Goal: Task Accomplishment & Management: Complete application form

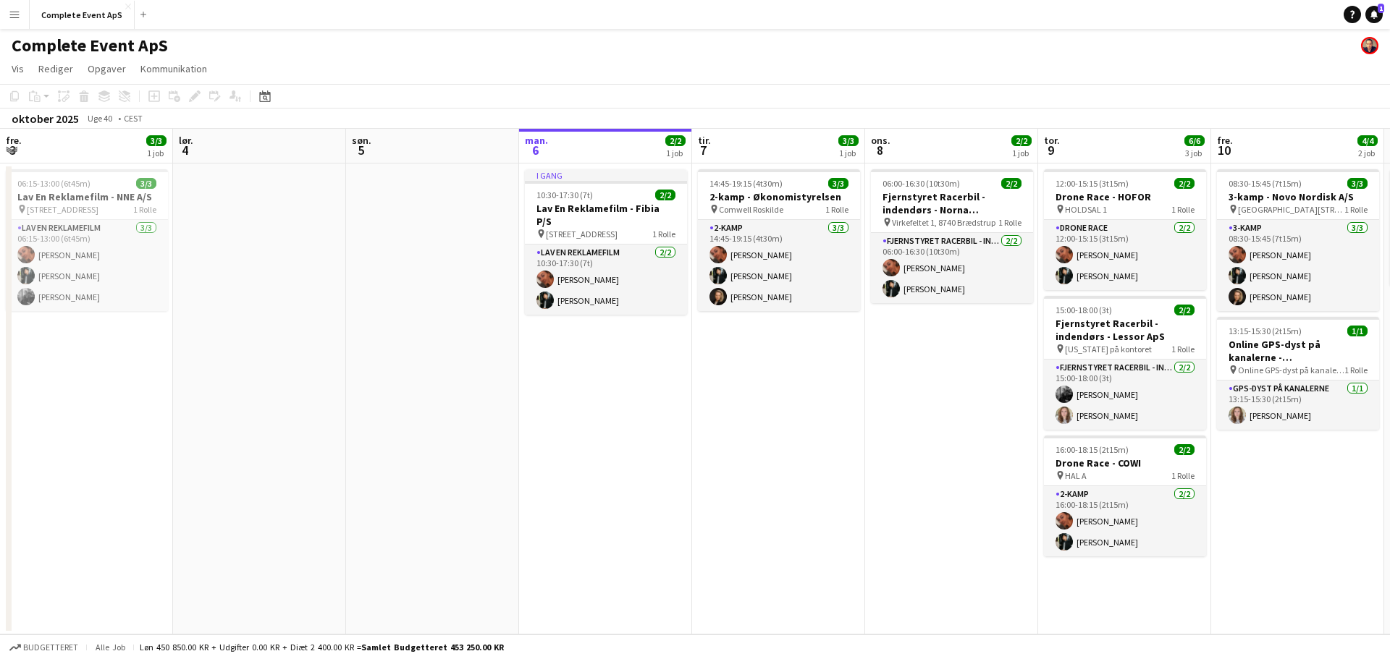
scroll to position [0, 346]
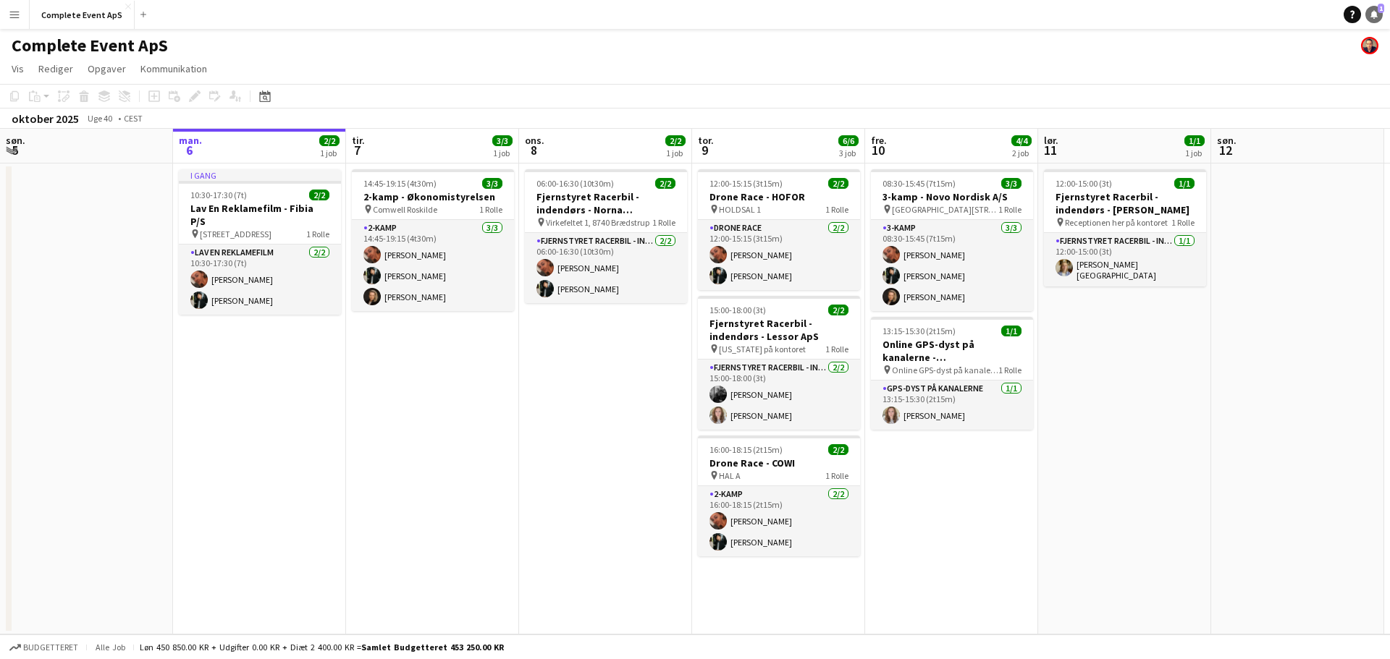
click at [1371, 20] on link "Notifikationer 1" at bounding box center [1373, 14] width 17 height 17
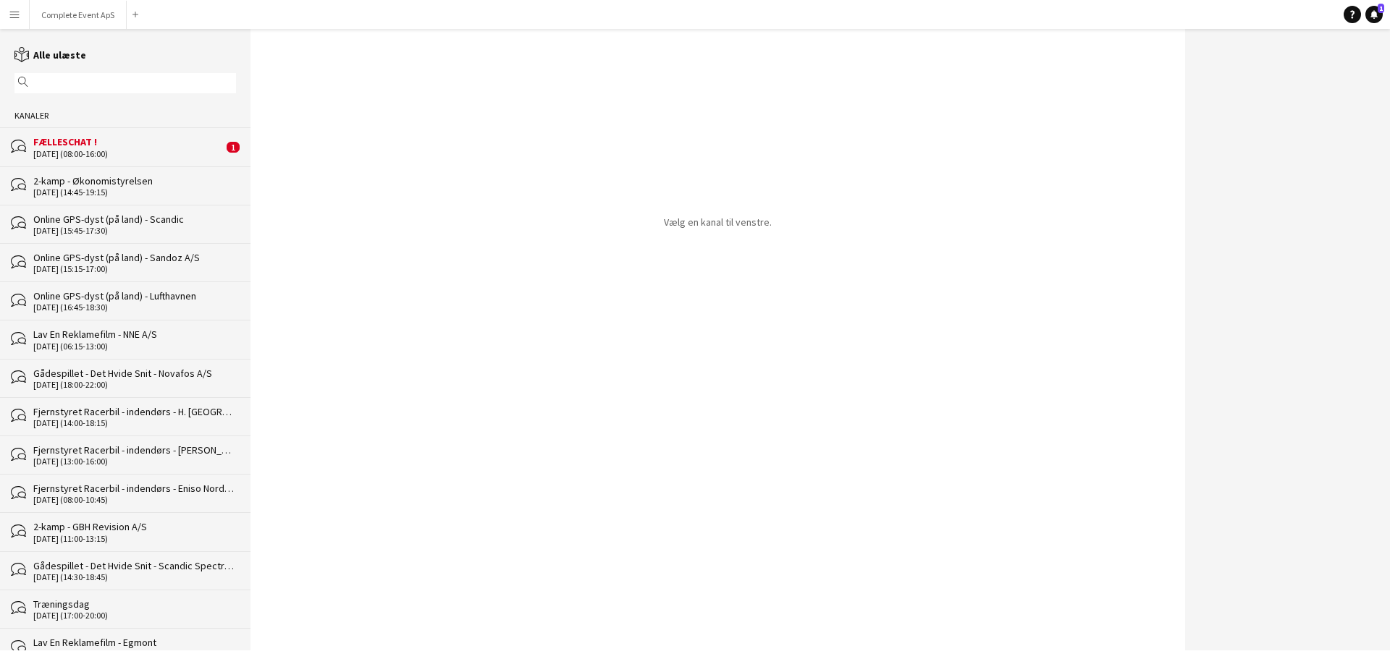
click at [115, 140] on div "FÆLLESCHAT !" at bounding box center [128, 141] width 190 height 13
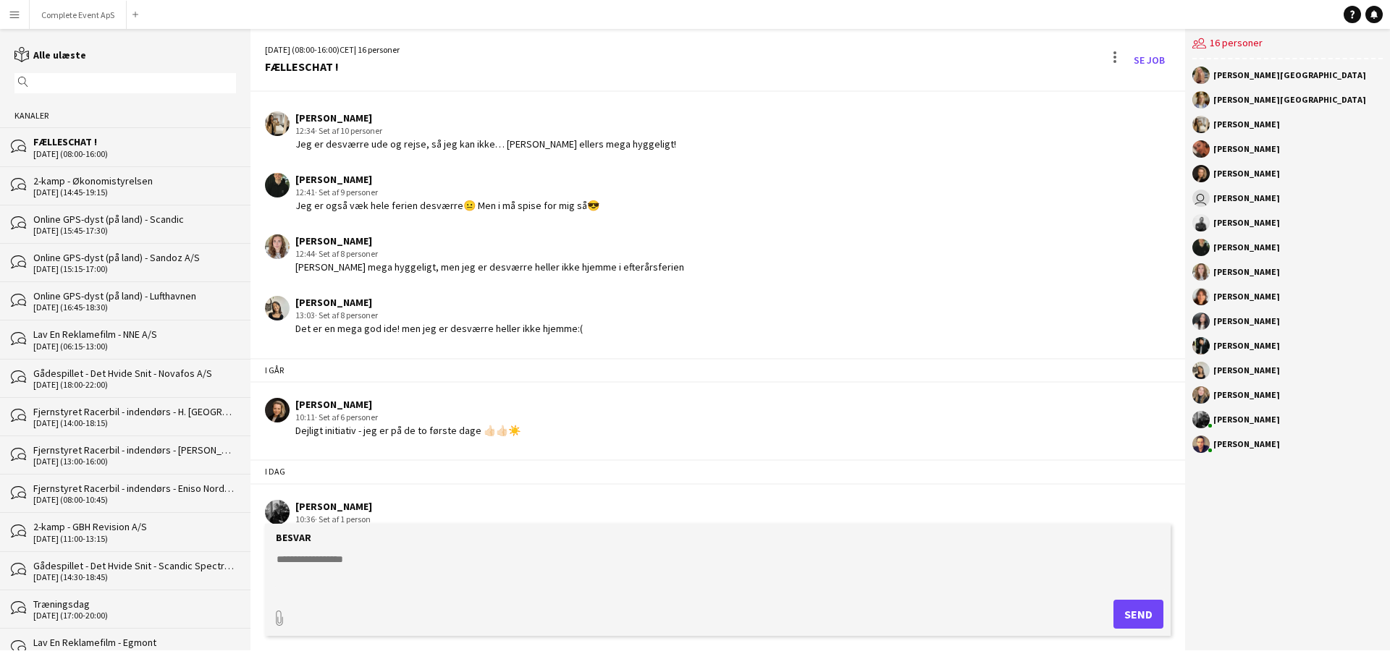
scroll to position [2353, 0]
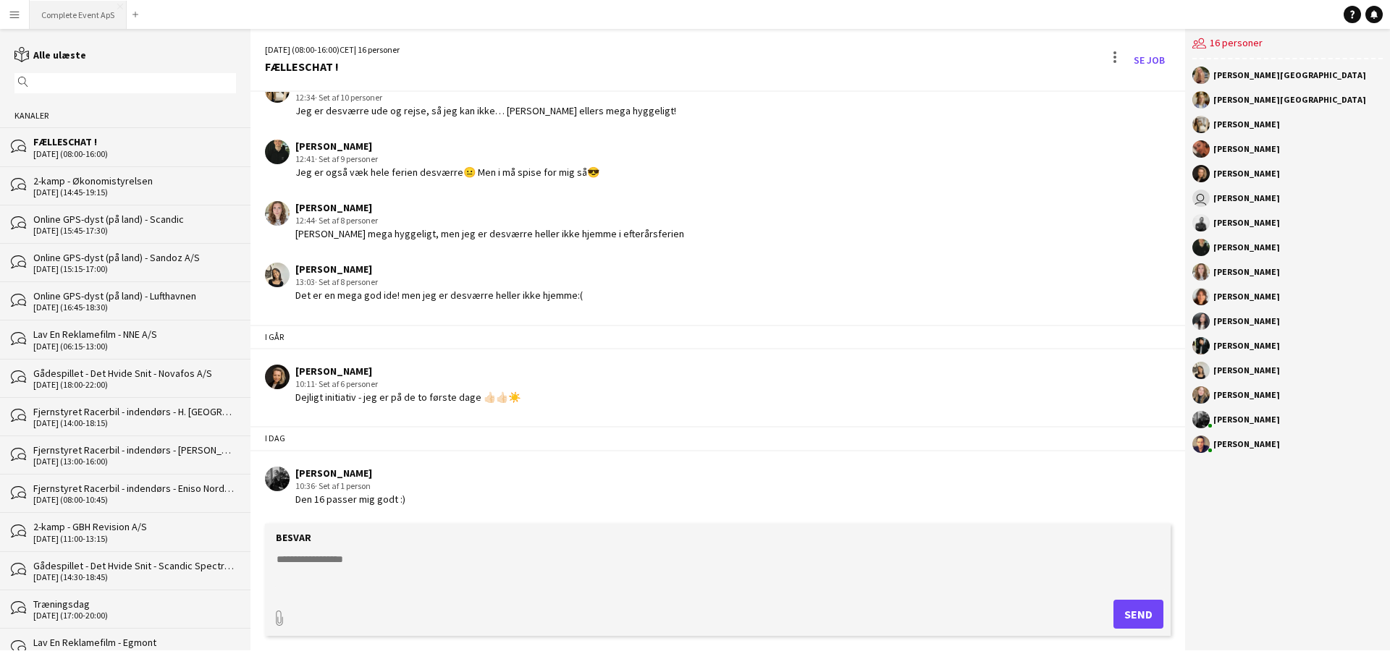
click at [75, 13] on button "Complete Event ApS Luk" at bounding box center [78, 15] width 97 height 28
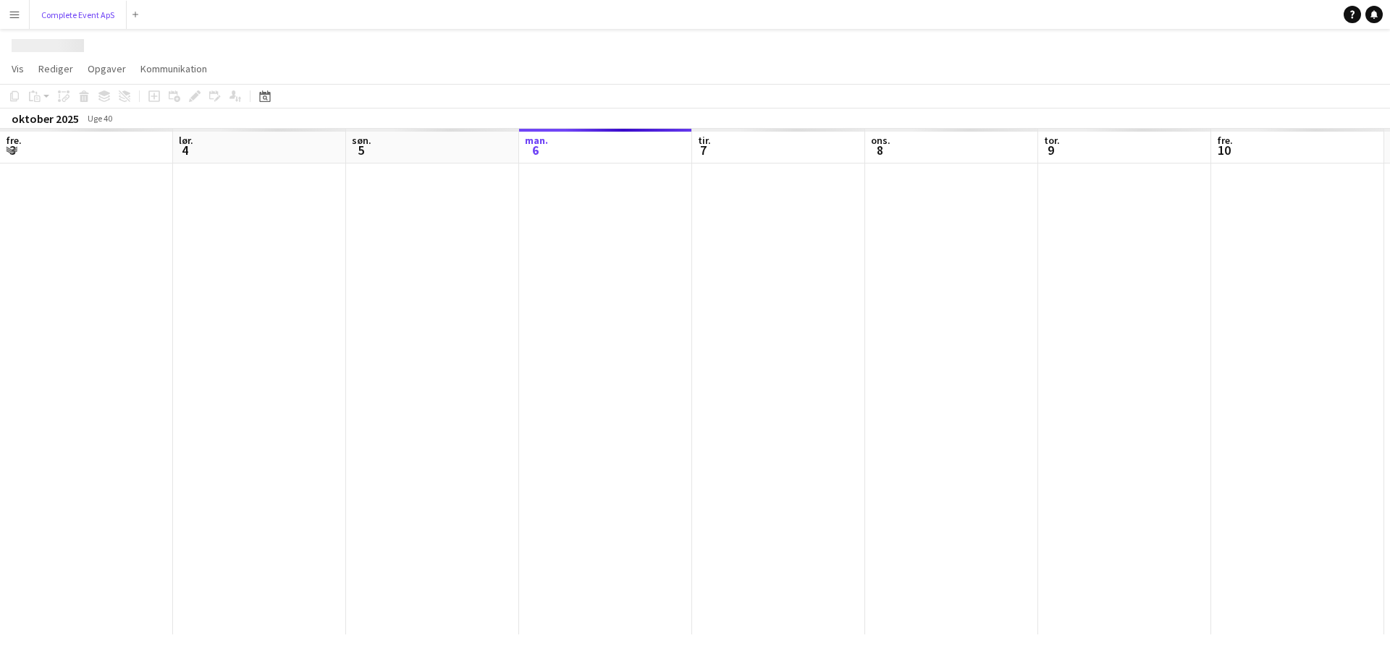
scroll to position [0, 346]
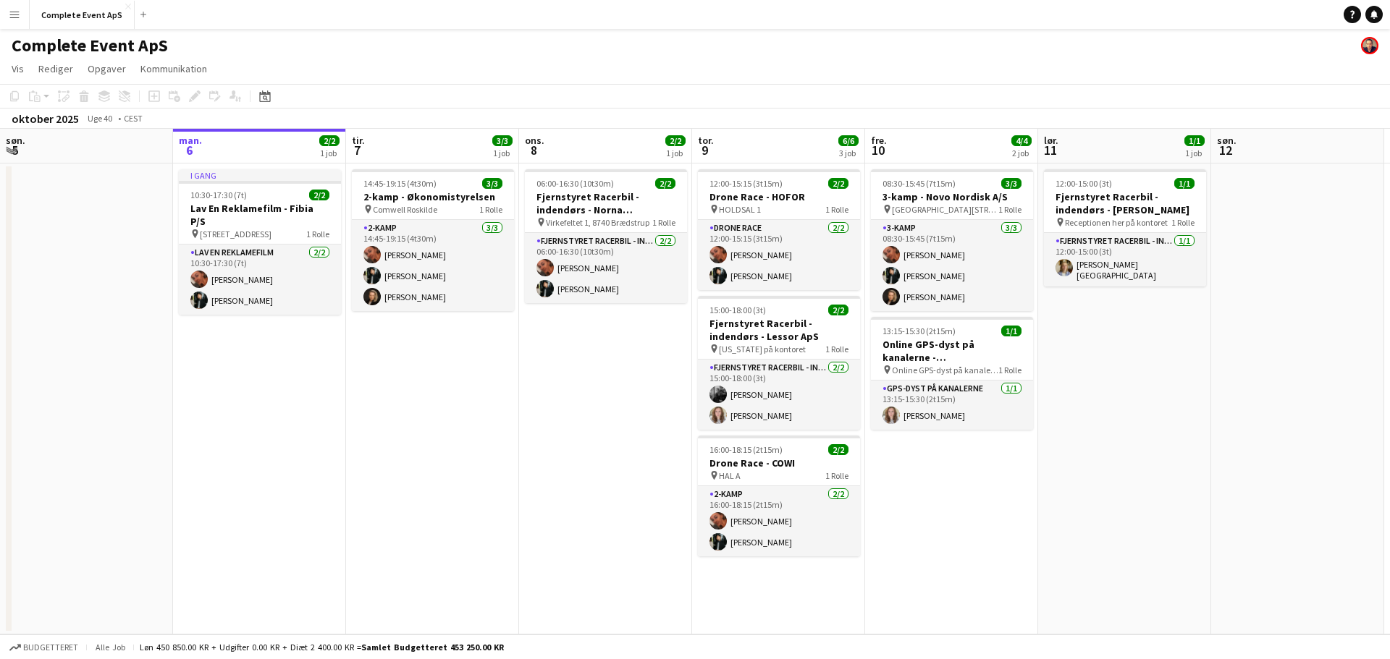
drag, startPoint x: 1373, startPoint y: 15, endPoint x: 1281, endPoint y: 14, distance: 91.2
click at [1373, 14] on icon at bounding box center [1373, 13] width 7 height 7
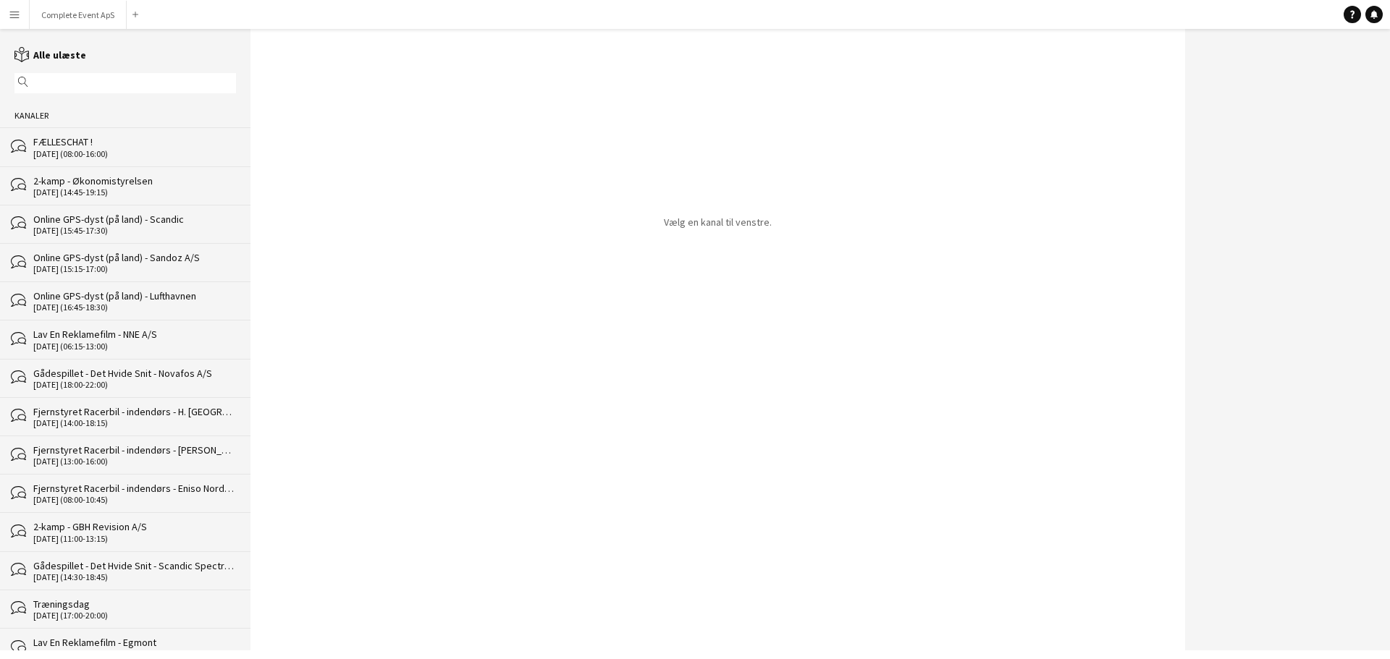
click at [120, 138] on div "FÆLLESCHAT !" at bounding box center [134, 141] width 203 height 13
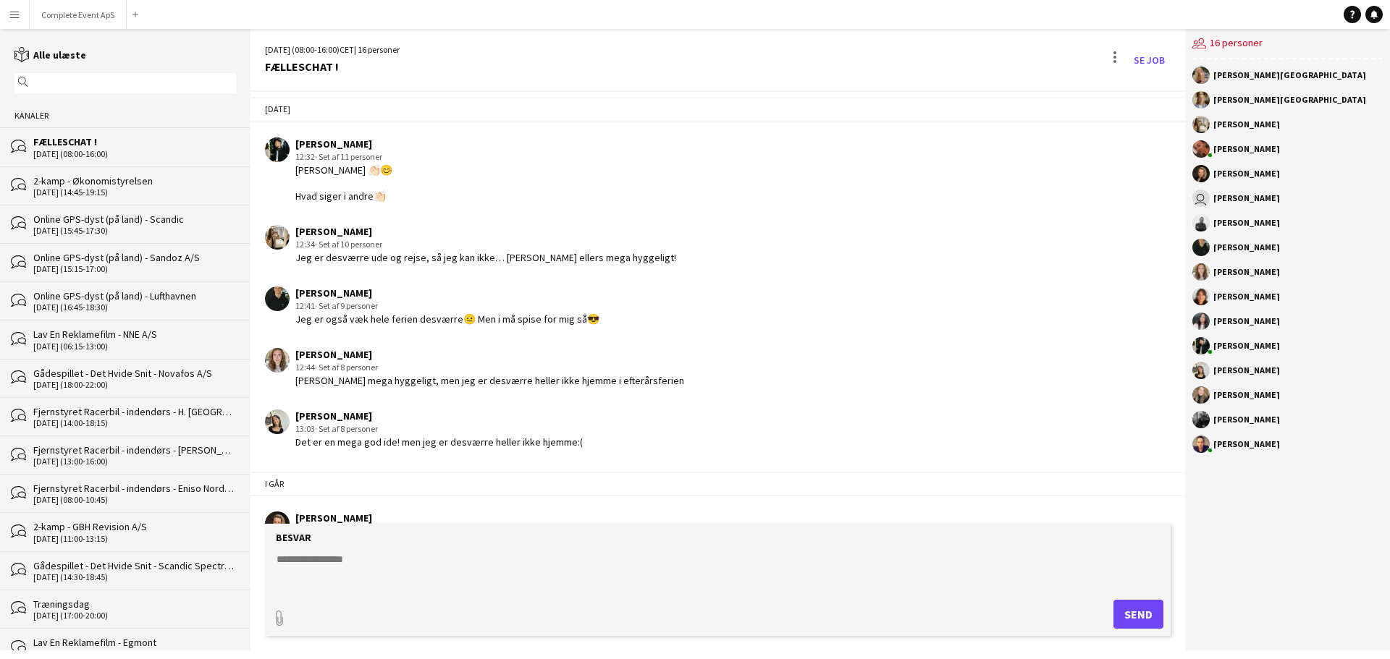
scroll to position [2353, 0]
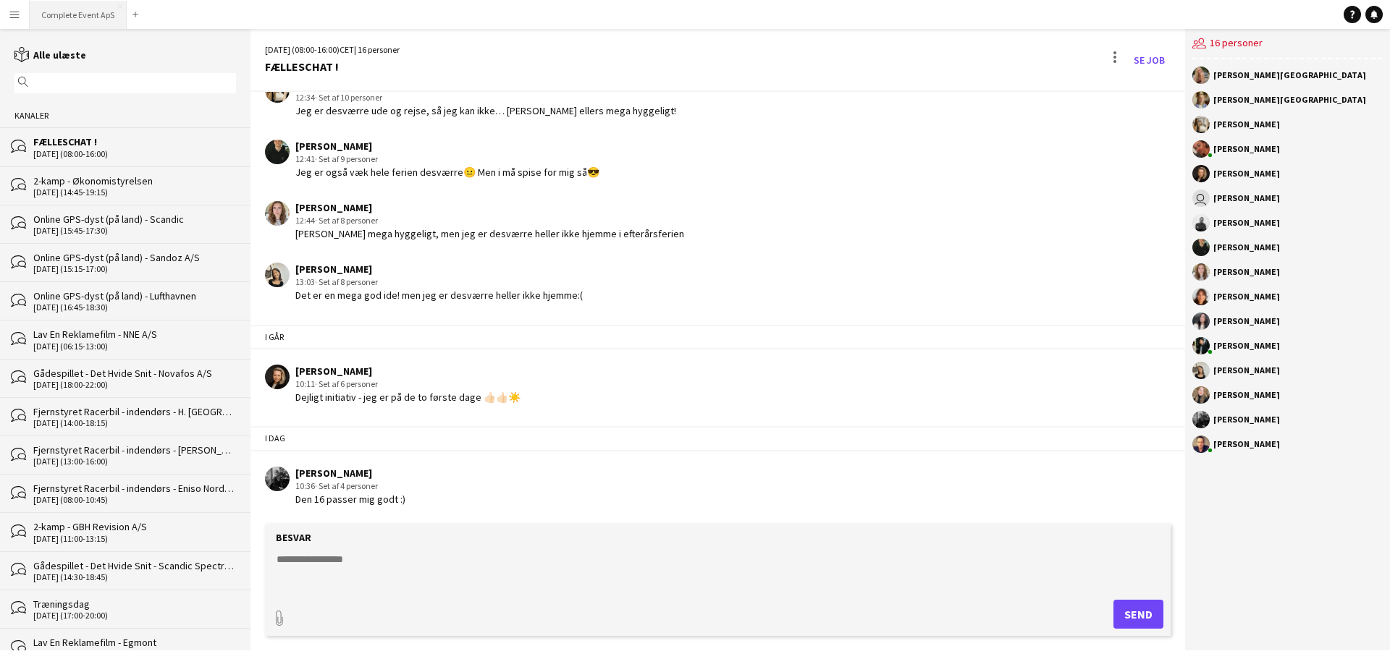
click at [88, 19] on button "Complete Event ApS Luk" at bounding box center [78, 15] width 97 height 28
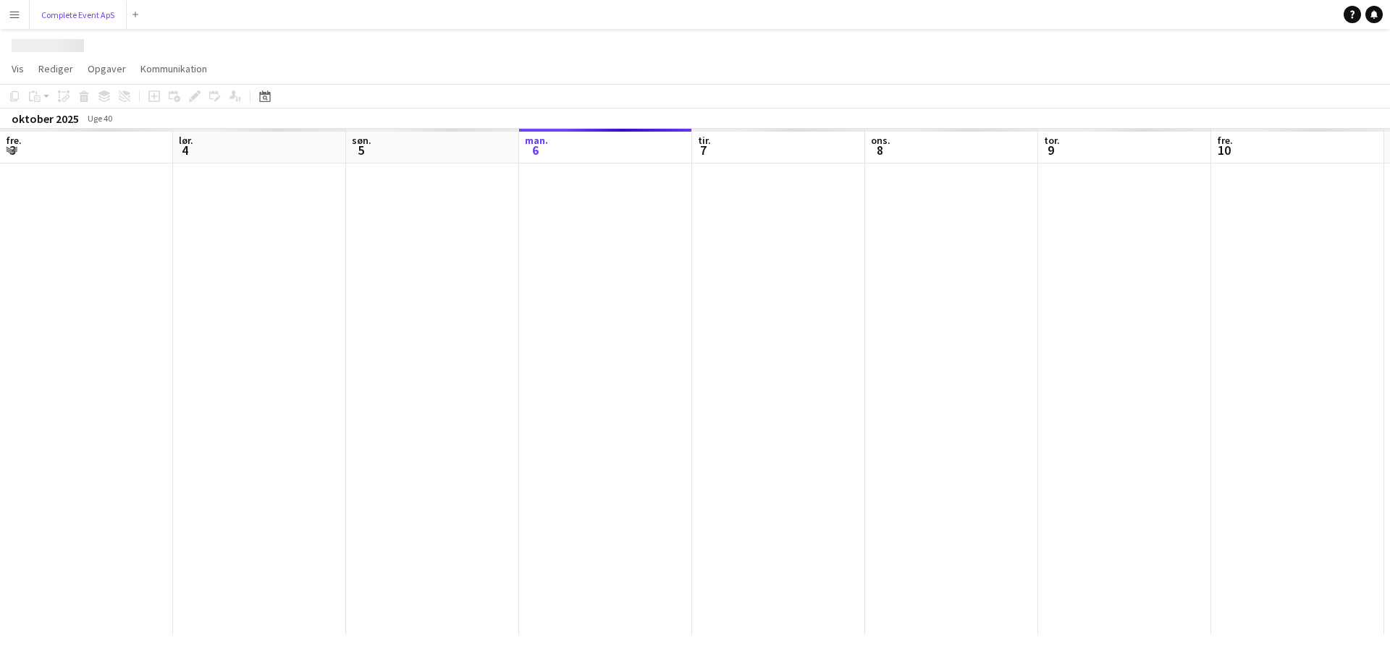
scroll to position [0, 346]
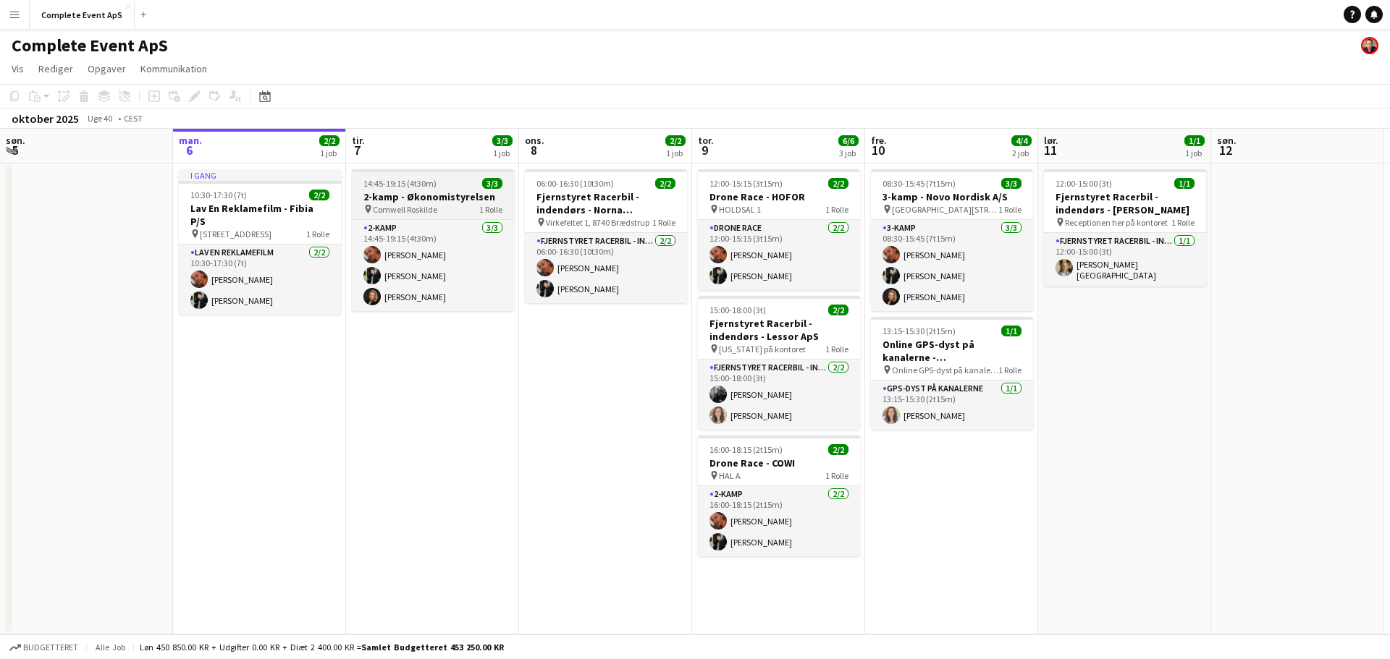
click at [447, 182] on div "14:45-19:15 (4t30m) 3/3" at bounding box center [433, 183] width 162 height 11
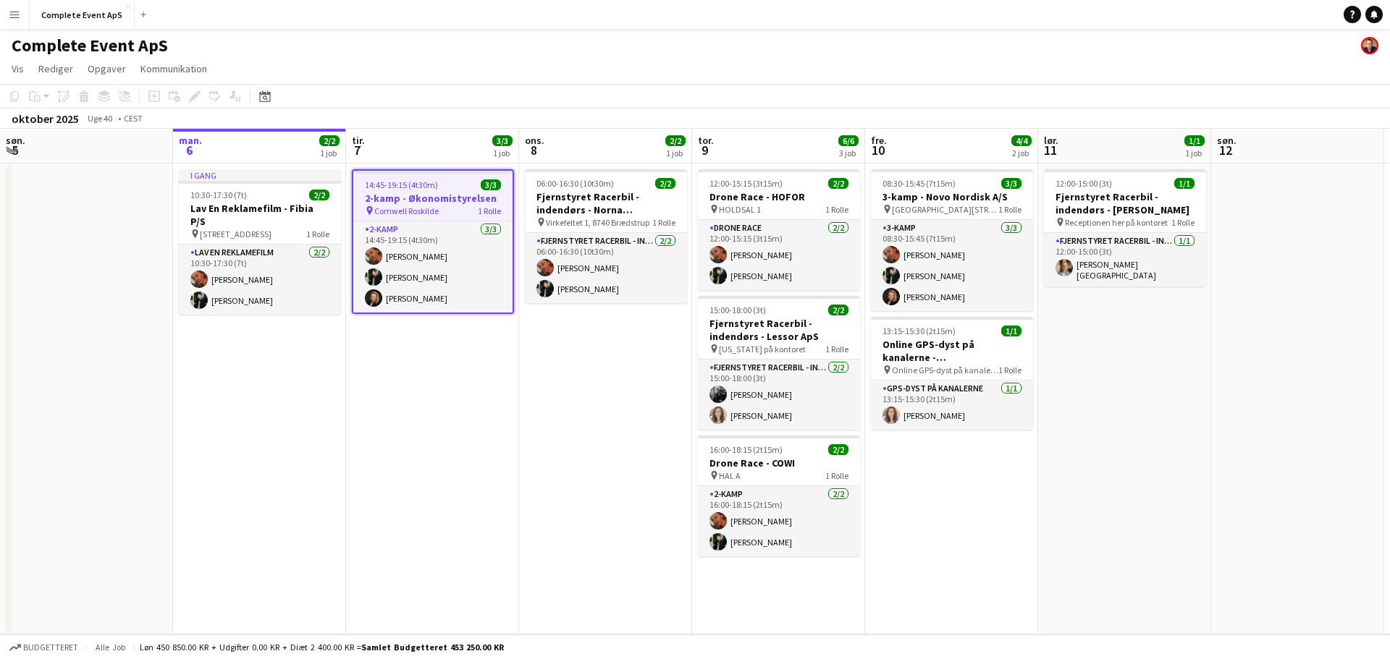
click at [447, 182] on div "14:45-19:15 (4t30m) 3/3" at bounding box center [432, 185] width 159 height 11
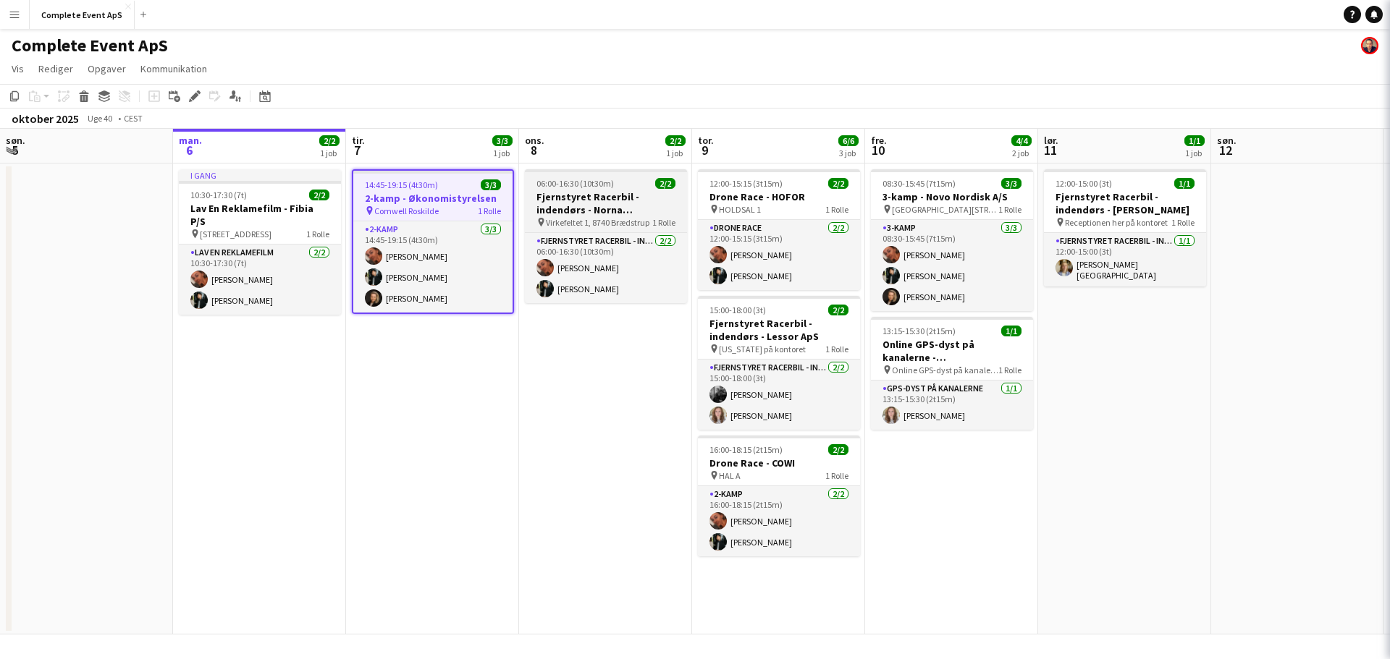
type input "**********"
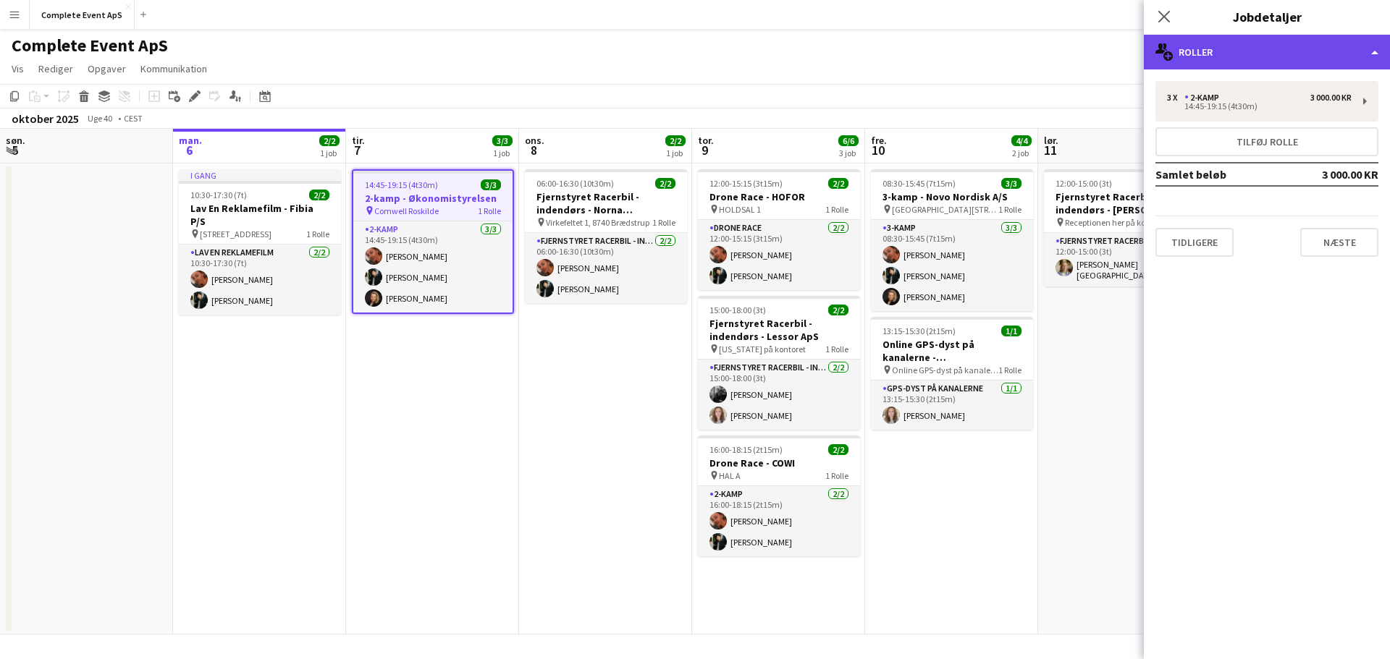
click at [1214, 60] on div "multiple-users-add Roller" at bounding box center [1267, 52] width 246 height 35
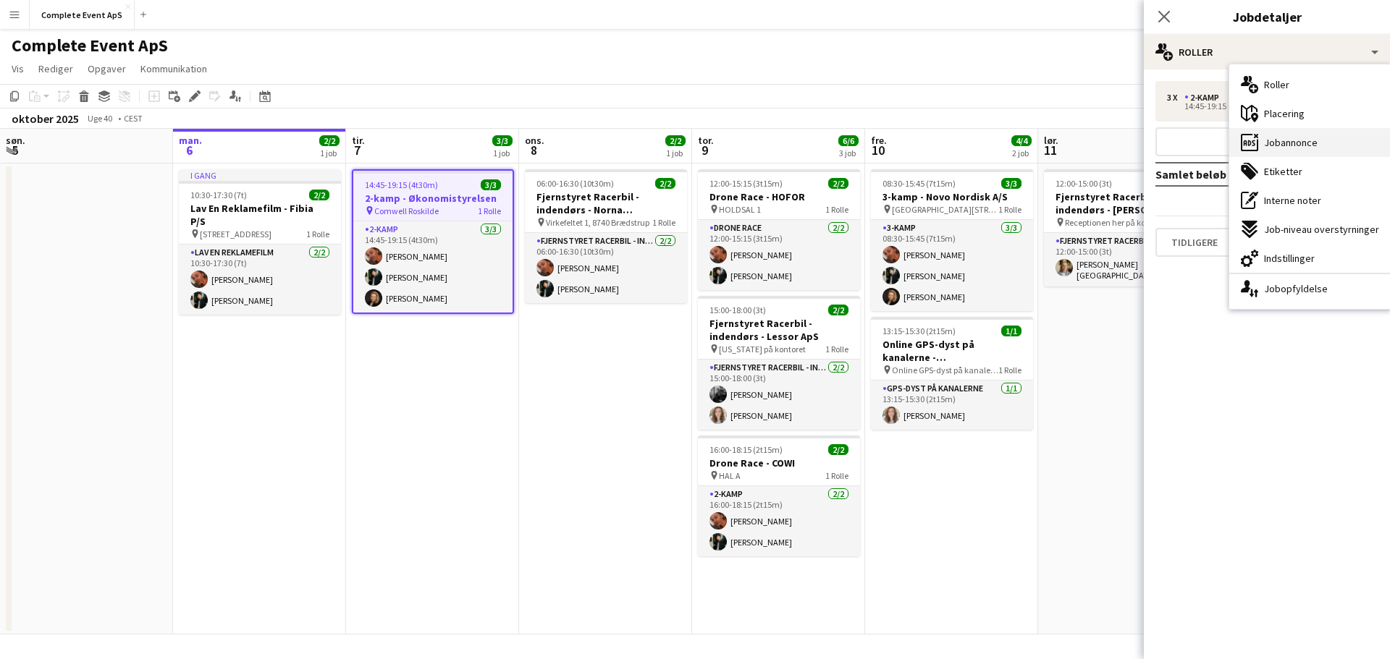
click at [1276, 138] on span "Jobannonce" at bounding box center [1291, 142] width 54 height 13
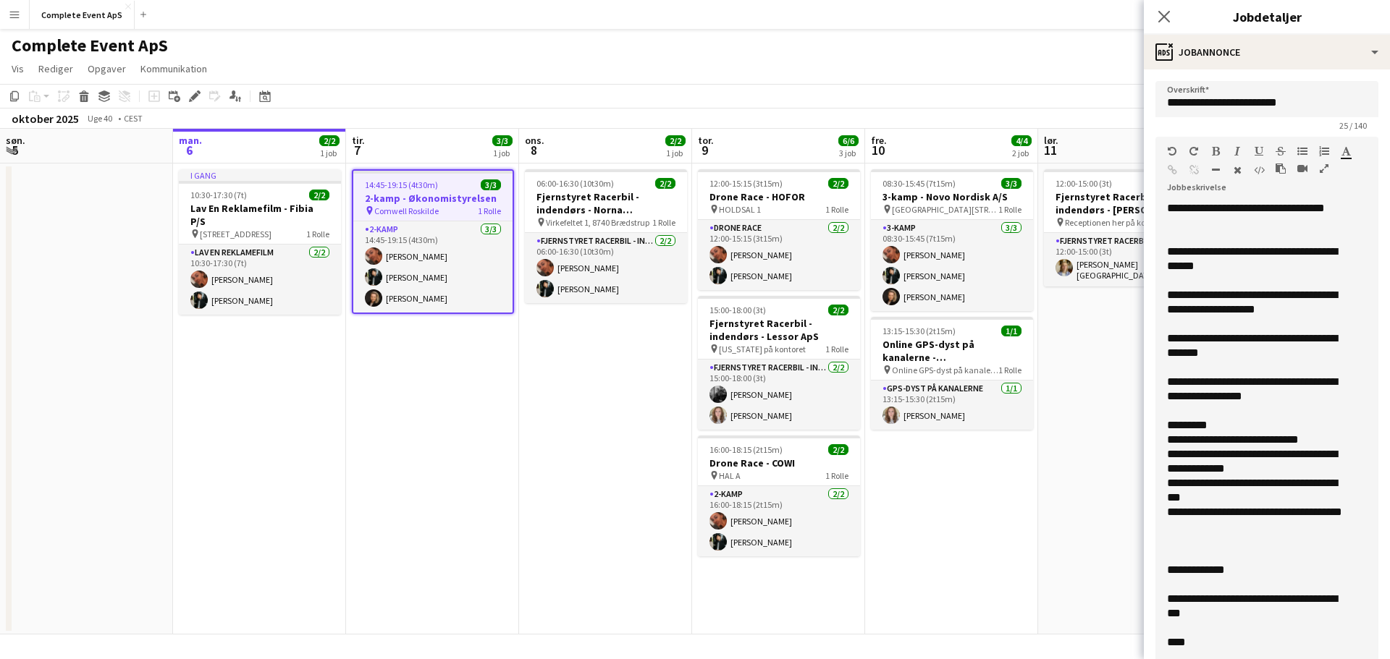
drag, startPoint x: 1360, startPoint y: 285, endPoint x: 1385, endPoint y: 669, distance: 384.5
click at [1385, 659] on html "Menu Boards Boards Boards Alle job Status Arbejdsstyrke Arbejdsstyrke Min arbej…" at bounding box center [695, 329] width 1390 height 659
click at [281, 203] on h3 "Lav En Reklamefilm - Fibia P/S" at bounding box center [260, 215] width 162 height 26
type input "**********"
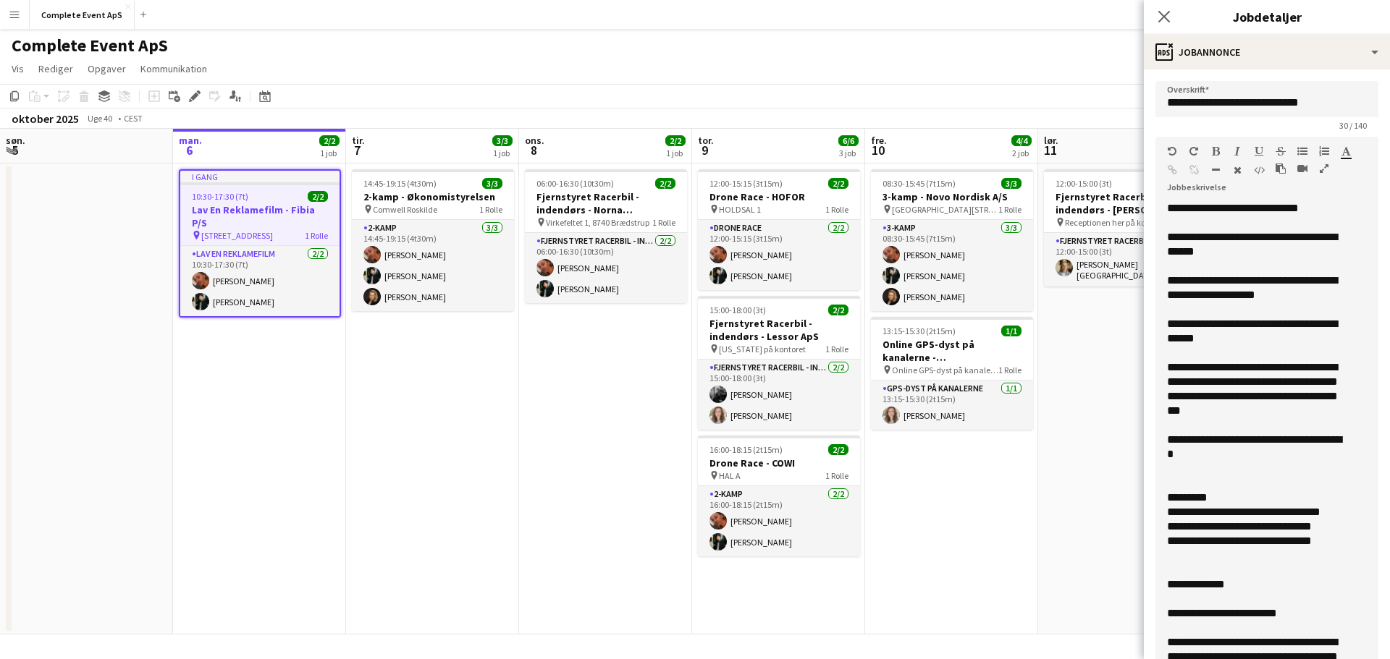
click at [278, 197] on div "10:30-17:30 (7t) 2/2" at bounding box center [259, 196] width 159 height 11
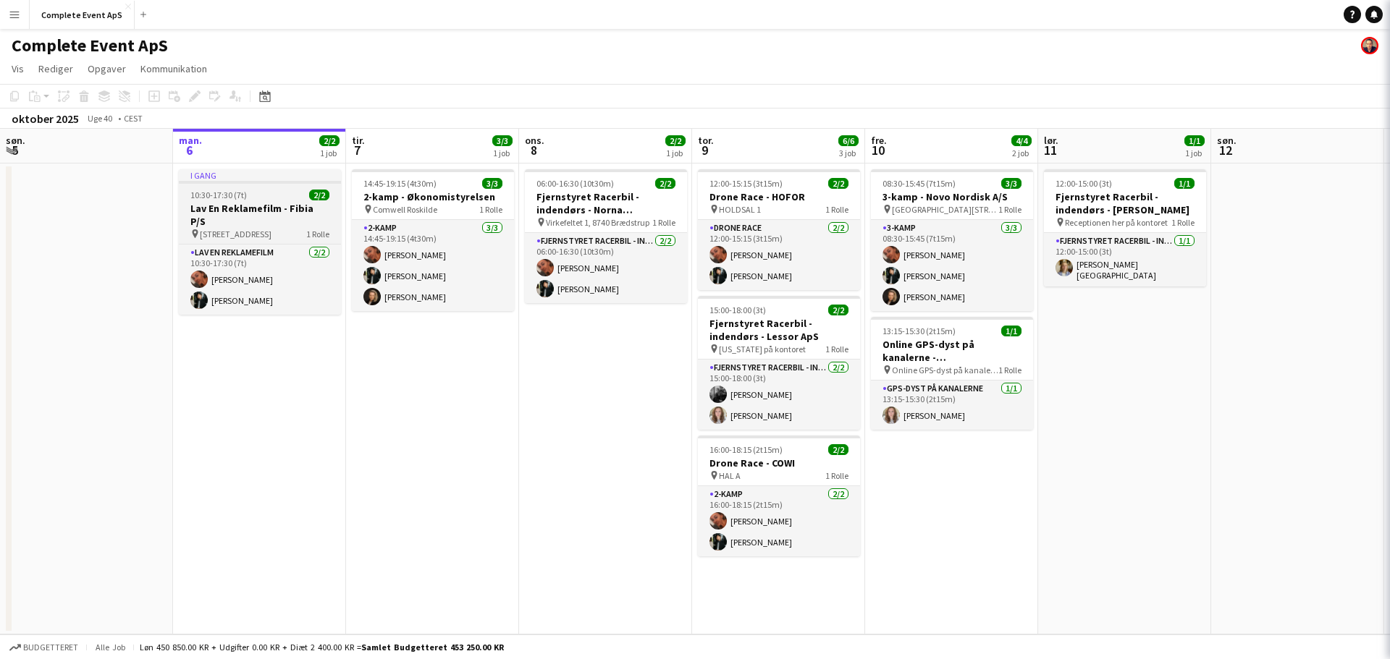
click at [278, 197] on div "10:30-17:30 (7t) 2/2" at bounding box center [260, 195] width 162 height 11
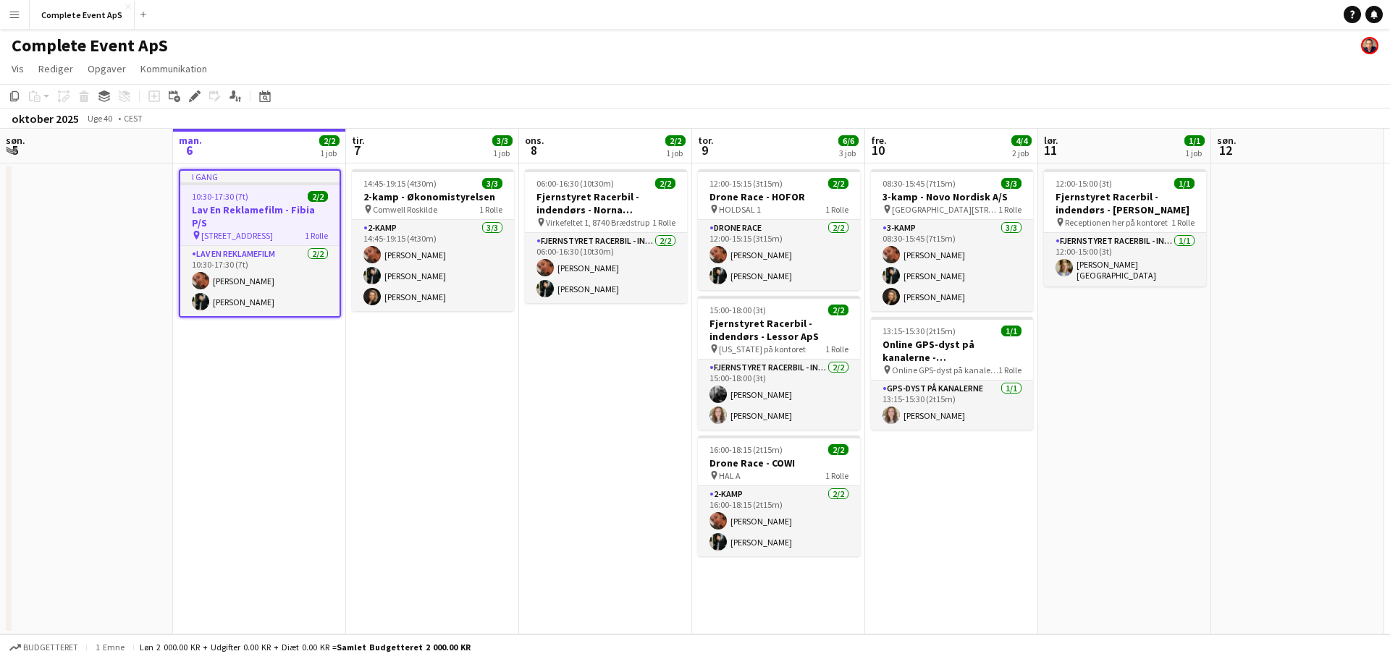
click at [353, 380] on app-date-cell "14:45-19:15 (4t30m) 3/3 2-kamp - Økonomistyrelsen pin Comwell Roskilde 1 Rolle …" at bounding box center [432, 399] width 173 height 471
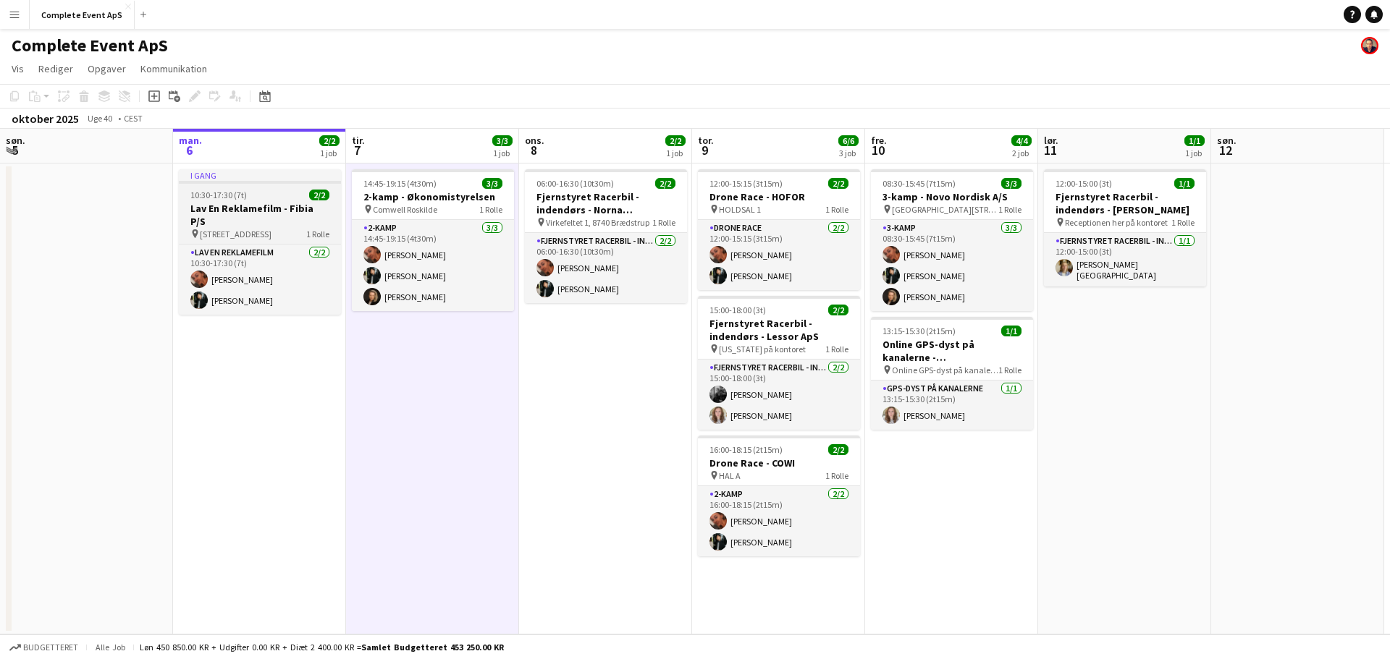
click at [264, 197] on div "10:30-17:30 (7t) 2/2" at bounding box center [260, 195] width 162 height 11
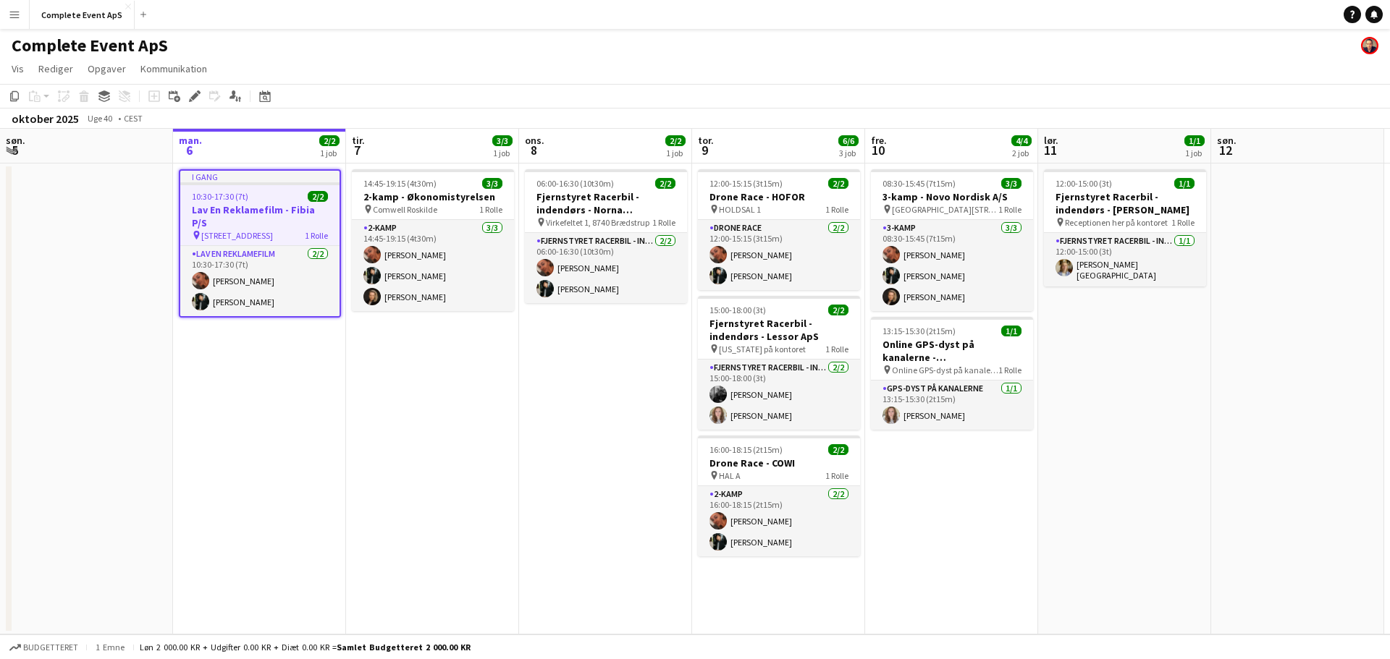
click at [264, 197] on div "10:30-17:30 (7t) 2/2" at bounding box center [259, 196] width 159 height 11
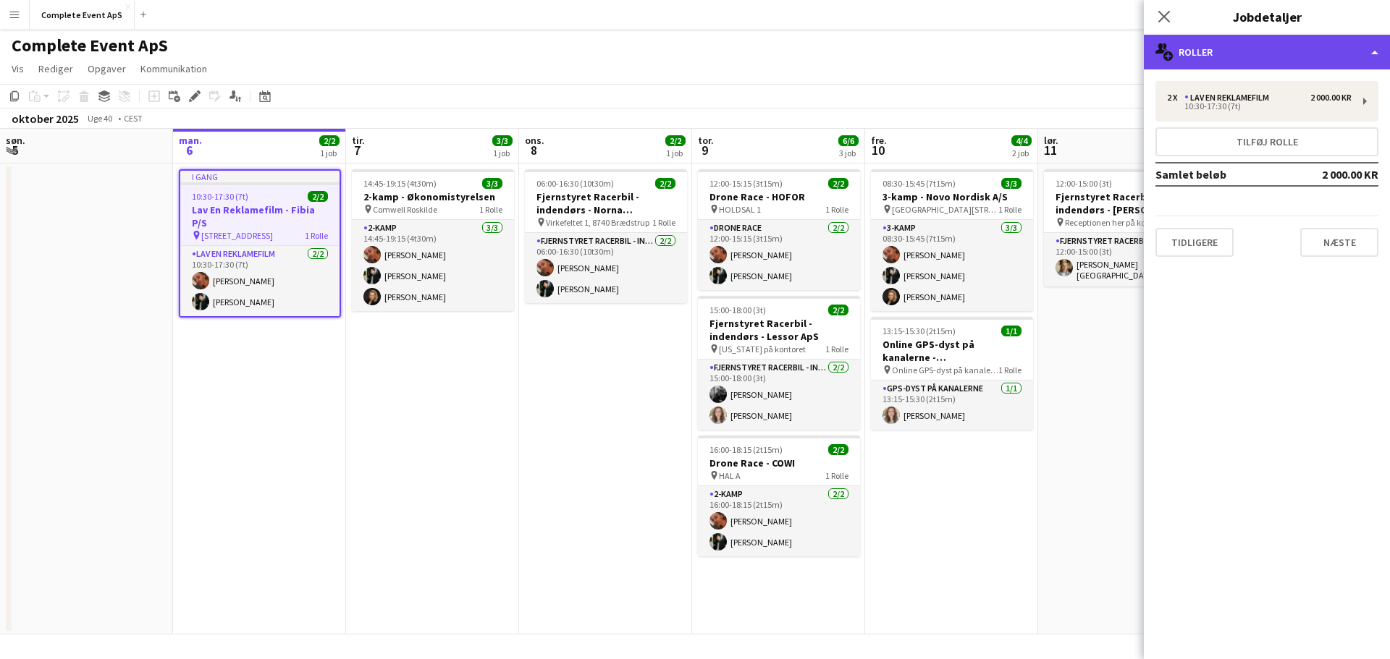
click at [1223, 54] on div "multiple-users-add Roller" at bounding box center [1267, 52] width 246 height 35
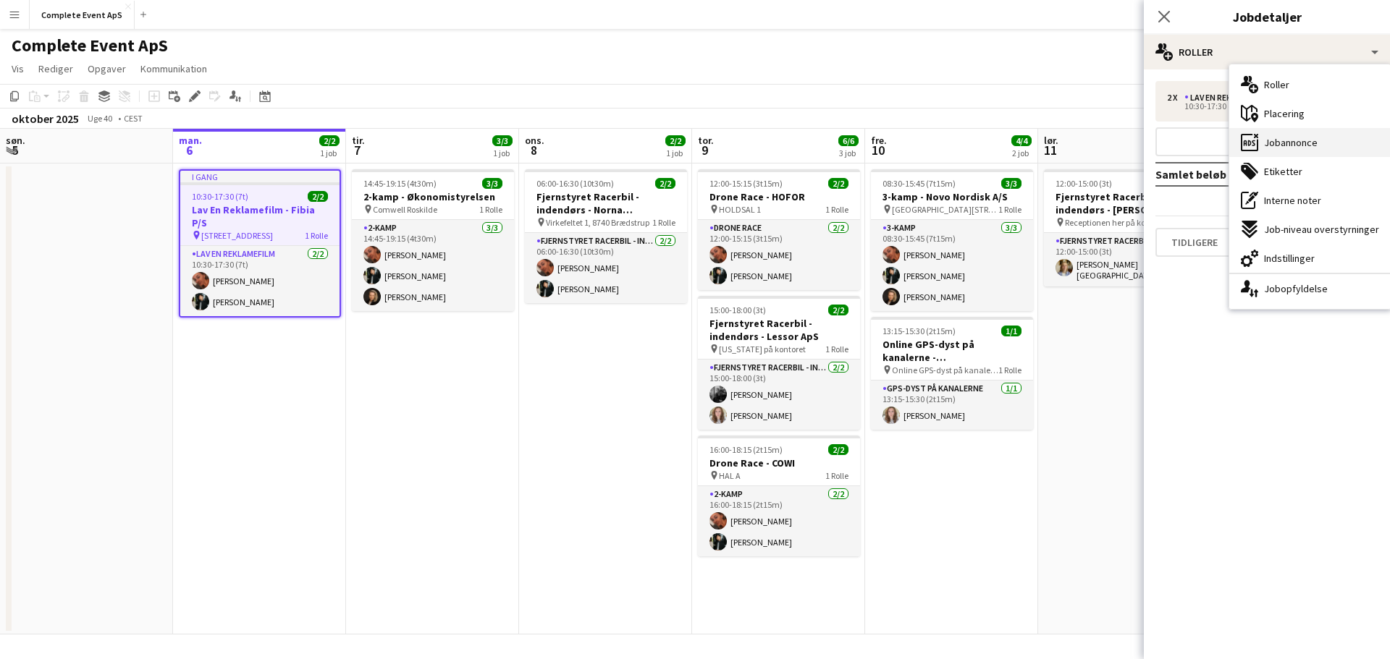
click at [1284, 149] on span "Jobannonce" at bounding box center [1291, 142] width 54 height 13
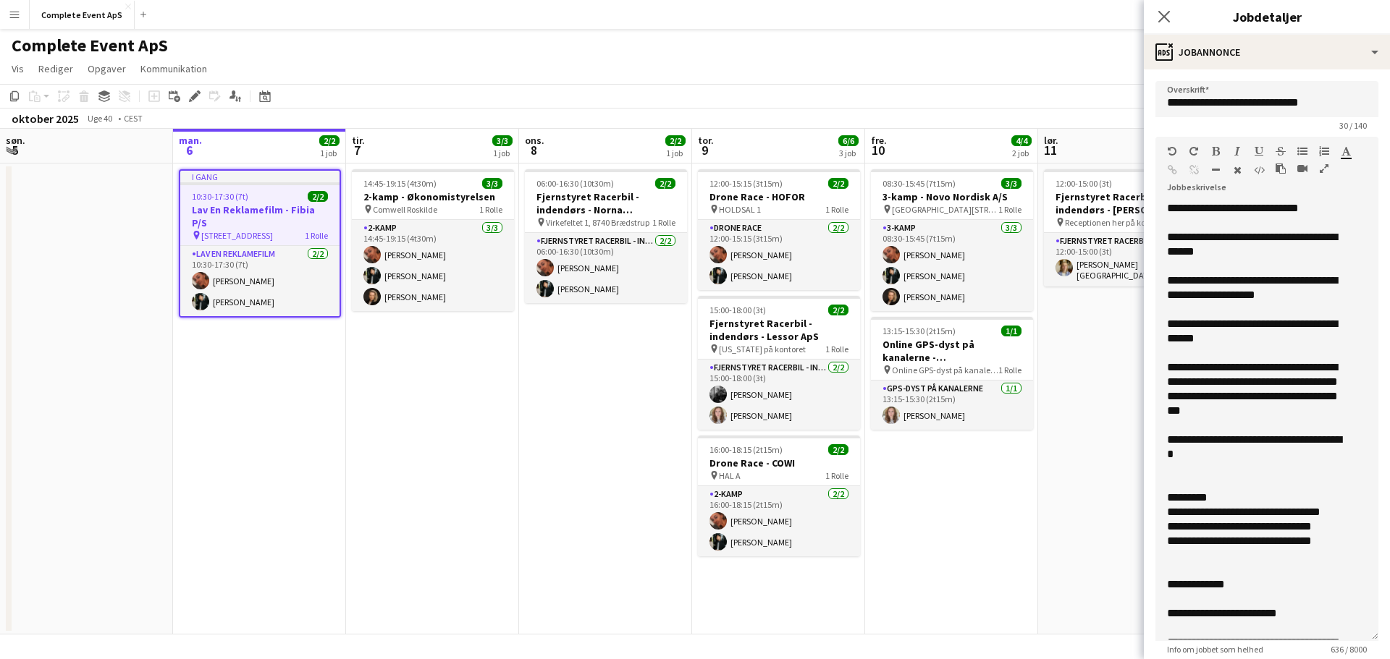
drag, startPoint x: 1352, startPoint y: 299, endPoint x: 1369, endPoint y: 652, distance: 353.7
click at [1369, 652] on form "**********" at bounding box center [1267, 569] width 246 height 977
click at [263, 100] on icon "Datovælger" at bounding box center [265, 96] width 12 height 12
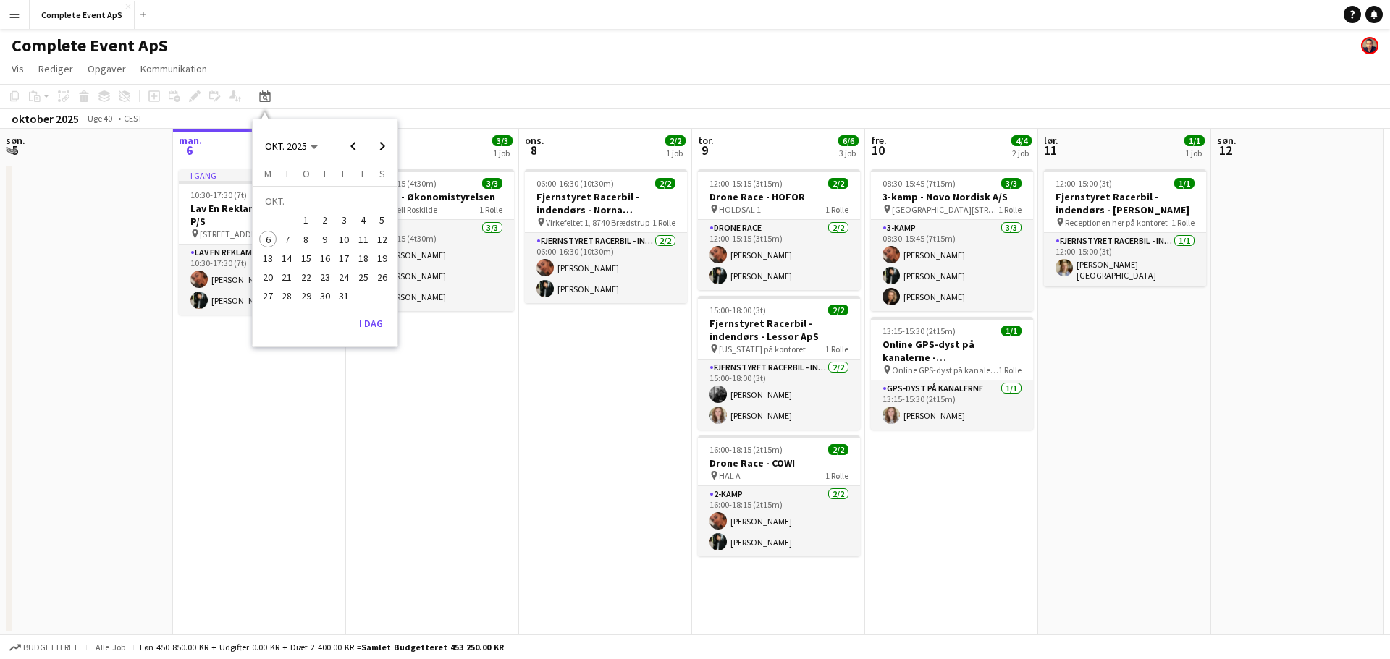
click at [322, 300] on span "30" at bounding box center [324, 296] width 17 height 17
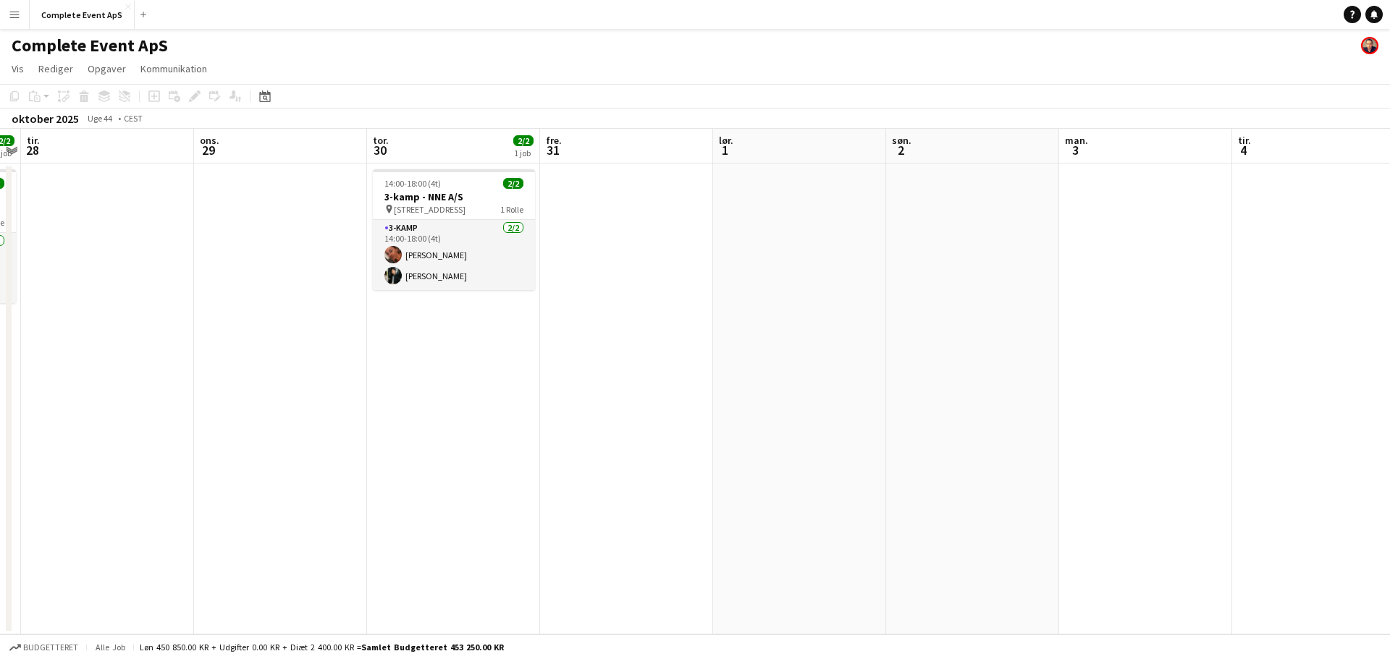
click at [450, 388] on app-date-cell "14:00-18:00 (4t) 2/2 3-kamp - NNE A/S pin [STREET_ADDRESS] 1 Rolle 3-kamp [DATE…" at bounding box center [453, 399] width 173 height 471
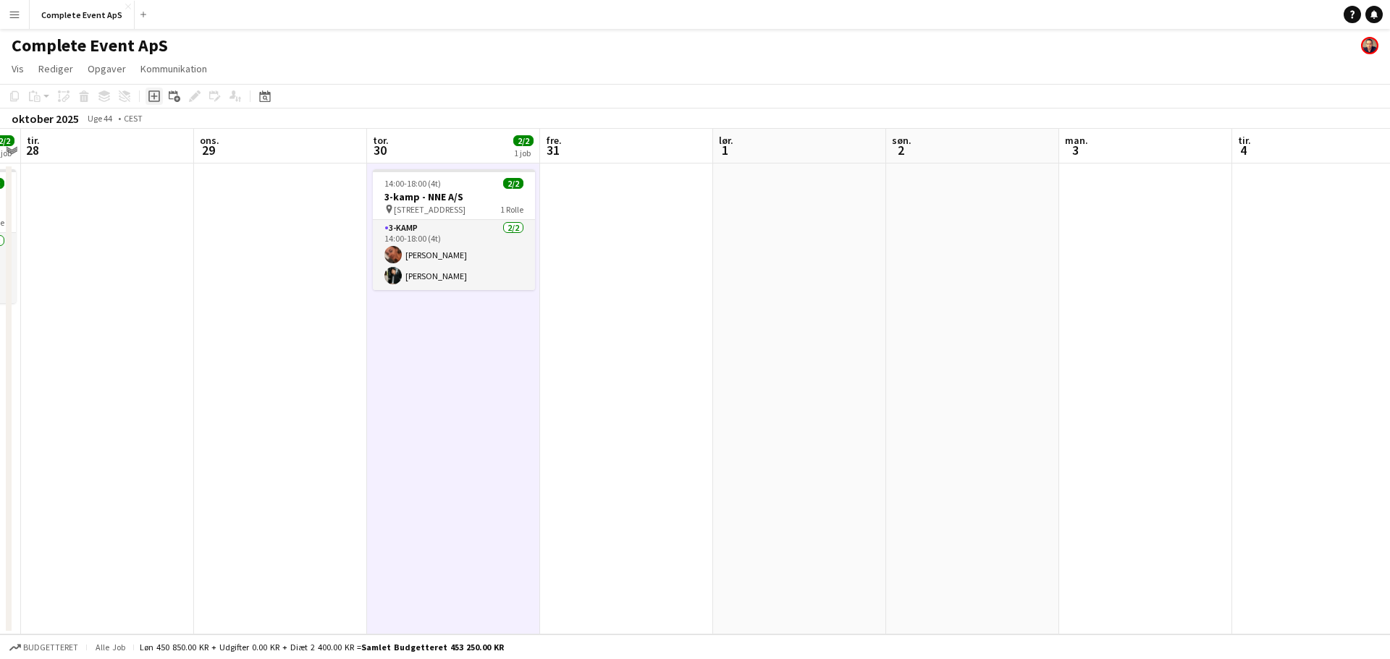
click at [156, 98] on icon "Tilføj opgave" at bounding box center [154, 96] width 12 height 12
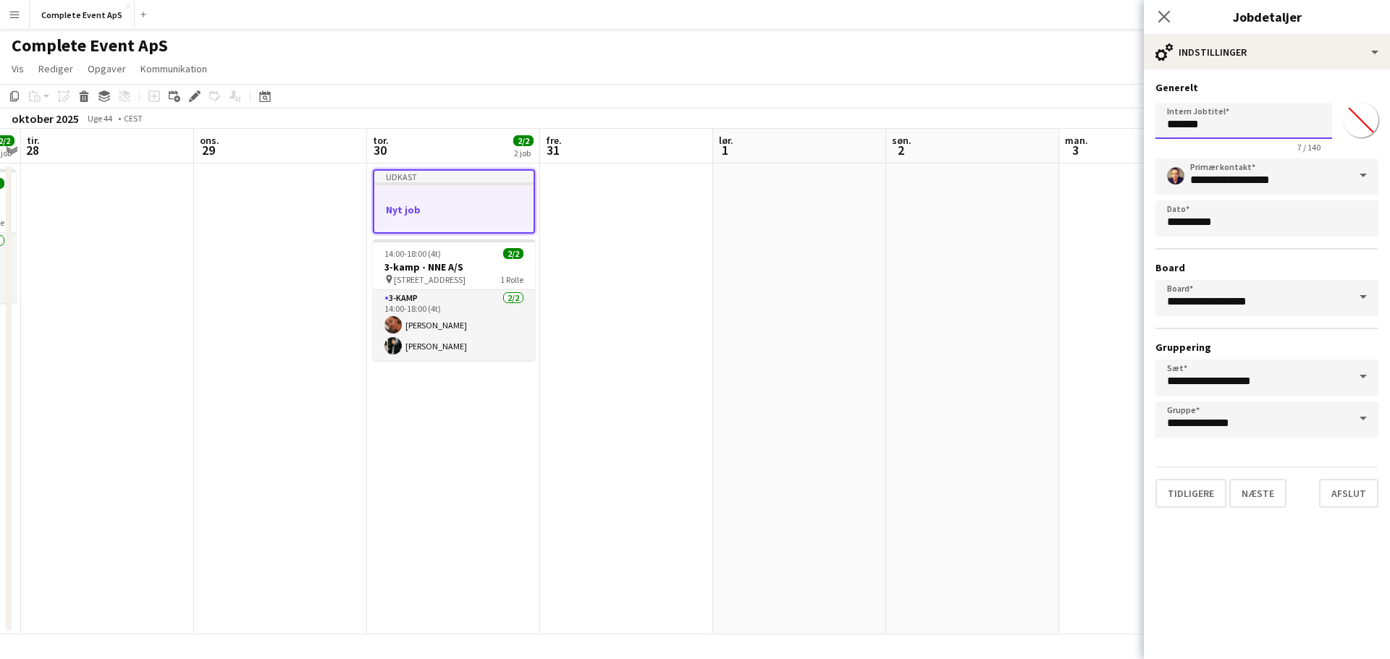
click at [1194, 124] on input "*******" at bounding box center [1243, 121] width 177 height 36
click at [1308, 119] on input "**********" at bounding box center [1243, 121] width 177 height 36
paste input "**********"
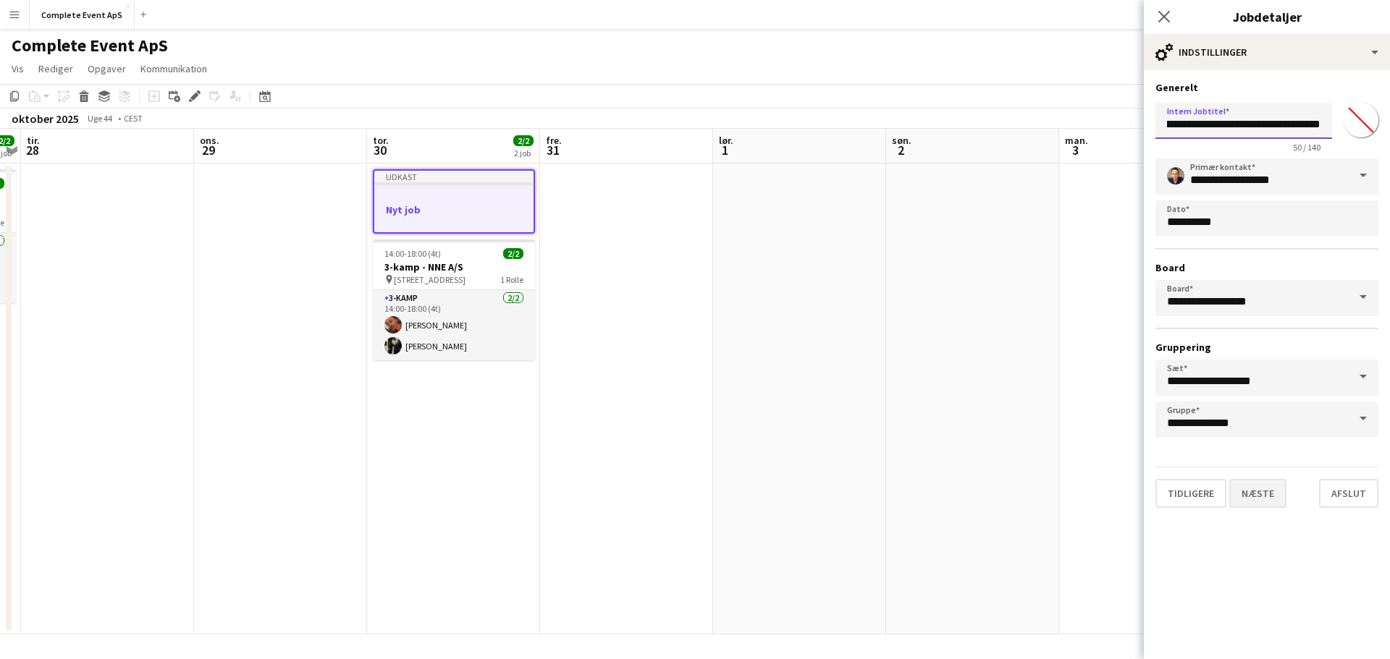
type input "**********"
click at [1273, 502] on button "Næste" at bounding box center [1257, 493] width 57 height 29
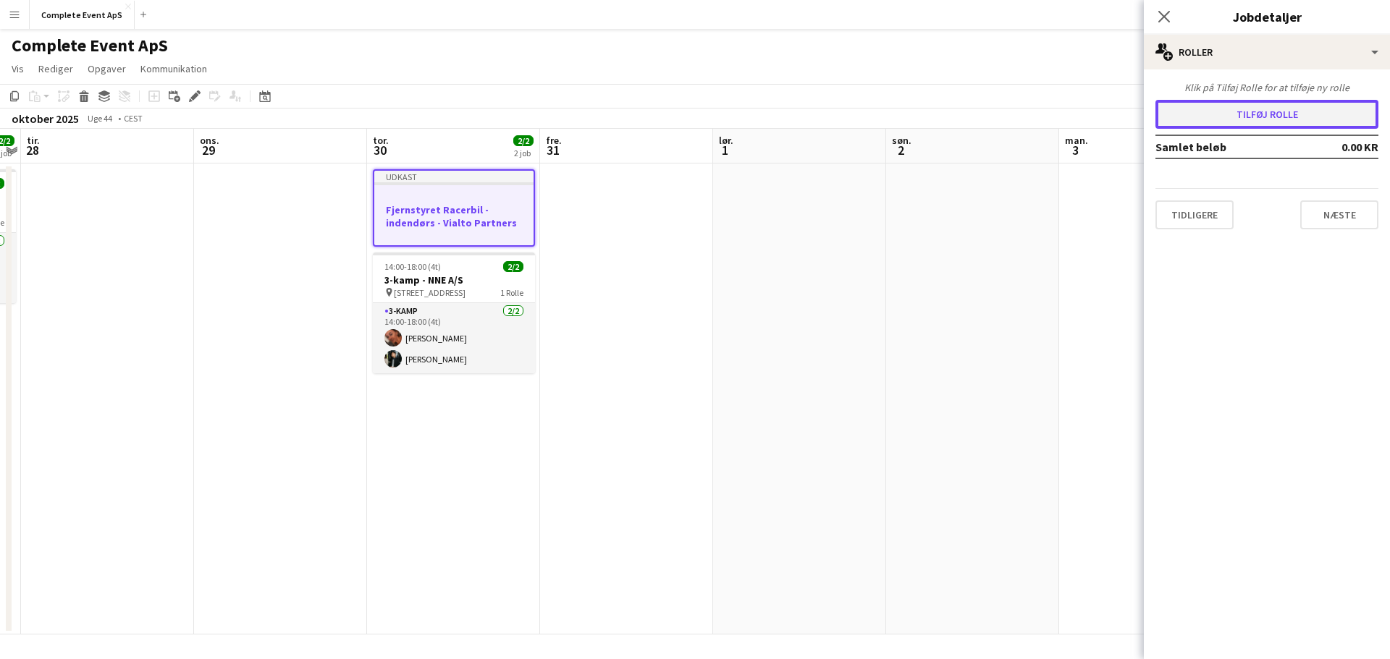
click at [1253, 111] on button "Tilføj rolle" at bounding box center [1266, 114] width 223 height 29
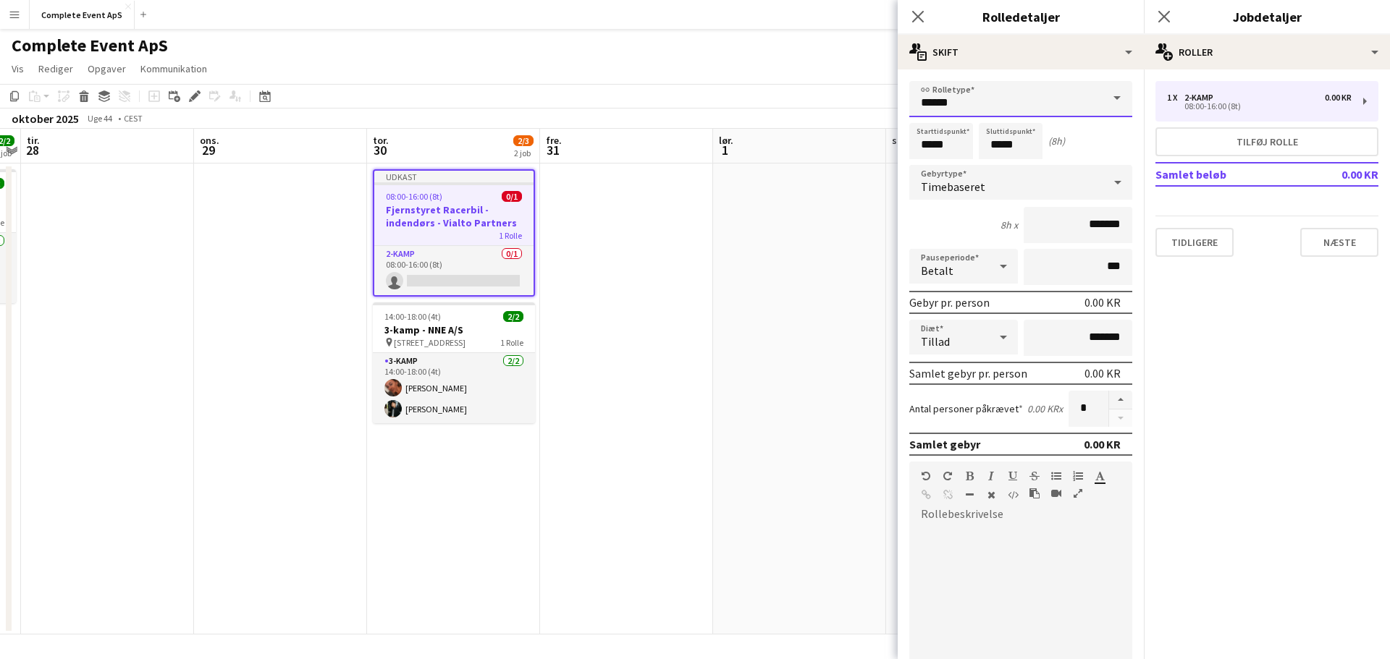
click at [951, 100] on input "******" at bounding box center [1020, 99] width 223 height 36
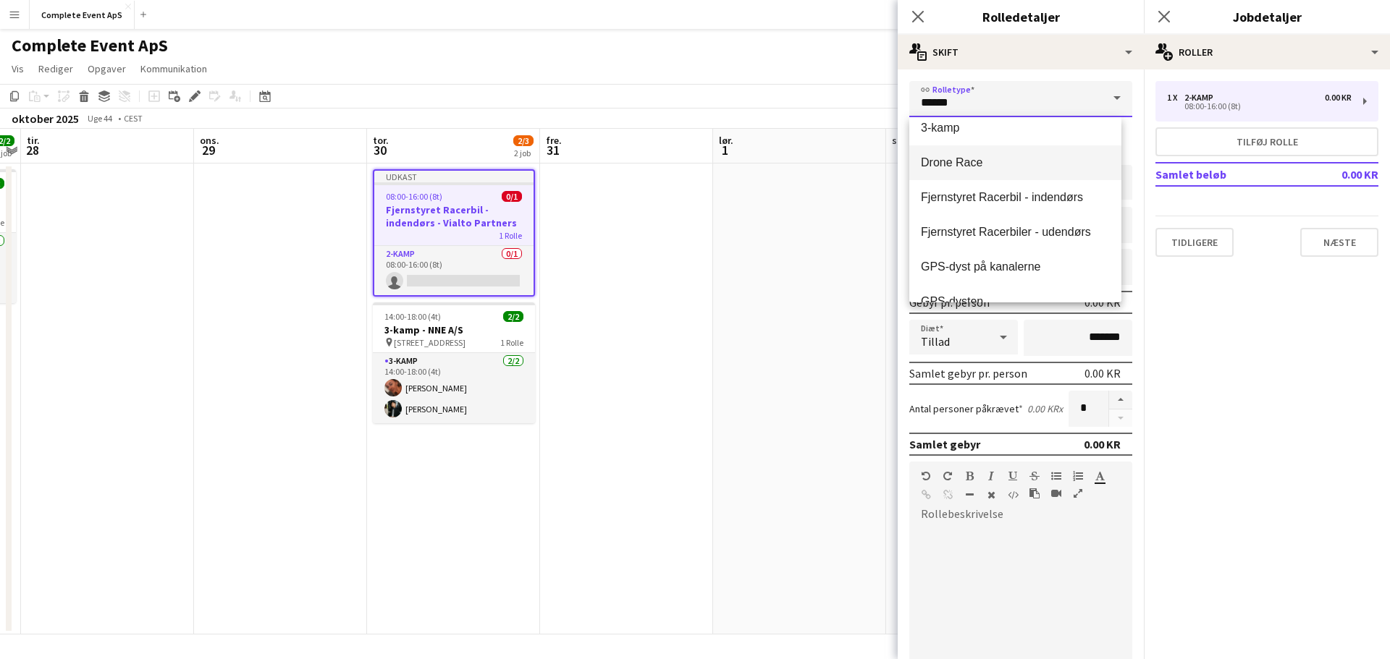
scroll to position [72, 0]
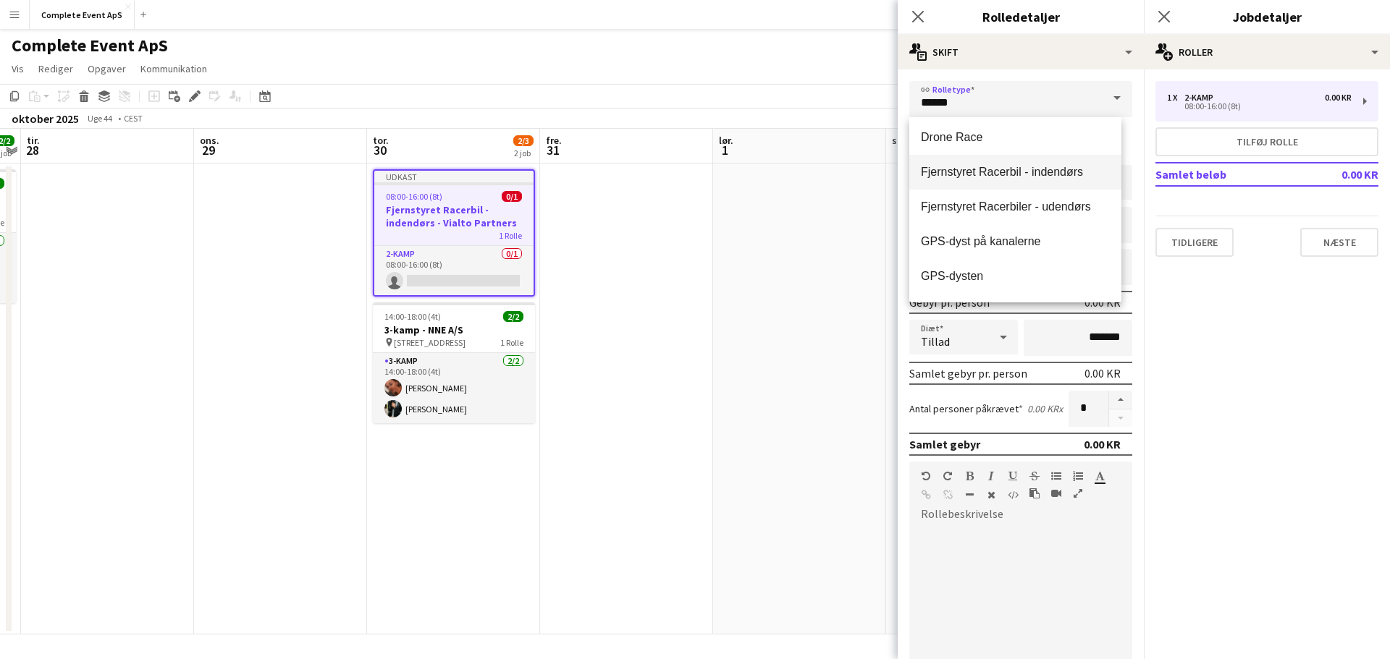
click at [991, 180] on mat-option "Fjernstyret Racerbil - indendørs" at bounding box center [1015, 172] width 212 height 35
type input "**********"
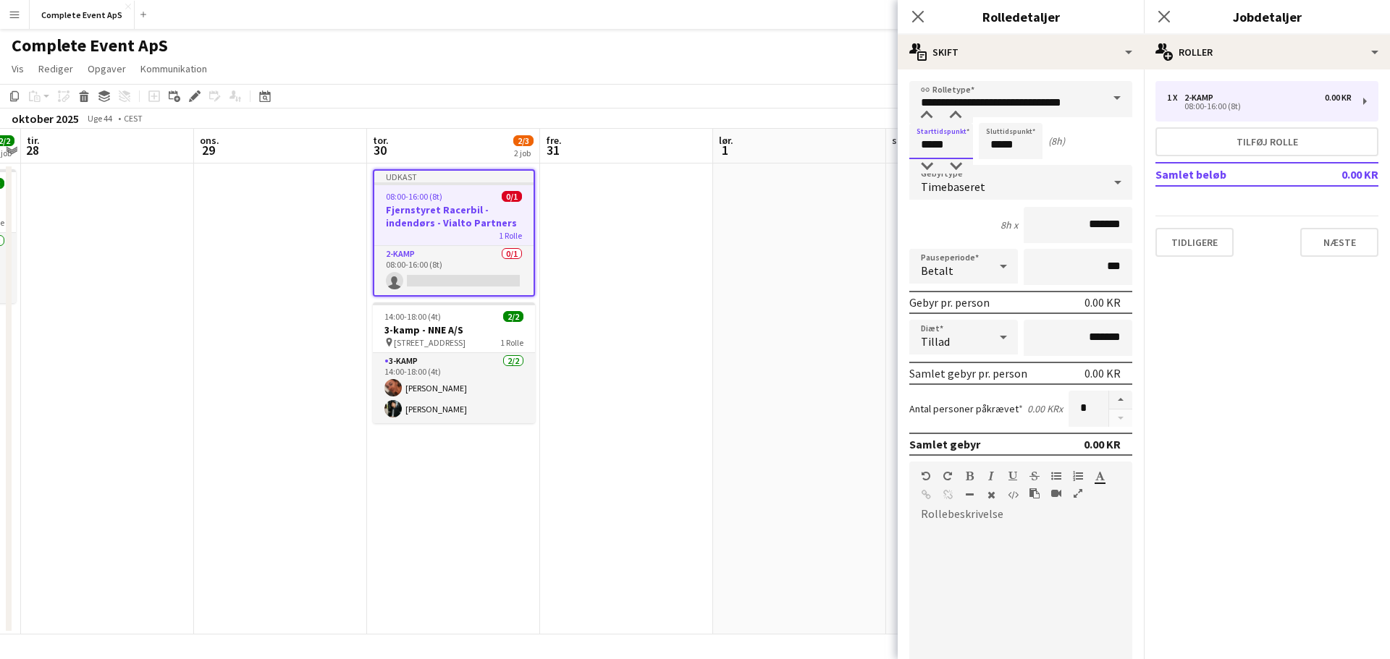
drag, startPoint x: 922, startPoint y: 148, endPoint x: 867, endPoint y: 147, distance: 55.0
click at [867, 147] on body "Menu Boards Boards Boards Alle job Status Arbejdsstyrke Arbejdsstyrke Min arbej…" at bounding box center [695, 329] width 1390 height 659
type input "*****"
click at [953, 146] on input "*****" at bounding box center [941, 141] width 64 height 36
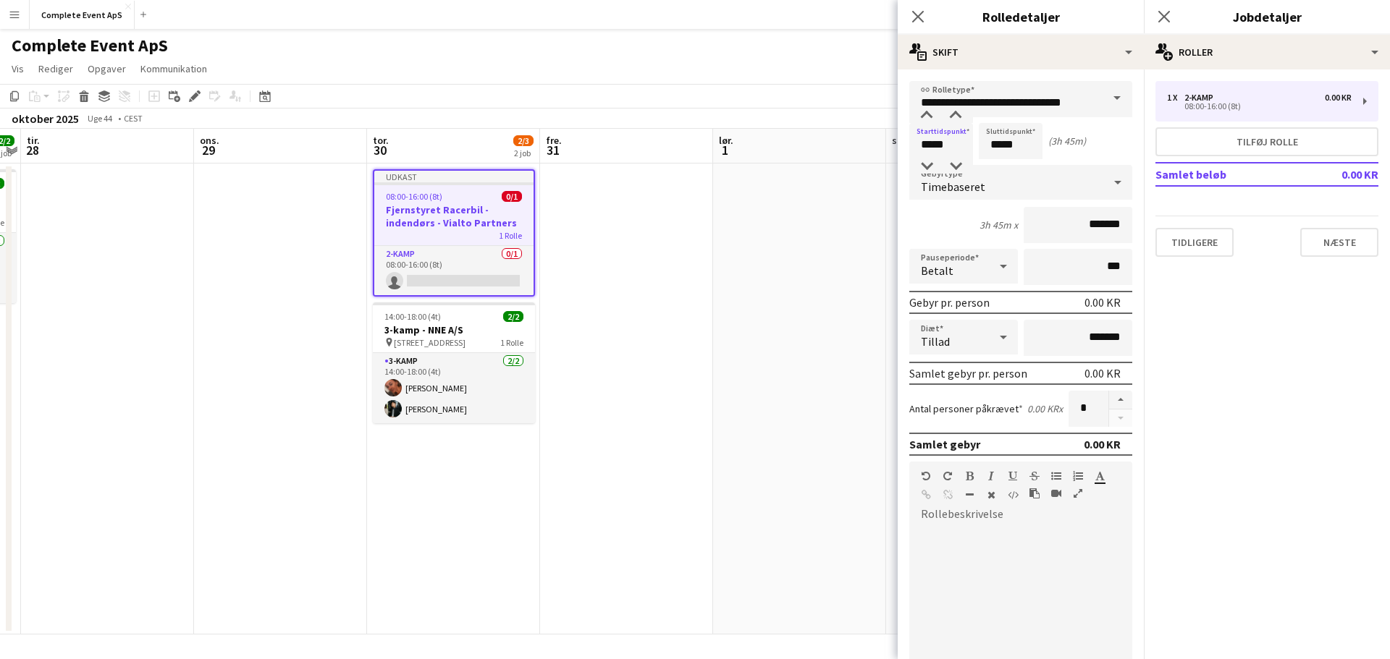
click at [978, 174] on div "Timebaseret" at bounding box center [1006, 182] width 194 height 35
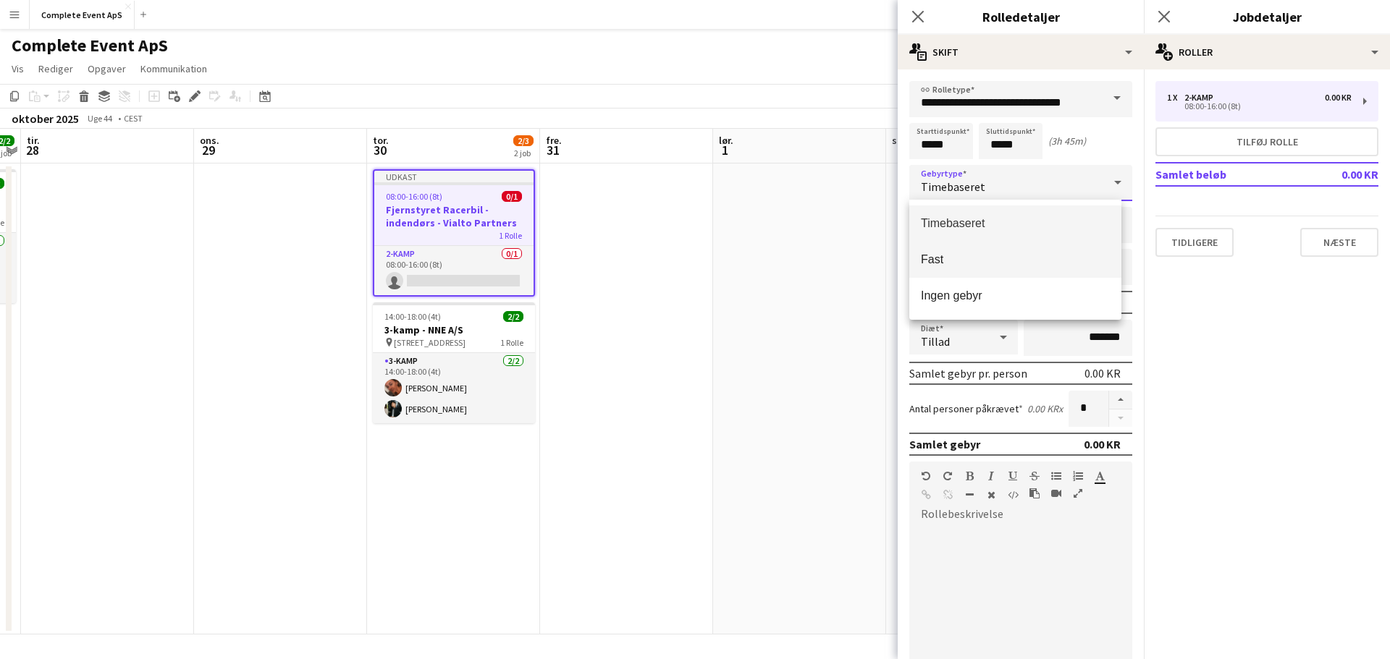
click at [963, 263] on span "Fast" at bounding box center [1015, 260] width 189 height 14
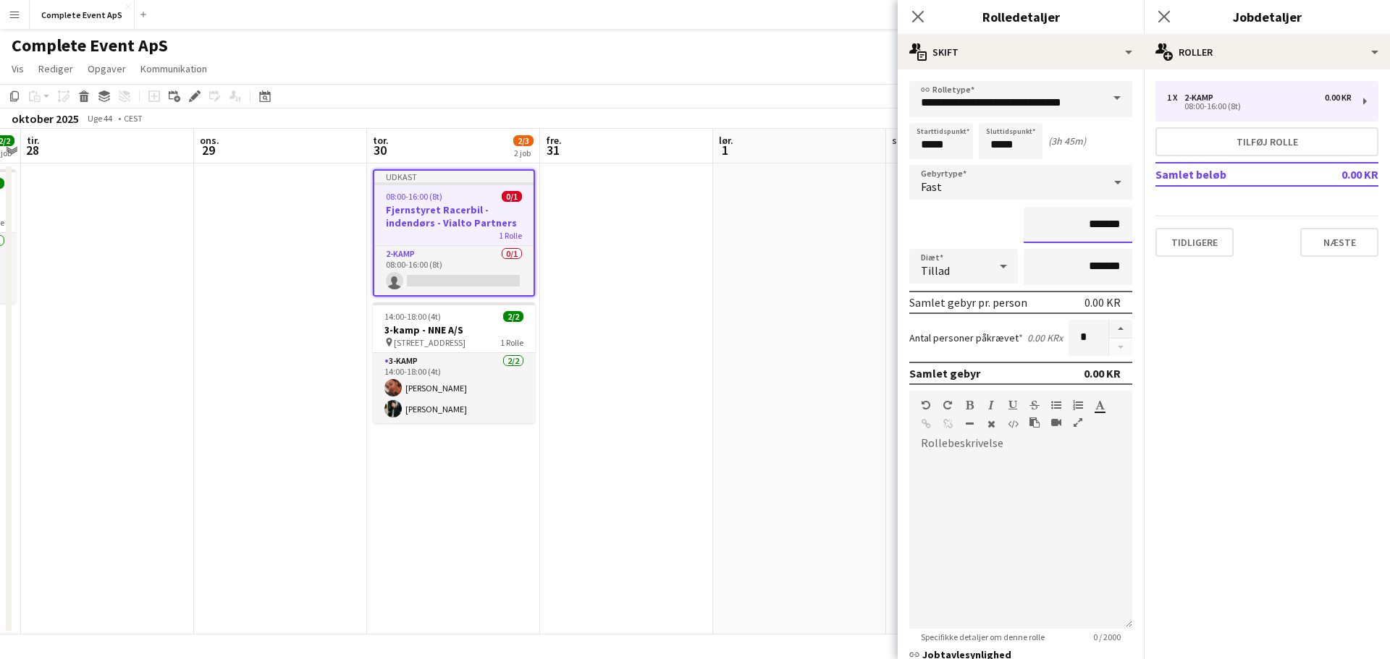
drag, startPoint x: 1067, startPoint y: 227, endPoint x: 1145, endPoint y: 235, distance: 77.9
click at [1145, 235] on body "Menu Boards Boards Boards Alle job Status Arbejdsstyrke Arbejdsstyrke Min arbej…" at bounding box center [695, 329] width 1390 height 659
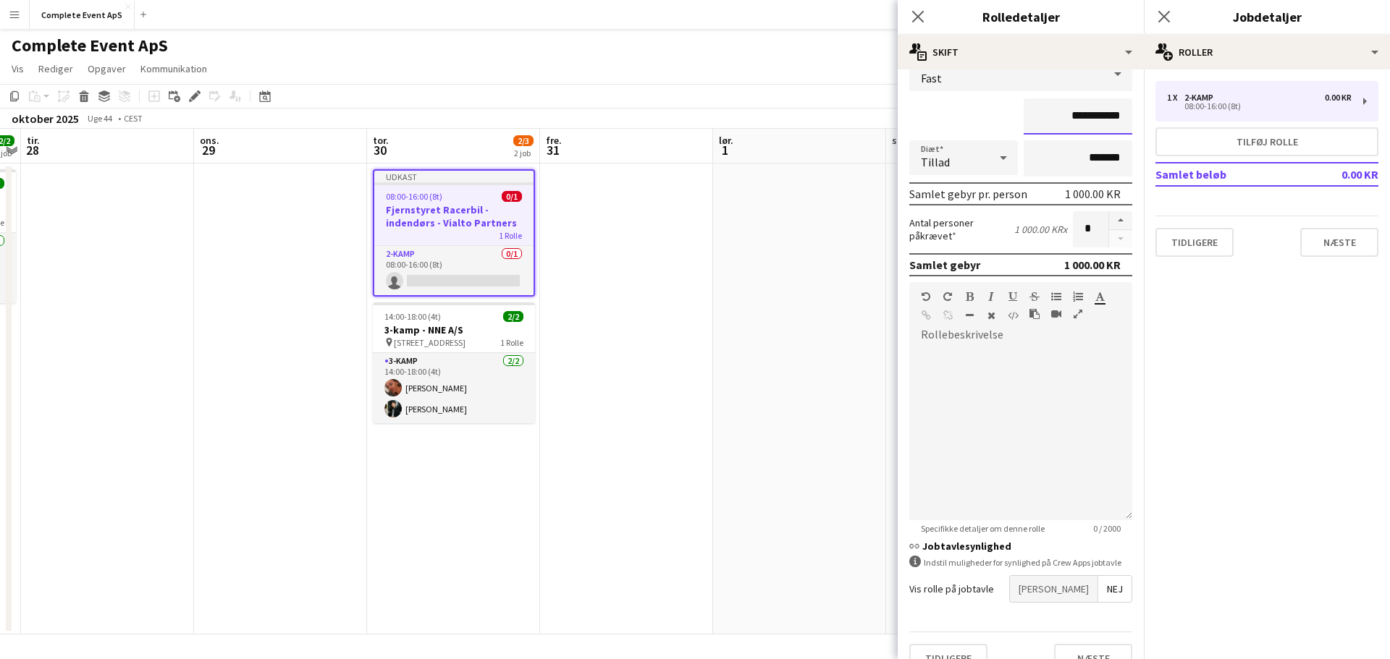
scroll to position [134, 0]
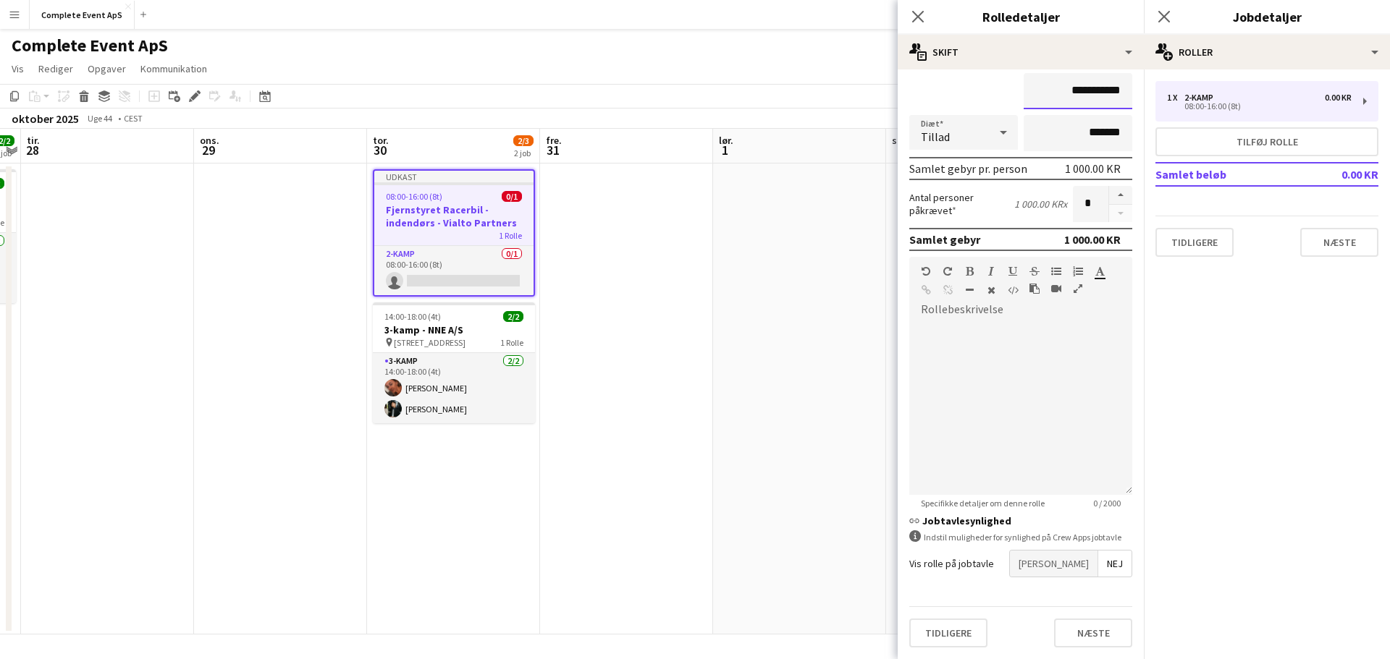
type input "**********"
click at [1079, 559] on span "[PERSON_NAME]" at bounding box center [1054, 564] width 88 height 26
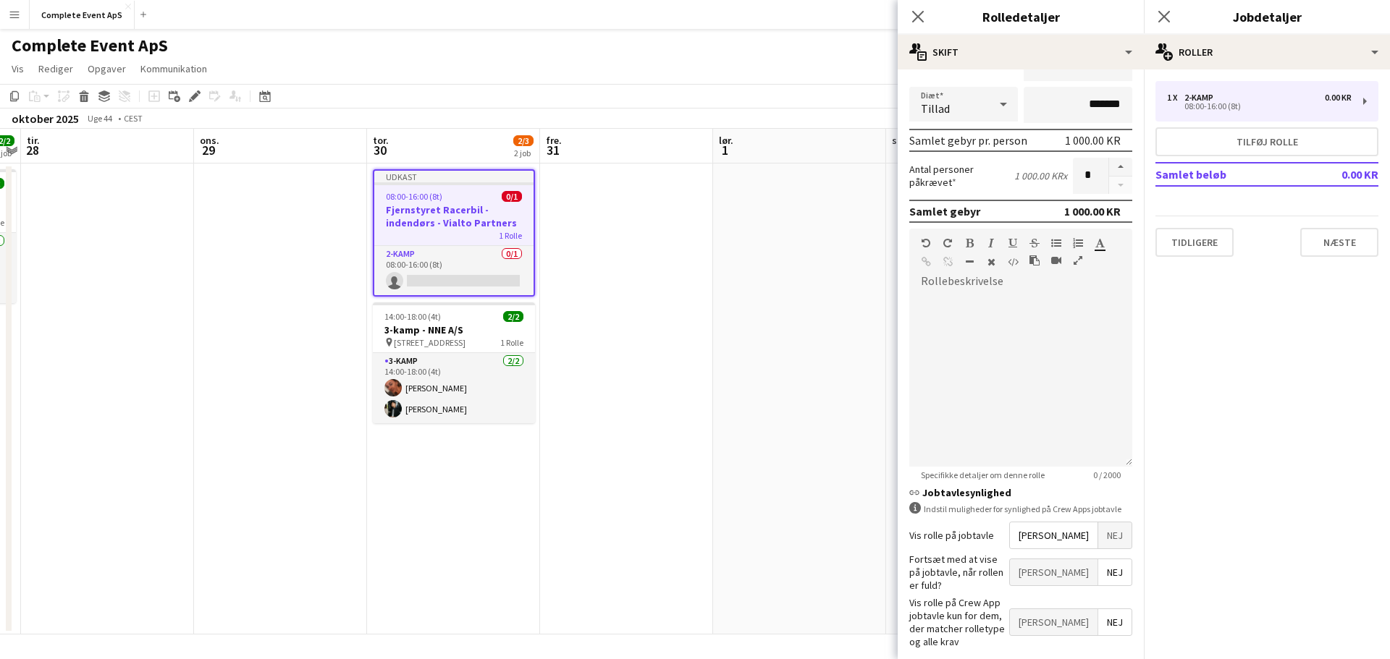
scroll to position [208, 0]
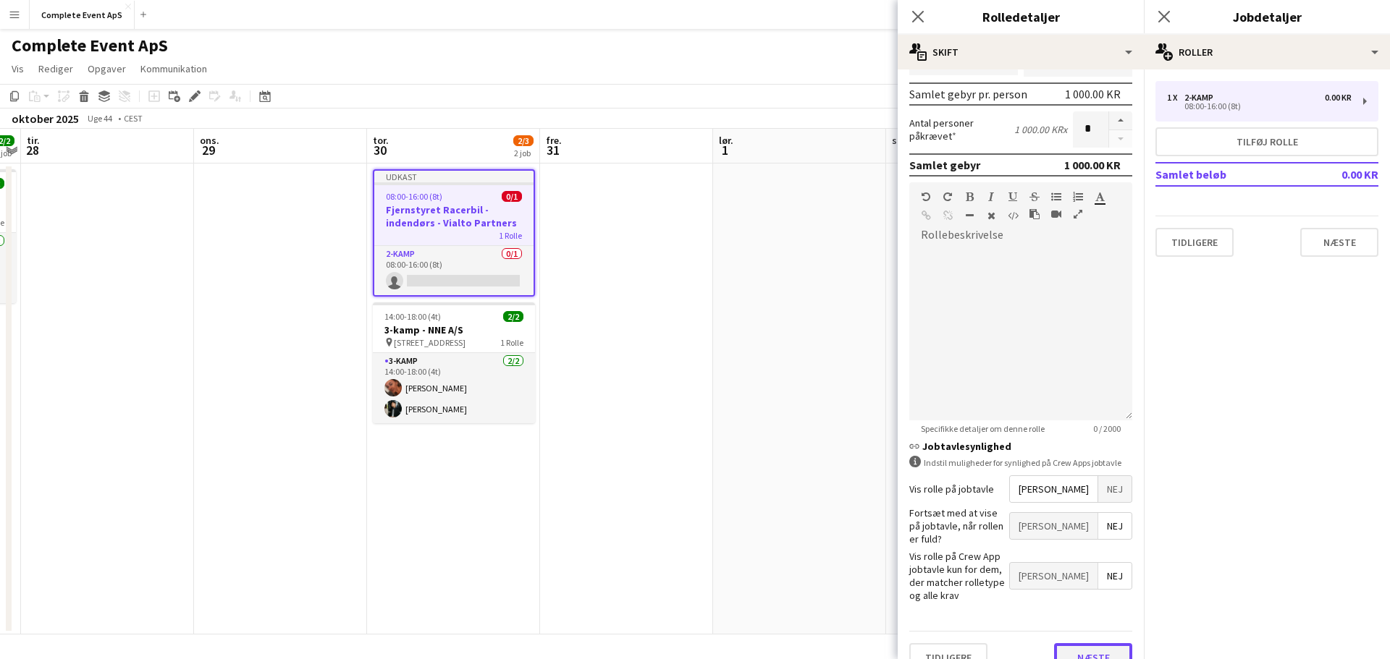
click at [1087, 644] on button "Næste" at bounding box center [1093, 658] width 78 height 29
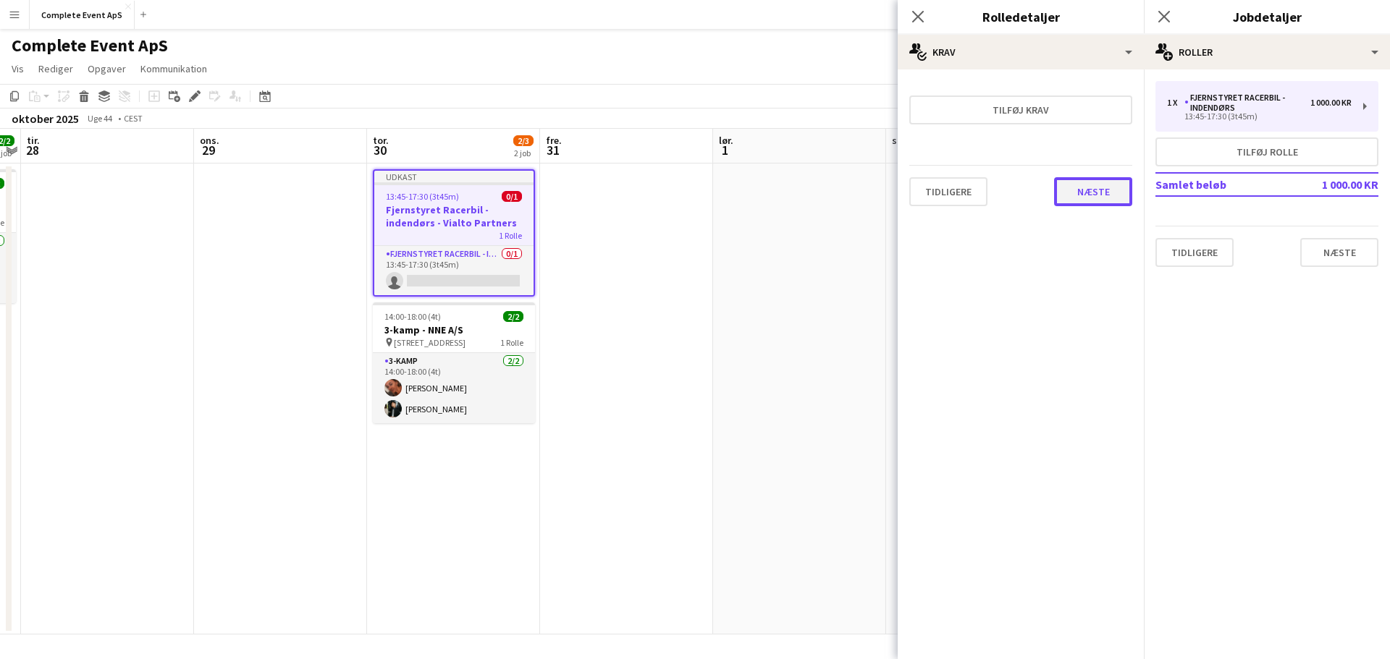
click at [1096, 188] on button "Næste" at bounding box center [1093, 191] width 78 height 29
click at [1108, 197] on button "Afslut" at bounding box center [1102, 194] width 59 height 29
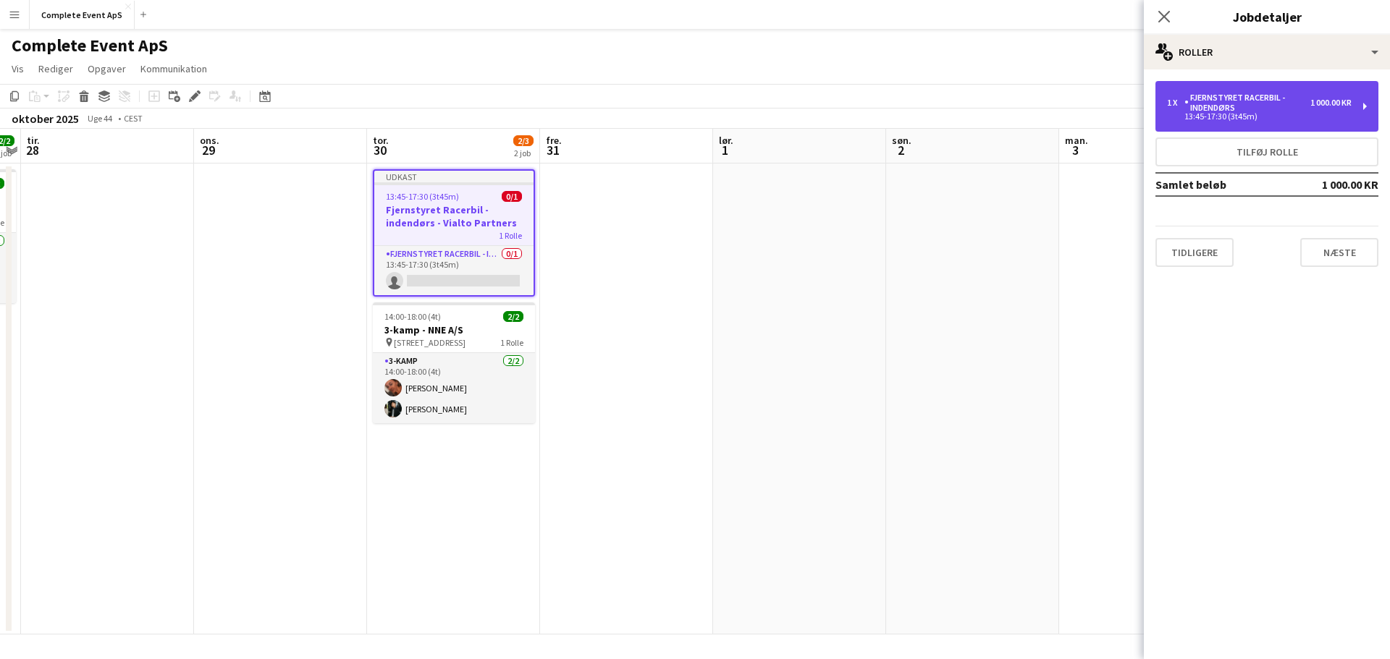
click at [1285, 105] on div "Fjernstyret Racerbil - indendørs" at bounding box center [1247, 103] width 126 height 20
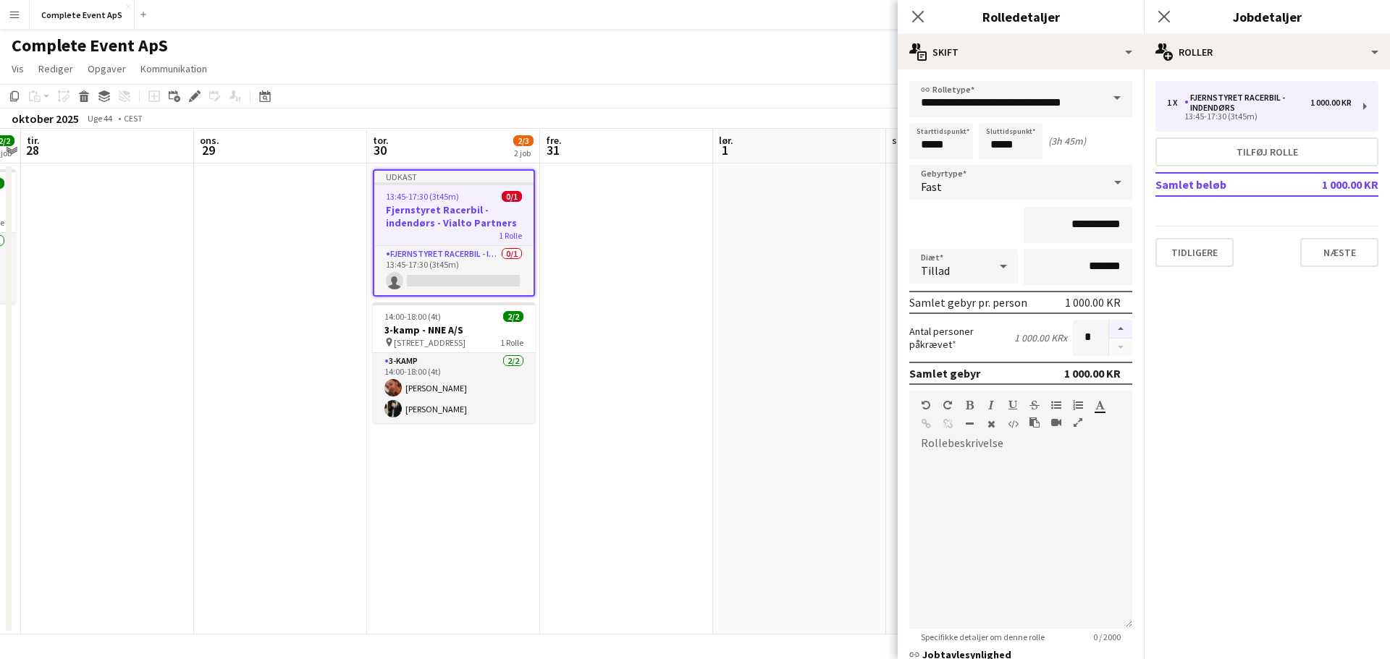
click at [1113, 329] on button "button" at bounding box center [1120, 329] width 23 height 19
type input "*"
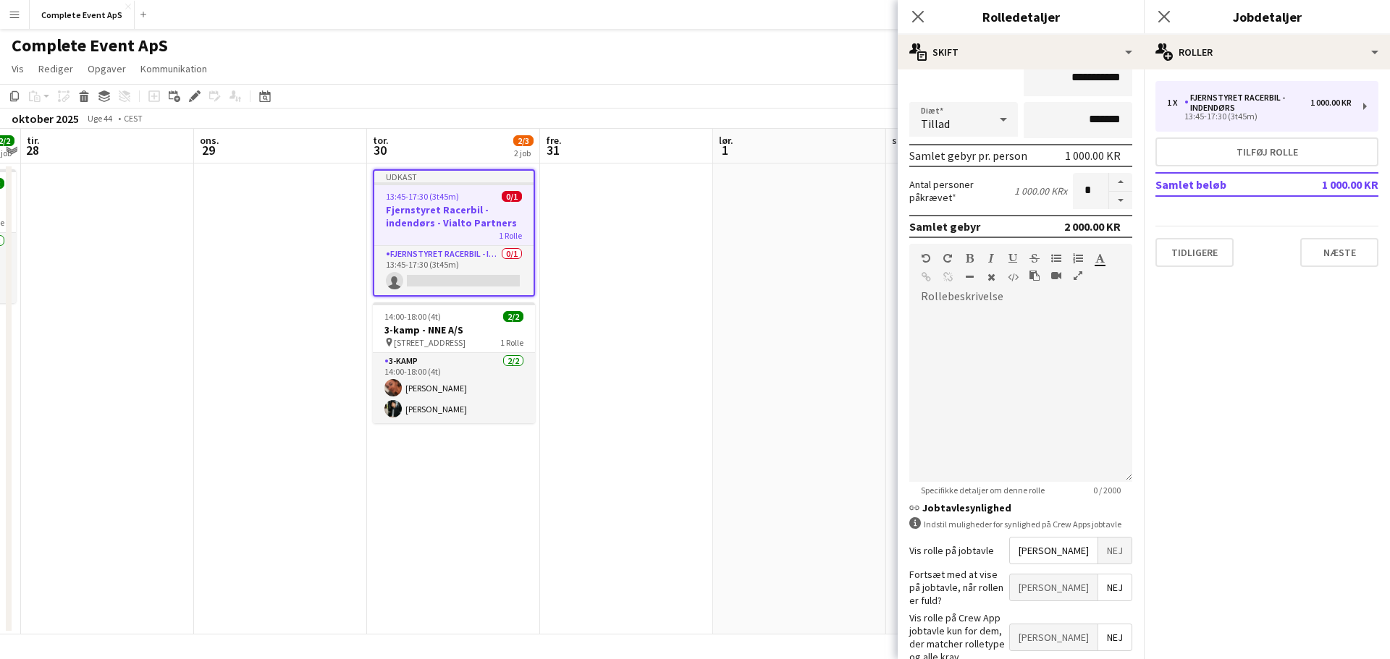
scroll to position [208, 0]
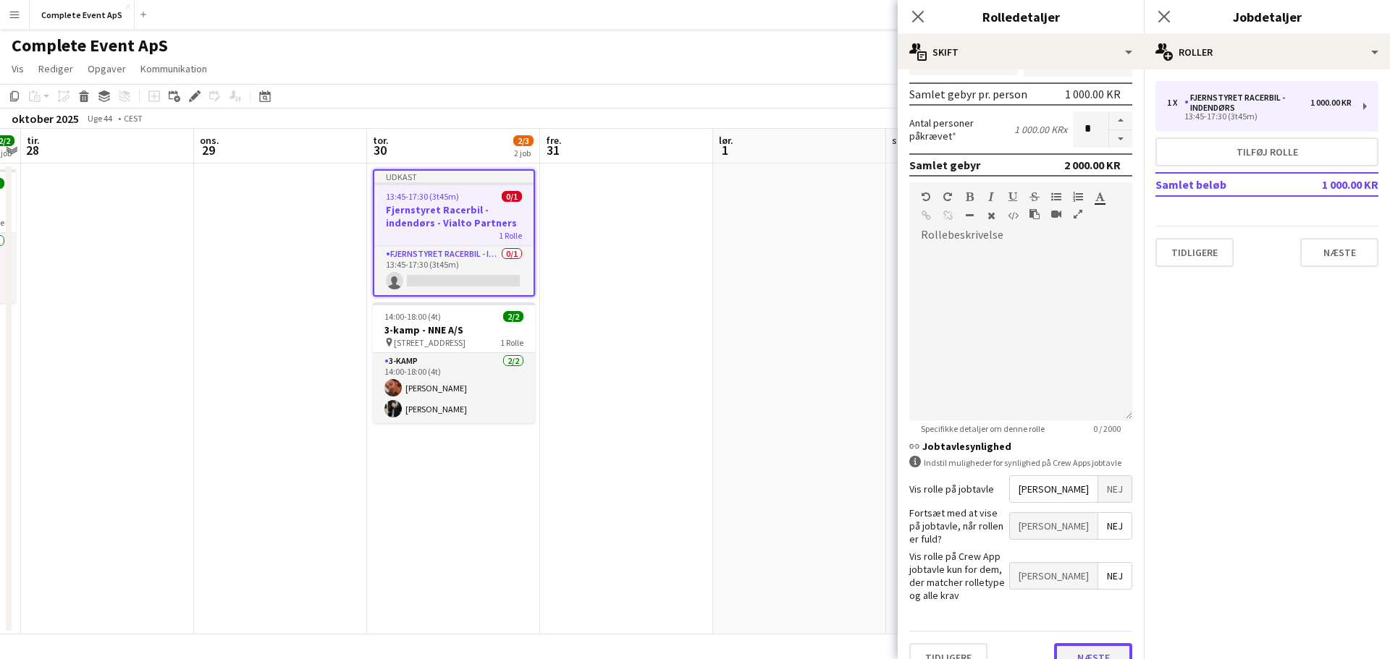
click at [1082, 644] on button "Næste" at bounding box center [1093, 658] width 78 height 29
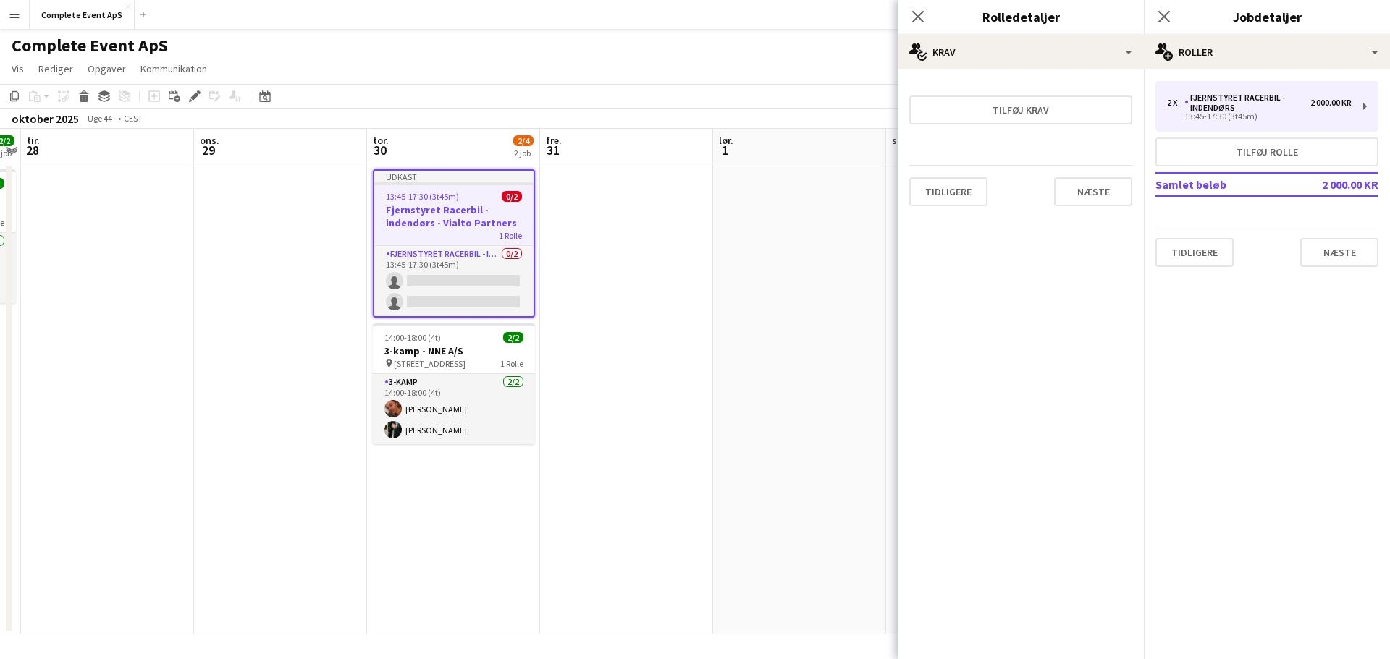
scroll to position [0, 0]
click at [1101, 175] on div "Tidligere Næste" at bounding box center [1020, 191] width 223 height 53
click at [1105, 192] on button "Næste" at bounding box center [1093, 191] width 78 height 29
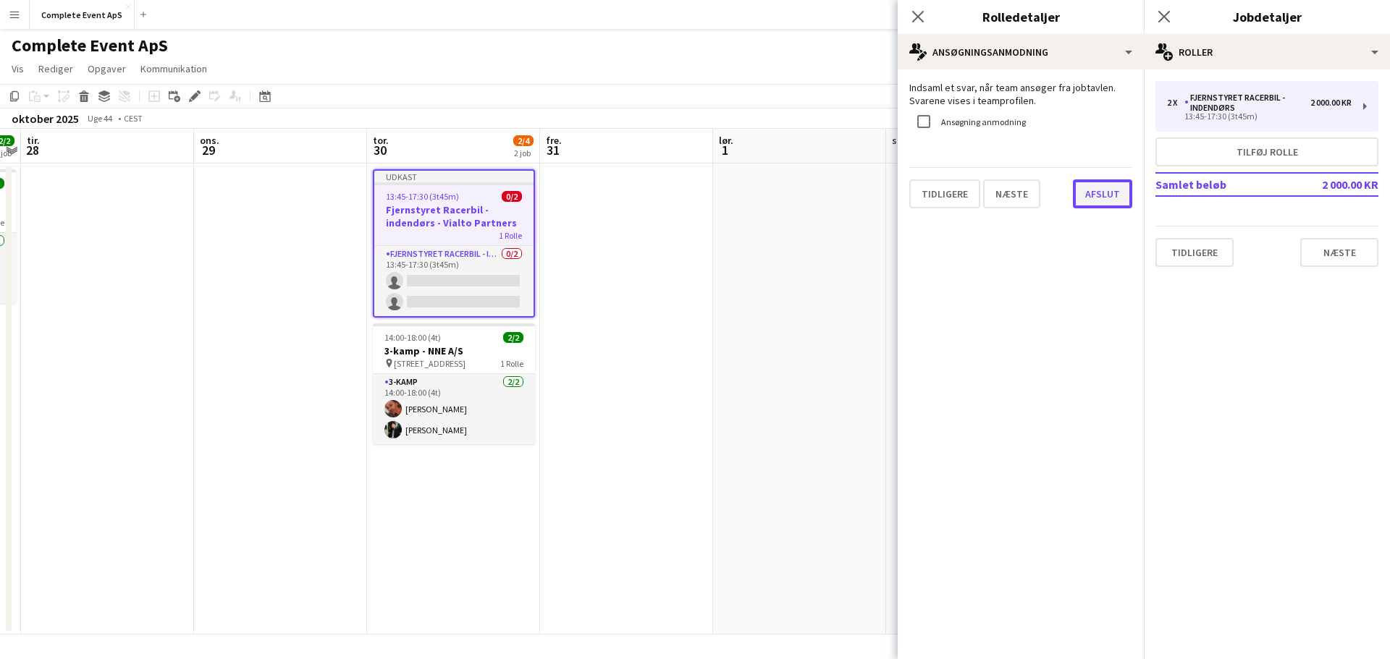
click at [1121, 207] on button "Afslut" at bounding box center [1102, 194] width 59 height 29
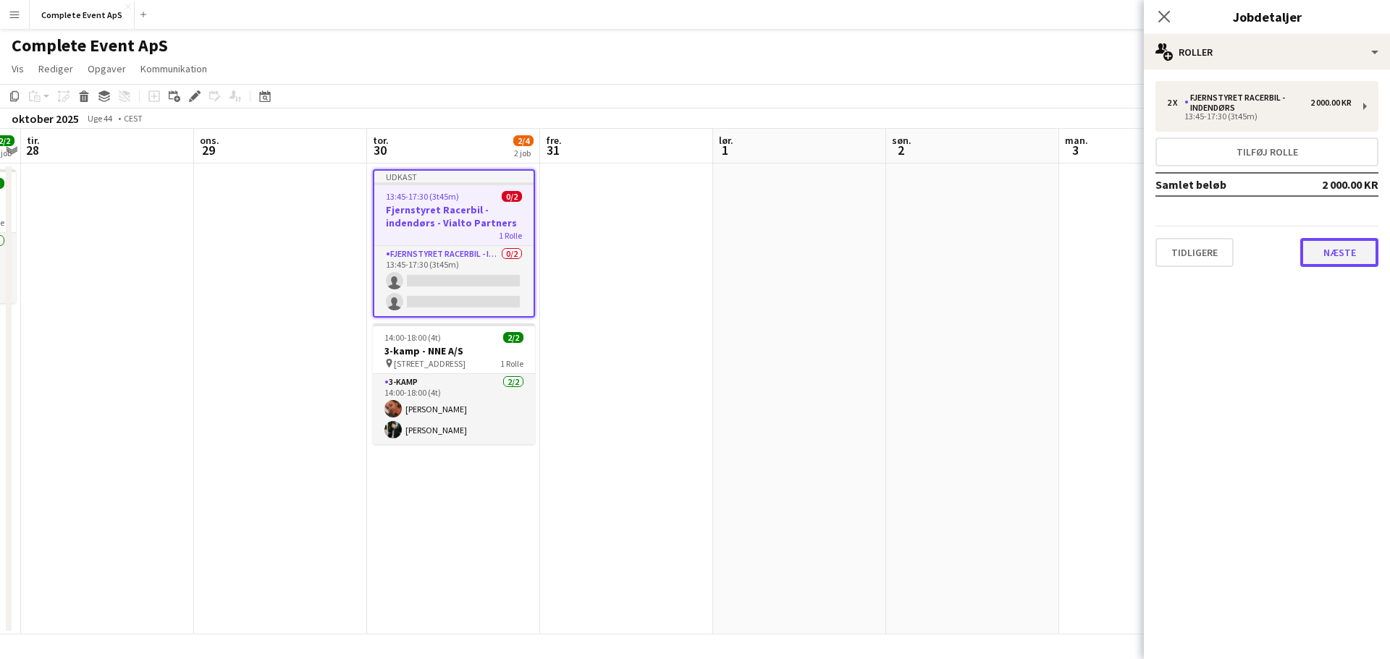
click at [1325, 261] on button "Næste" at bounding box center [1339, 252] width 78 height 29
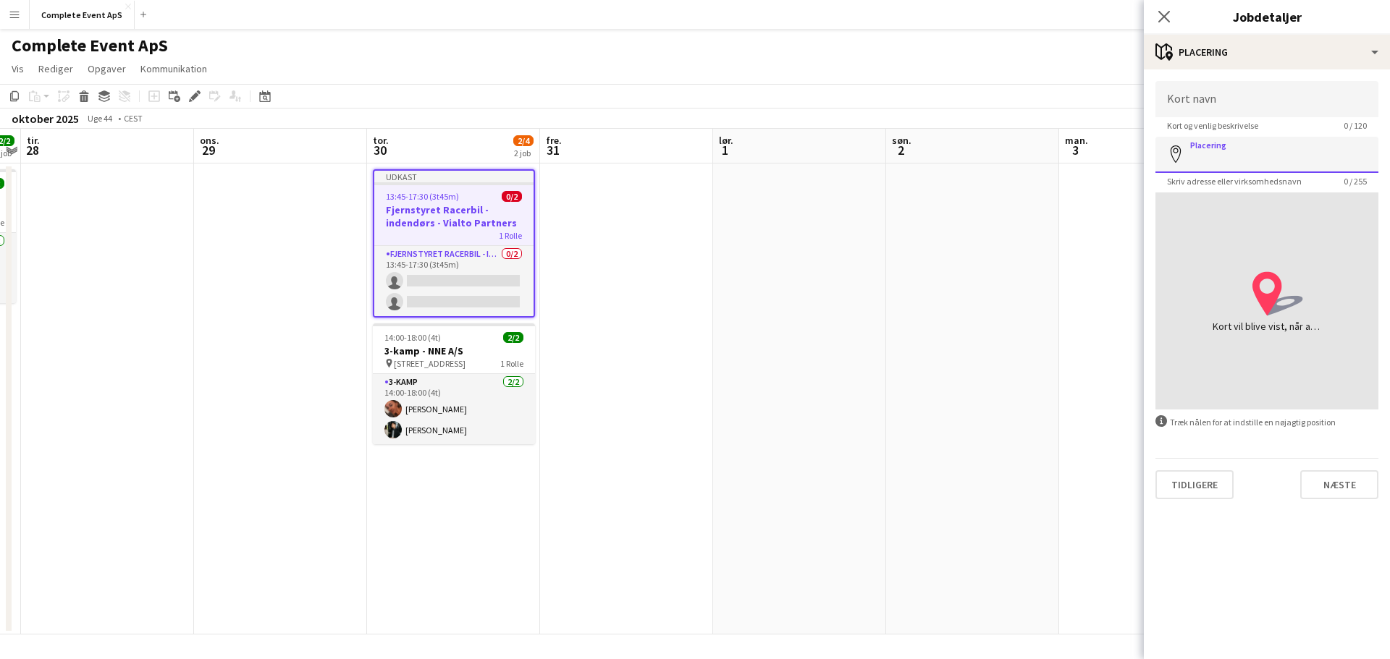
click at [1263, 150] on input "Placering" at bounding box center [1266, 155] width 223 height 36
paste input "**********"
type input "**********"
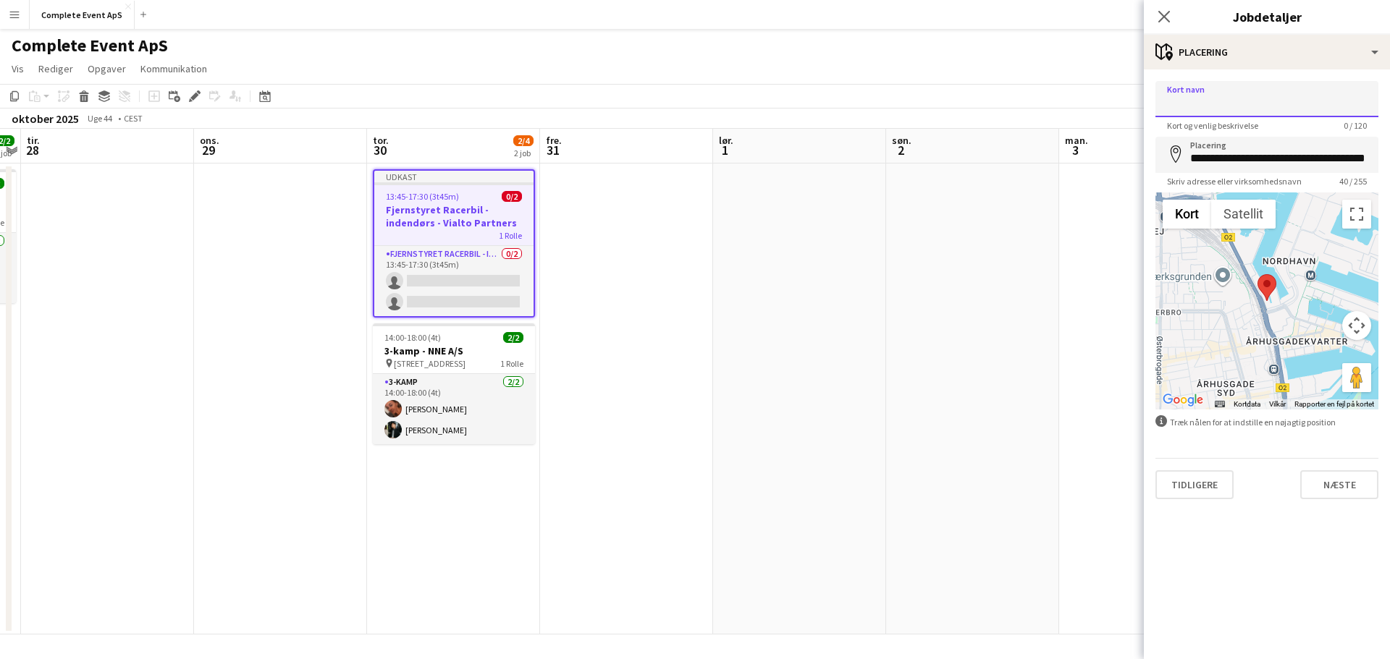
click at [1242, 106] on input "Kort navn" at bounding box center [1266, 99] width 223 height 36
paste input "**********"
type input "**********"
click at [1347, 492] on button "Næste" at bounding box center [1339, 485] width 78 height 29
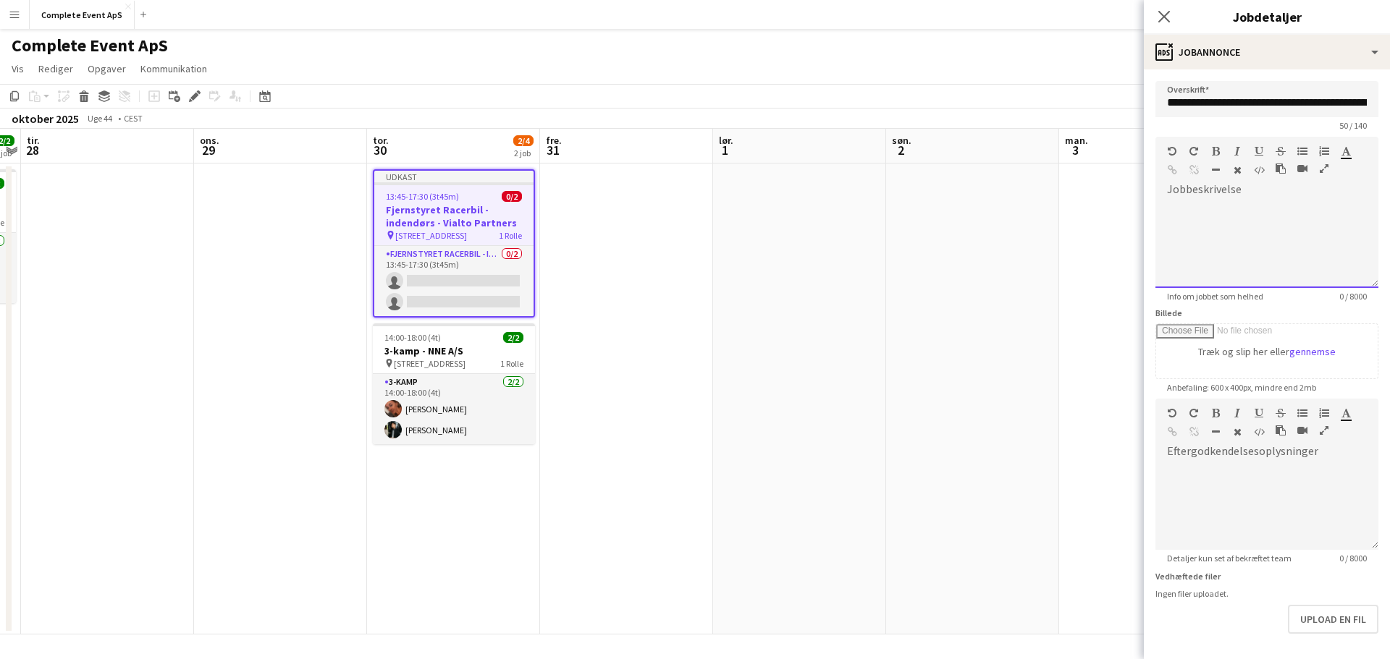
click at [1202, 227] on div at bounding box center [1266, 244] width 223 height 87
paste div
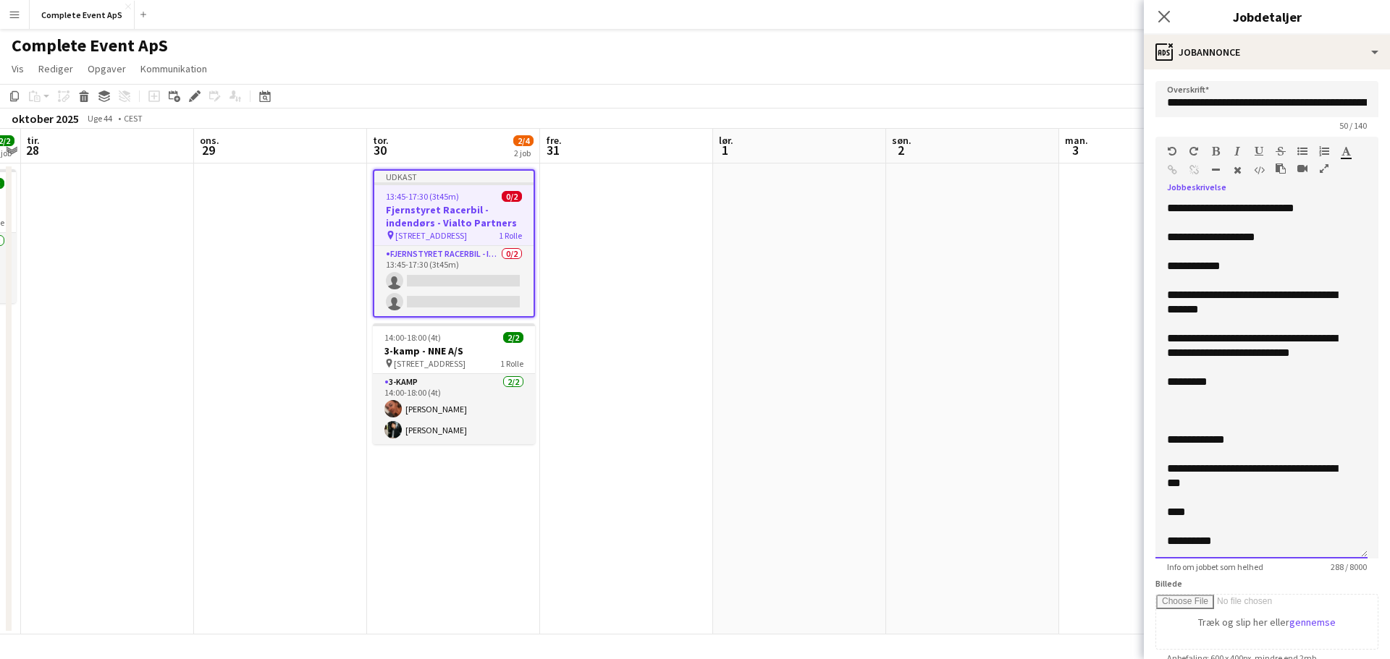
drag, startPoint x: 1361, startPoint y: 279, endPoint x: 1401, endPoint y: 641, distance: 364.1
click at [1389, 641] on html "Menu Boards Boards Boards Alle job Status Arbejdsstyrke Arbejdsstyrke Min arbej…" at bounding box center [695, 329] width 1390 height 659
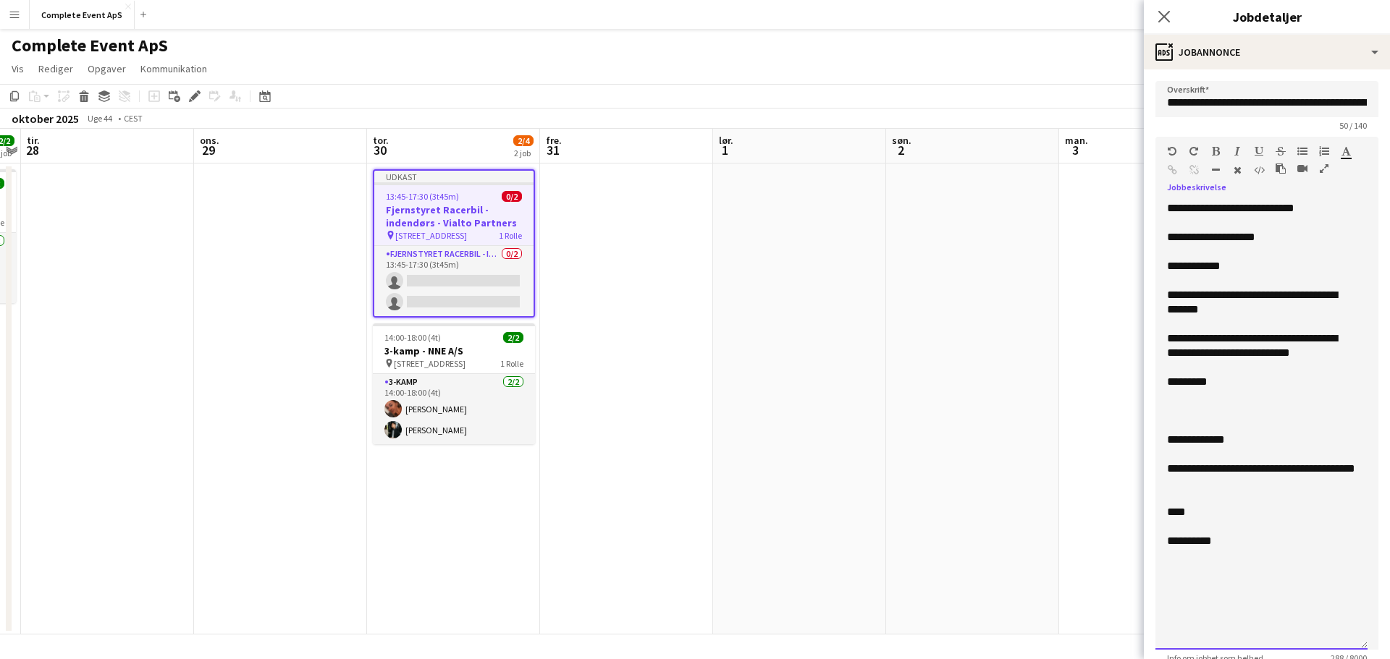
click at [1345, 214] on div "**********" at bounding box center [1261, 208] width 189 height 14
click at [1244, 208] on div "**********" at bounding box center [1261, 208] width 189 height 14
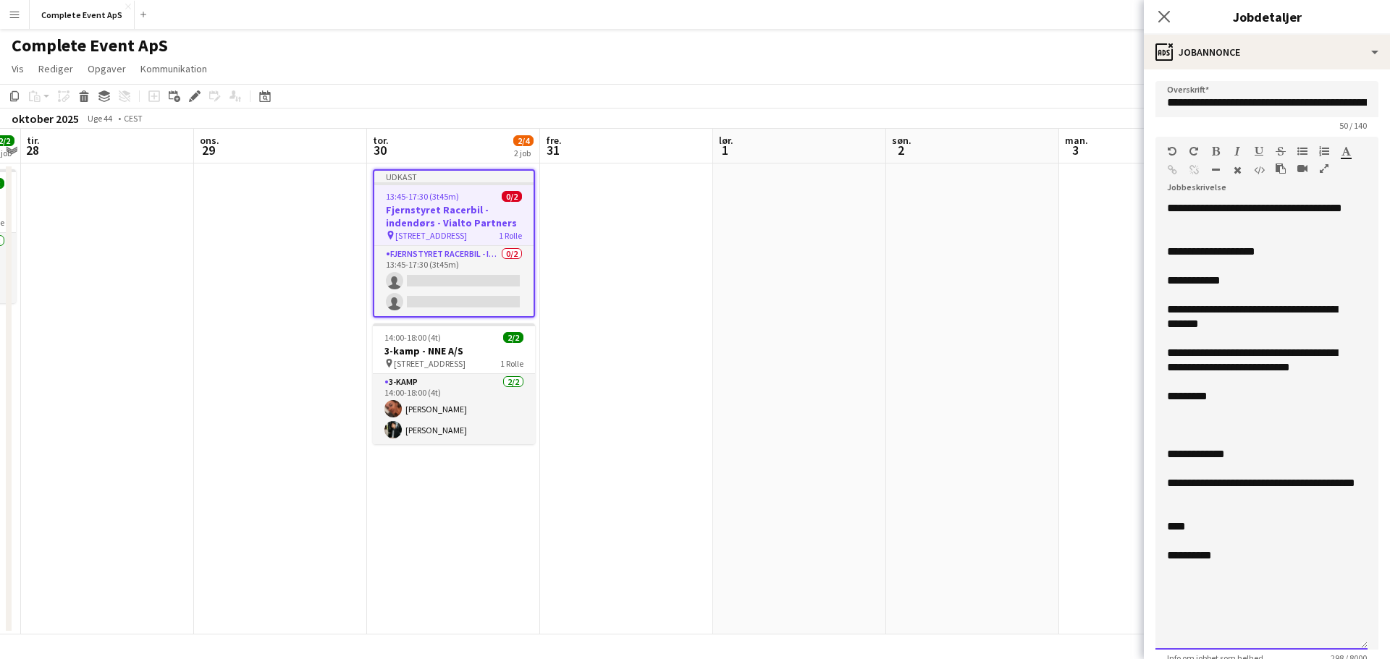
drag, startPoint x: 1290, startPoint y: 261, endPoint x: 1253, endPoint y: 251, distance: 38.1
click at [1290, 261] on div at bounding box center [1261, 266] width 189 height 14
click at [1281, 250] on div "**********" at bounding box center [1261, 252] width 189 height 14
click at [1209, 256] on div "**********" at bounding box center [1261, 252] width 189 height 14
click at [1247, 308] on div "**********" at bounding box center [1261, 317] width 189 height 29
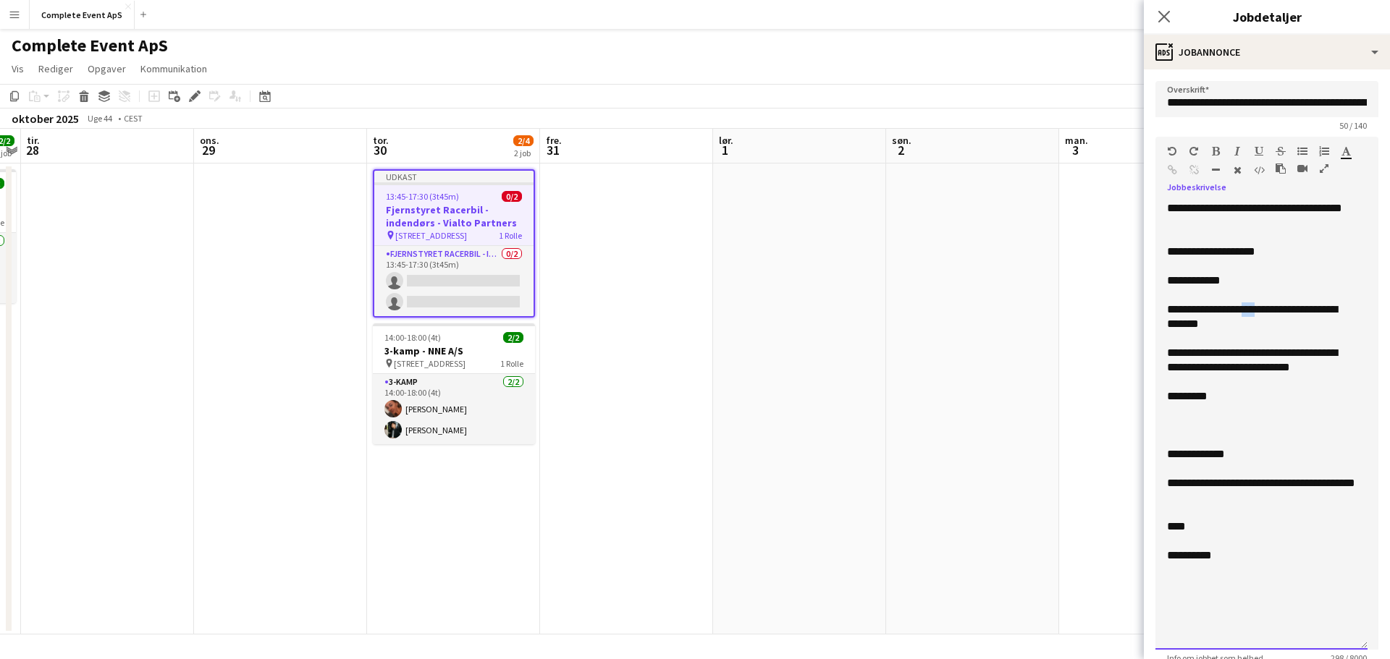
click at [1247, 308] on div "**********" at bounding box center [1261, 317] width 189 height 29
click at [1175, 324] on div "**********" at bounding box center [1261, 317] width 189 height 29
click at [1350, 373] on div "**********" at bounding box center [1261, 360] width 189 height 29
click at [1197, 351] on div "**********" at bounding box center [1261, 360] width 189 height 29
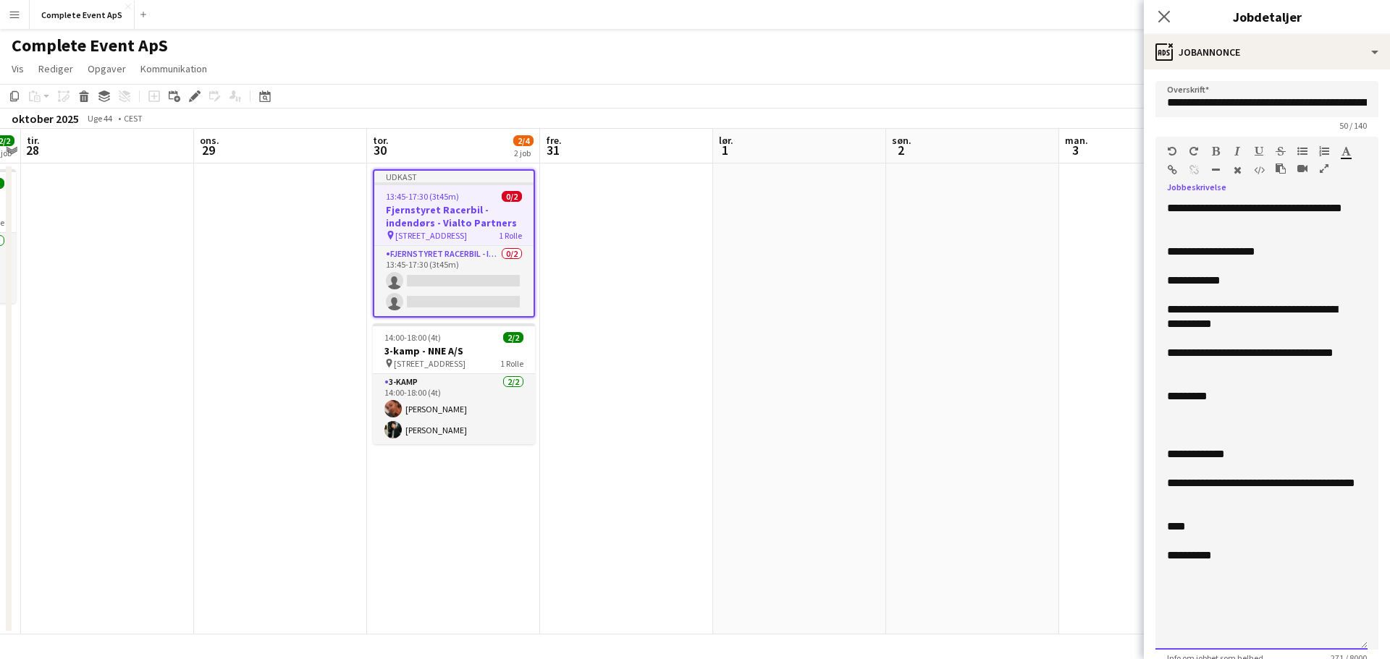
click at [1205, 413] on div at bounding box center [1261, 411] width 189 height 14
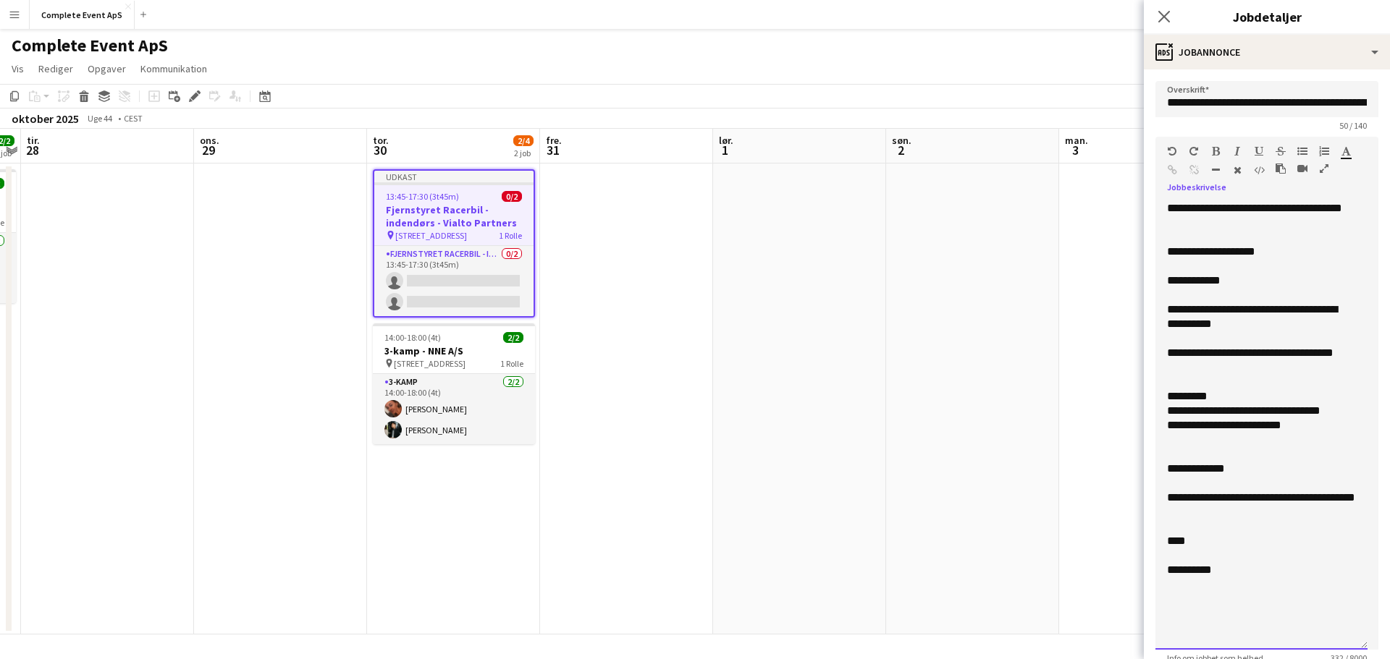
click at [1178, 427] on div "**********" at bounding box center [1261, 425] width 189 height 14
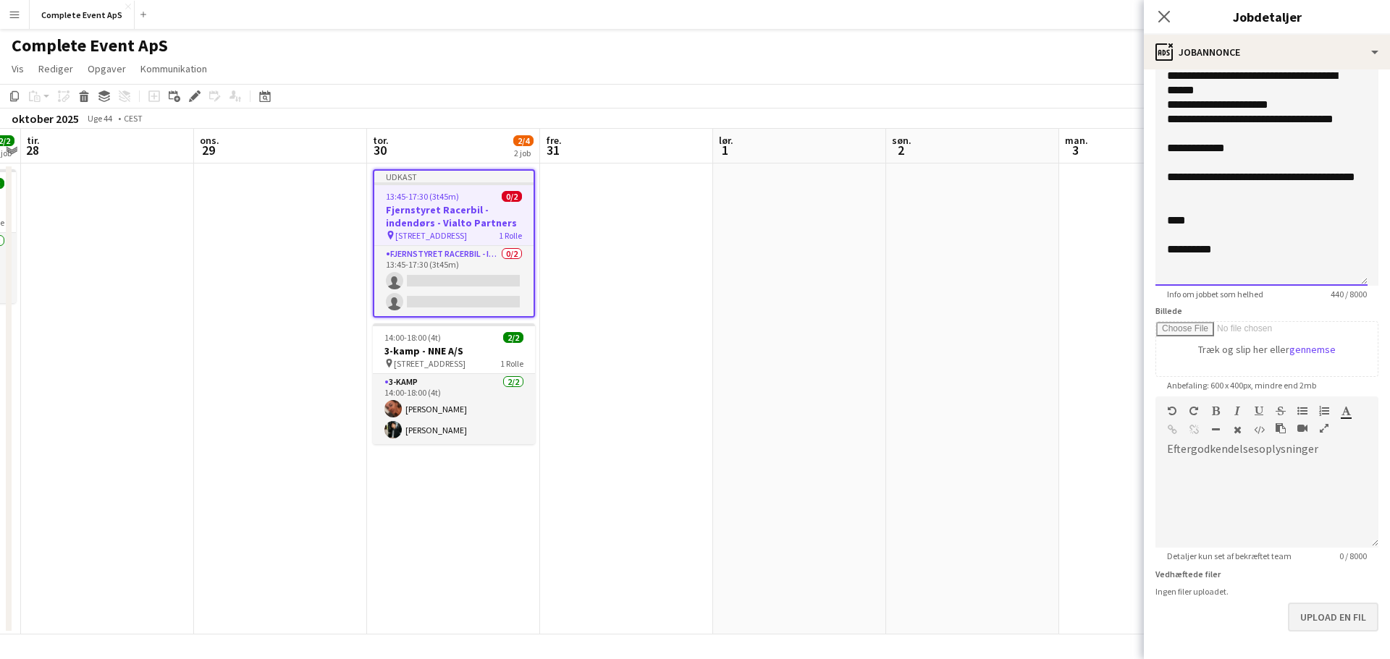
scroll to position [418, 0]
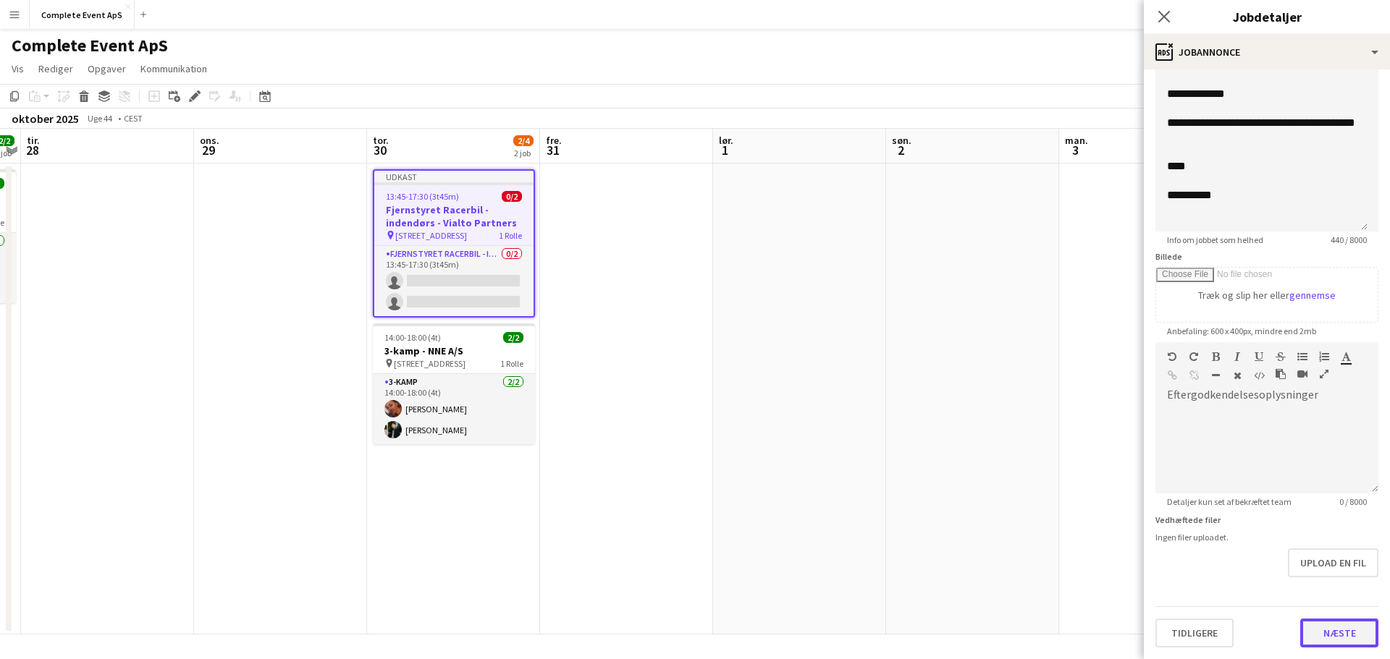
click at [1317, 622] on button "Næste" at bounding box center [1339, 633] width 78 height 29
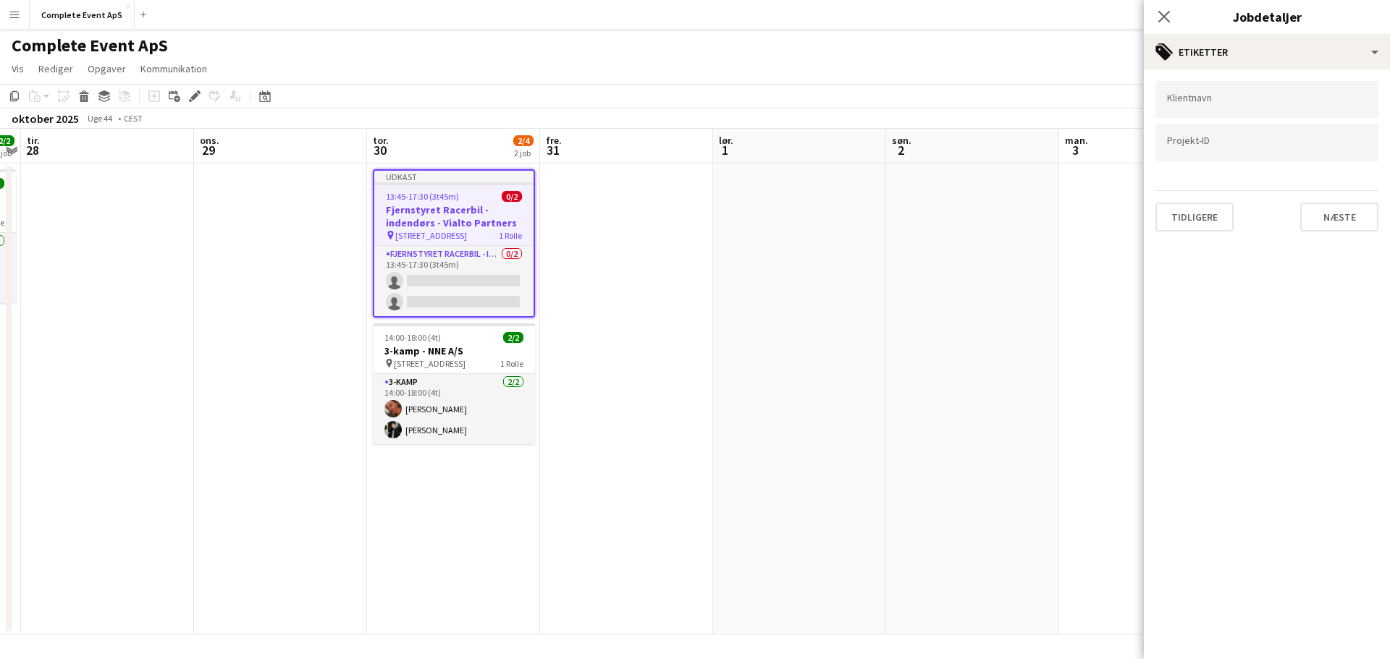
scroll to position [0, 0]
click at [1365, 201] on div "Tidligere Næste" at bounding box center [1266, 210] width 223 height 41
click at [1344, 219] on button "Næste" at bounding box center [1339, 217] width 78 height 29
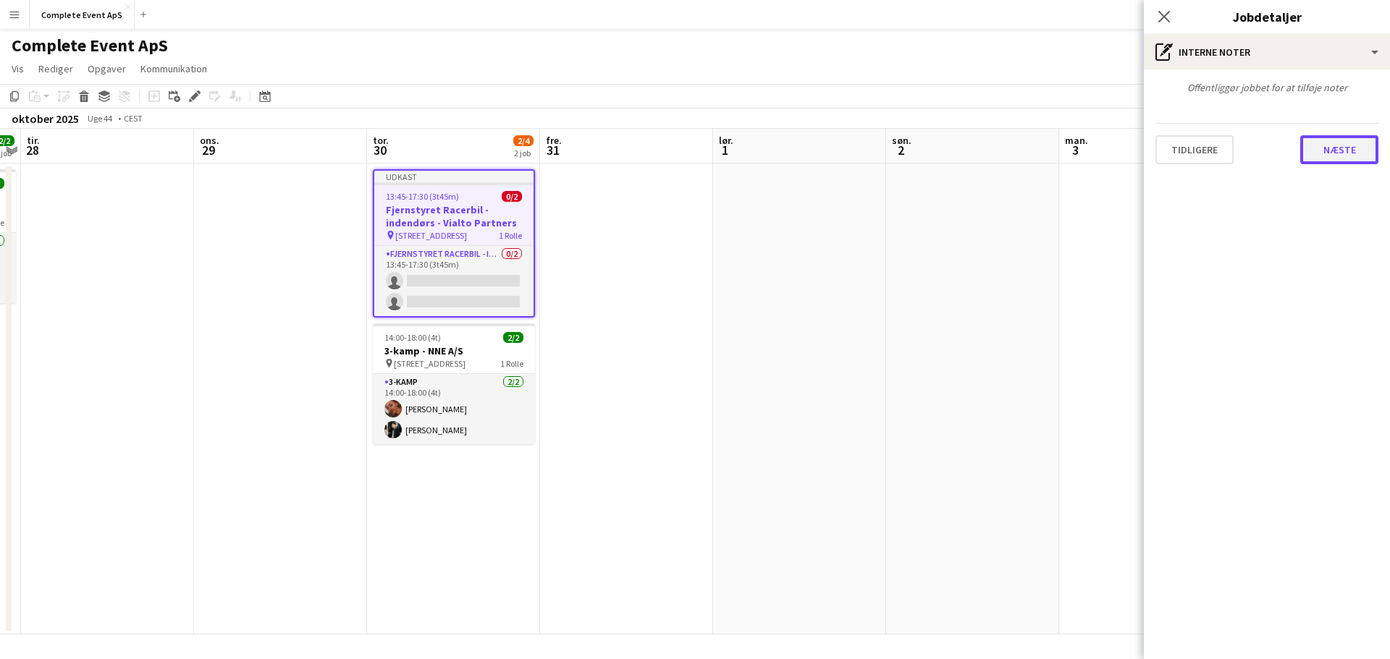
click at [1331, 148] on button "Næste" at bounding box center [1339, 149] width 78 height 29
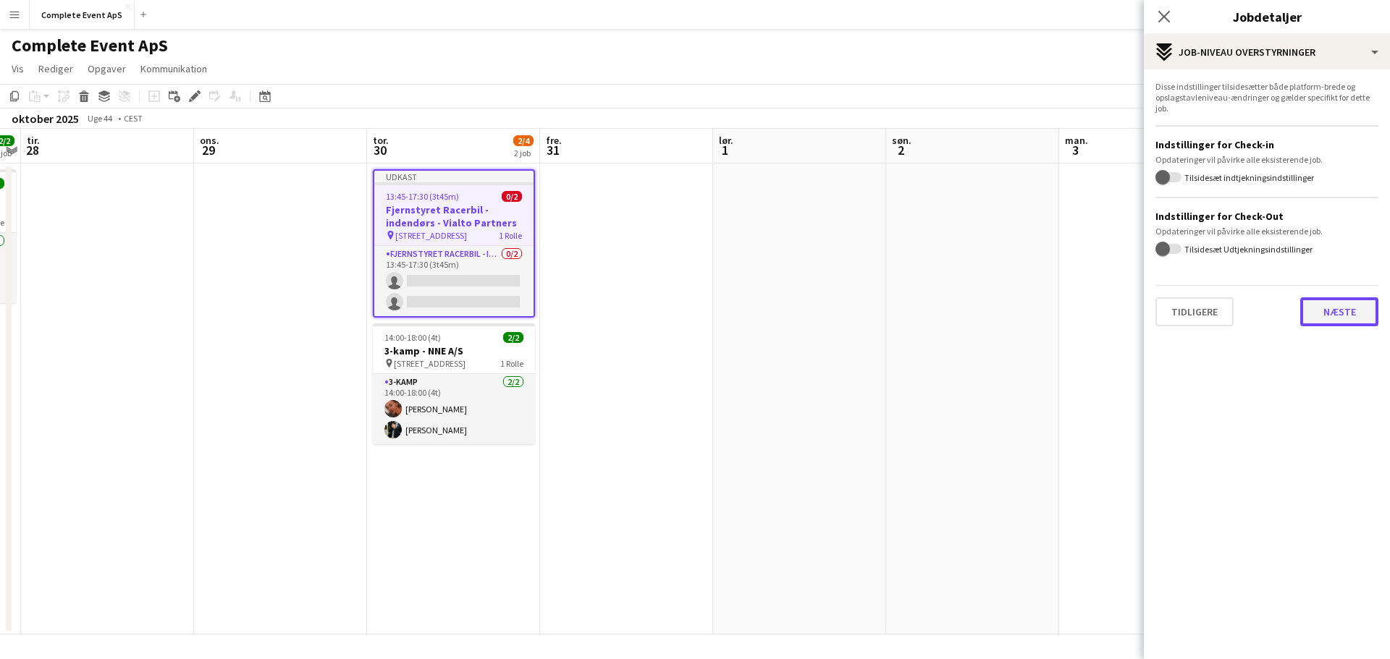
click at [1339, 303] on button "Næste" at bounding box center [1339, 312] width 78 height 29
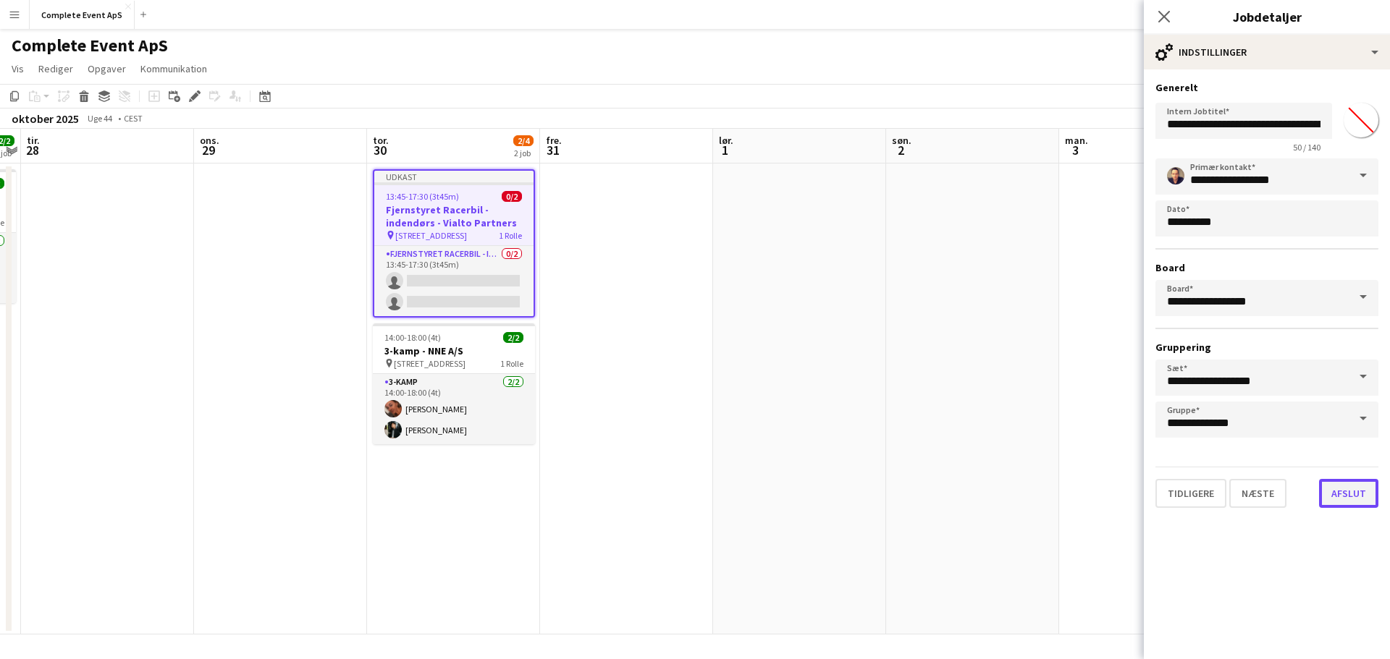
click at [1354, 492] on button "Afslut" at bounding box center [1348, 493] width 59 height 29
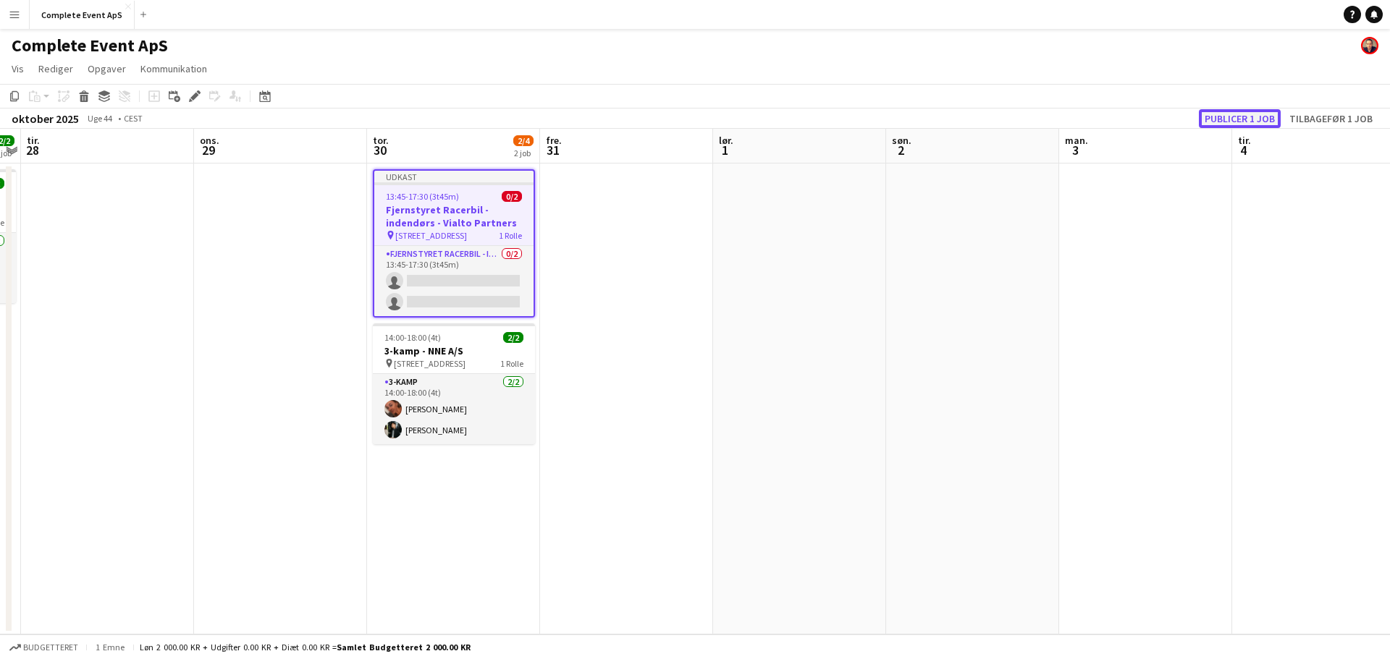
click at [1239, 117] on button "Publicer 1 job" at bounding box center [1240, 118] width 82 height 19
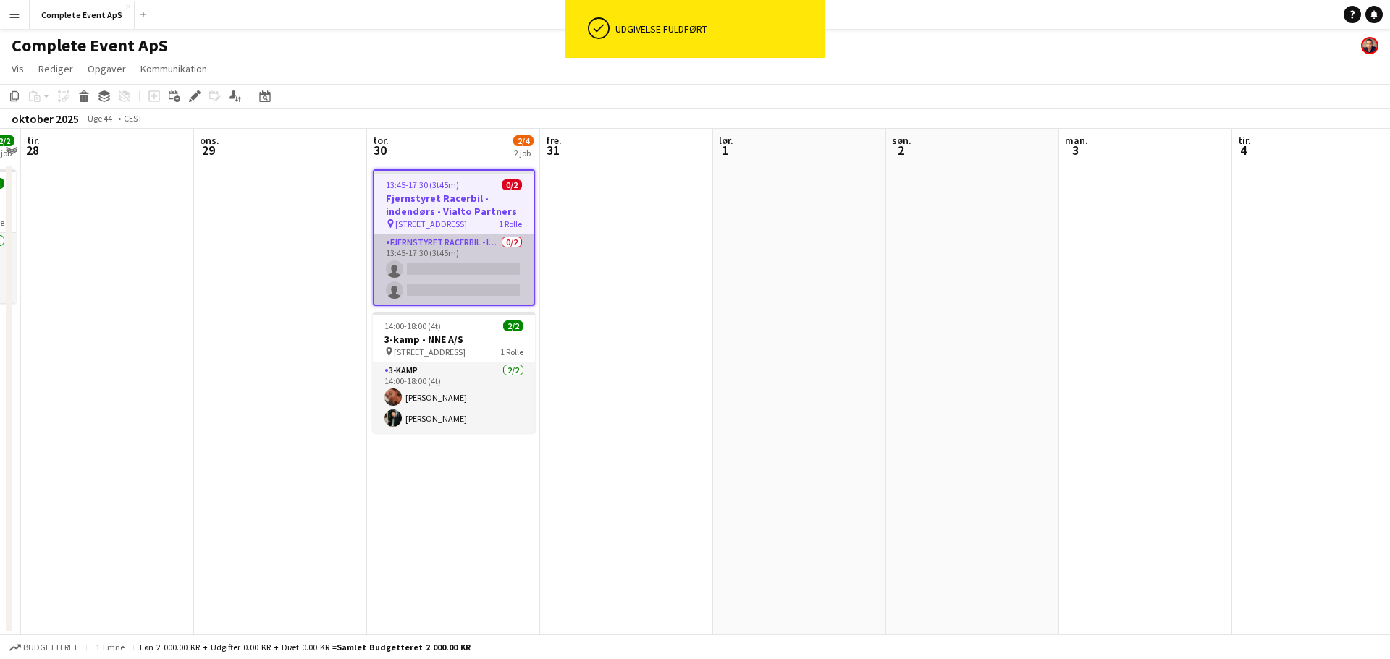
click at [448, 277] on app-card-role "Fjernstyret Racerbil - indendørs 0/2 13:45-17:30 (3t45m) single-neutral-actions…" at bounding box center [453, 270] width 159 height 70
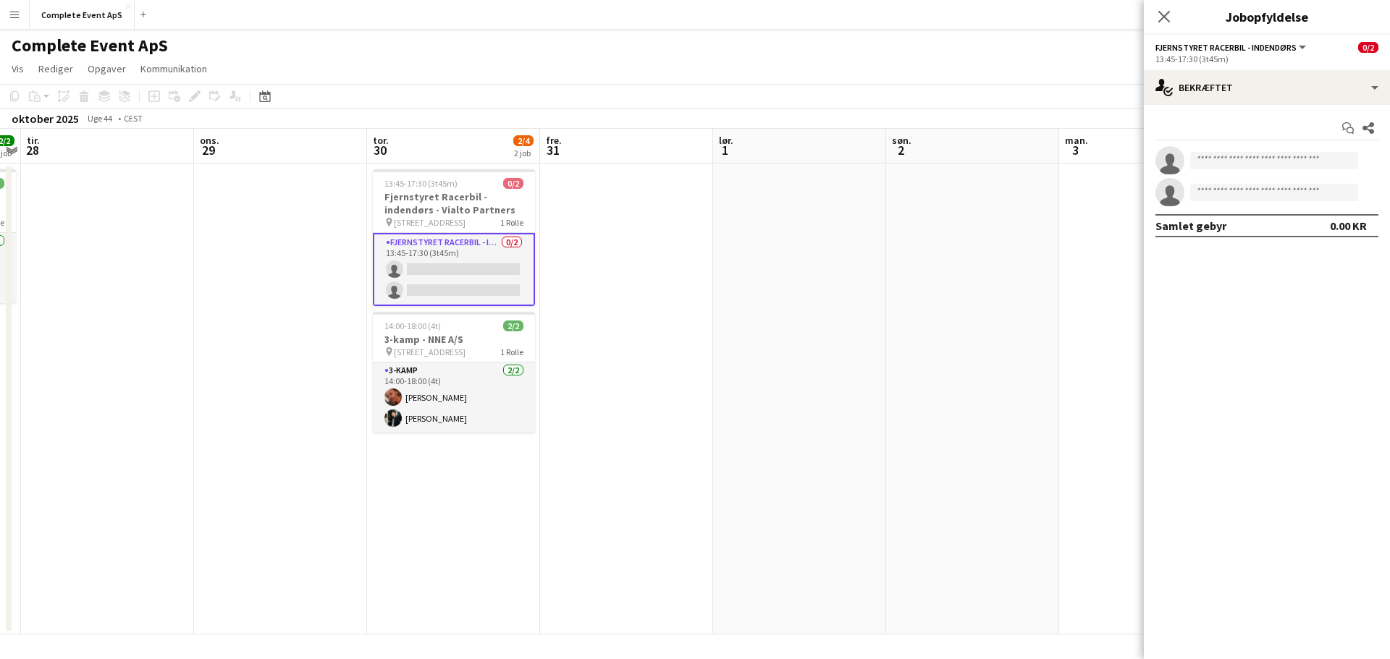
click at [1213, 151] on app-invite-slot "single-neutral-actions" at bounding box center [1267, 160] width 246 height 29
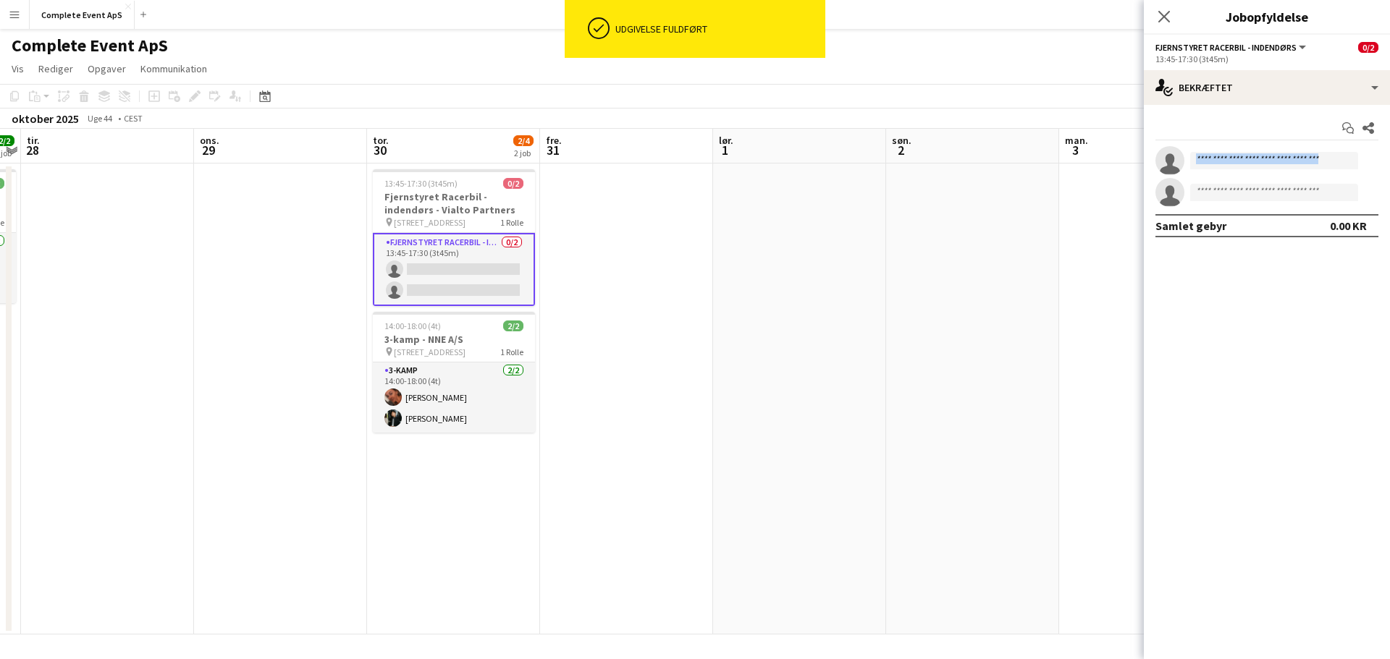
click at [1214, 151] on app-invite-slot "single-neutral-actions" at bounding box center [1267, 160] width 246 height 29
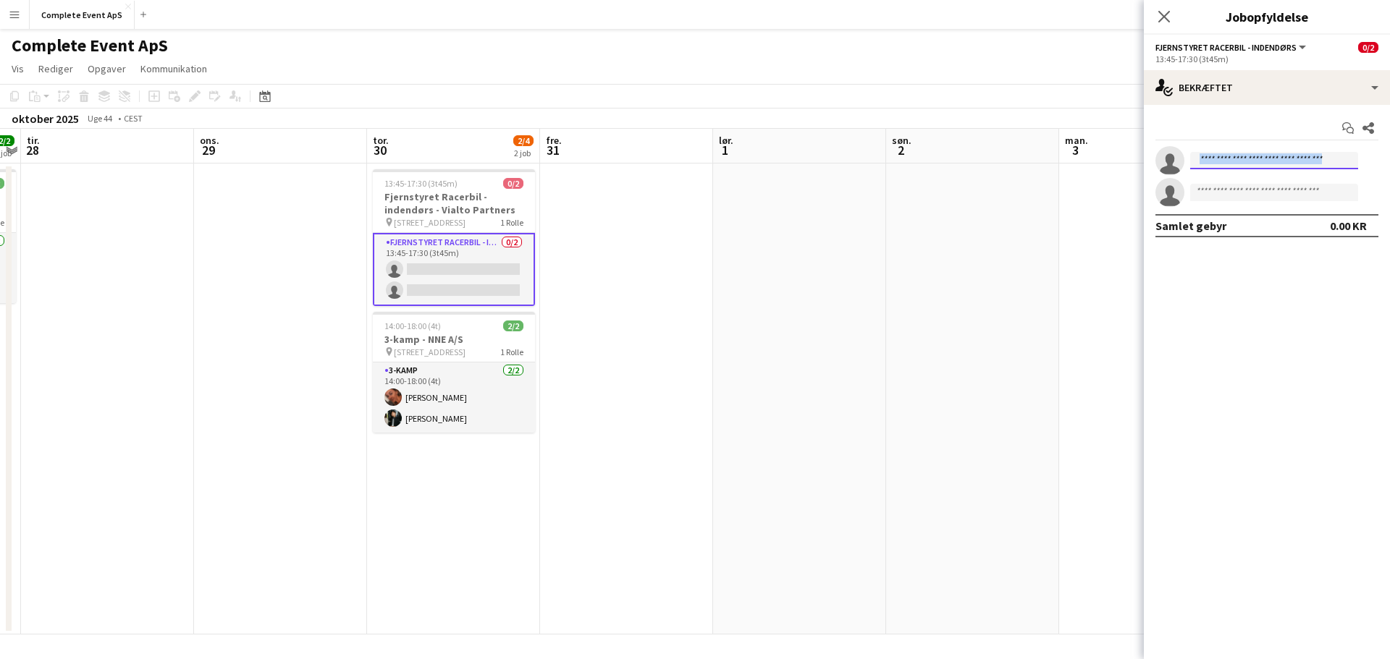
click at [1215, 153] on input at bounding box center [1274, 160] width 168 height 17
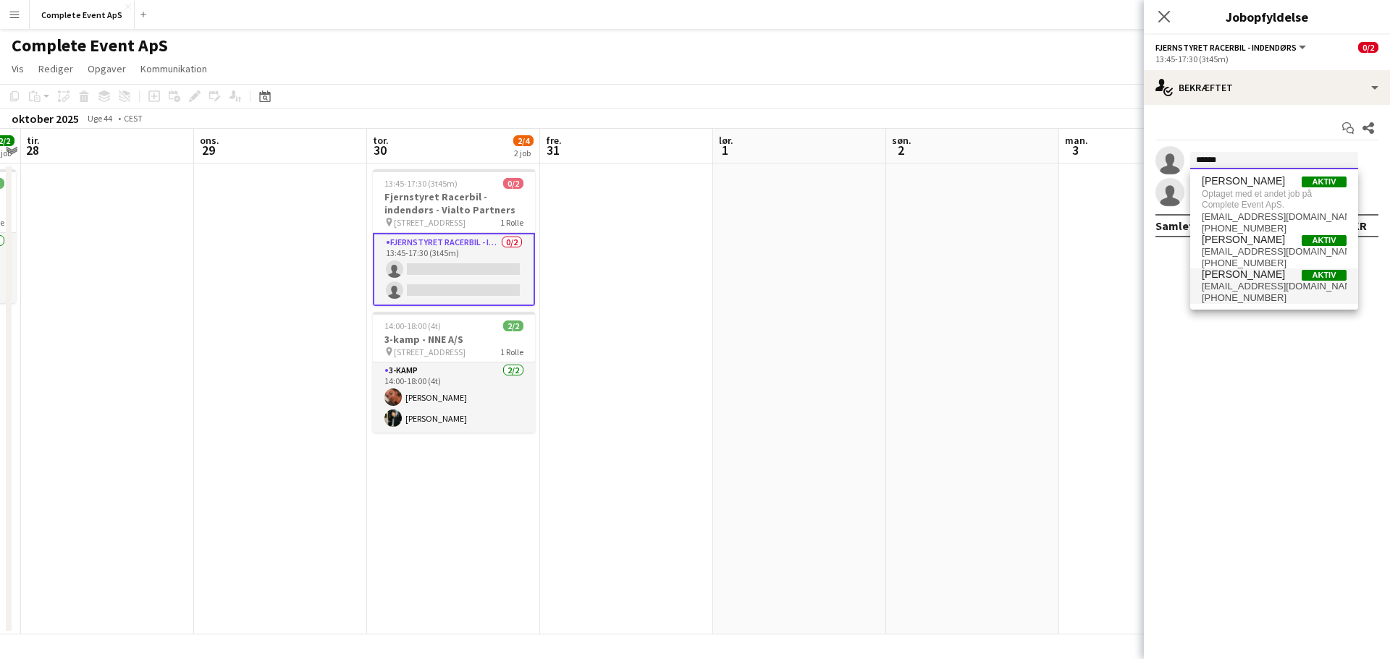
type input "******"
click at [1236, 290] on span "[EMAIL_ADDRESS][DOMAIN_NAME]" at bounding box center [1274, 287] width 145 height 12
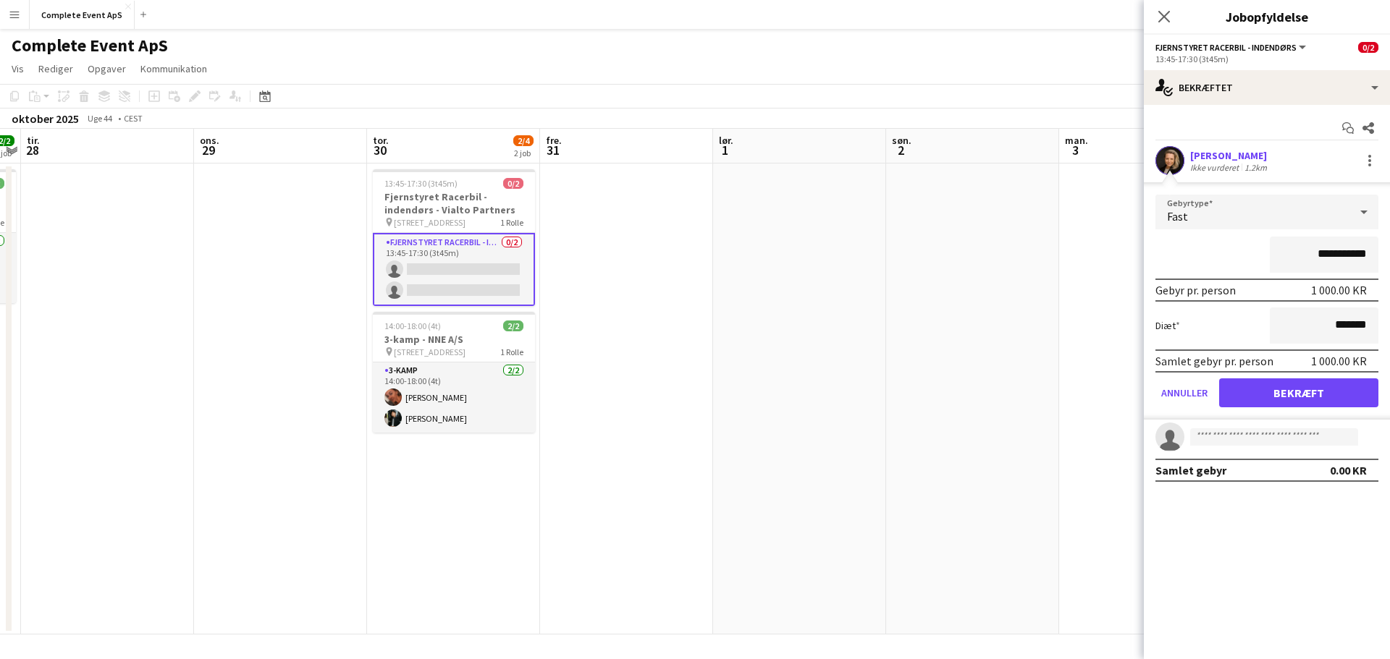
click at [869, 278] on app-date-cell at bounding box center [799, 399] width 173 height 471
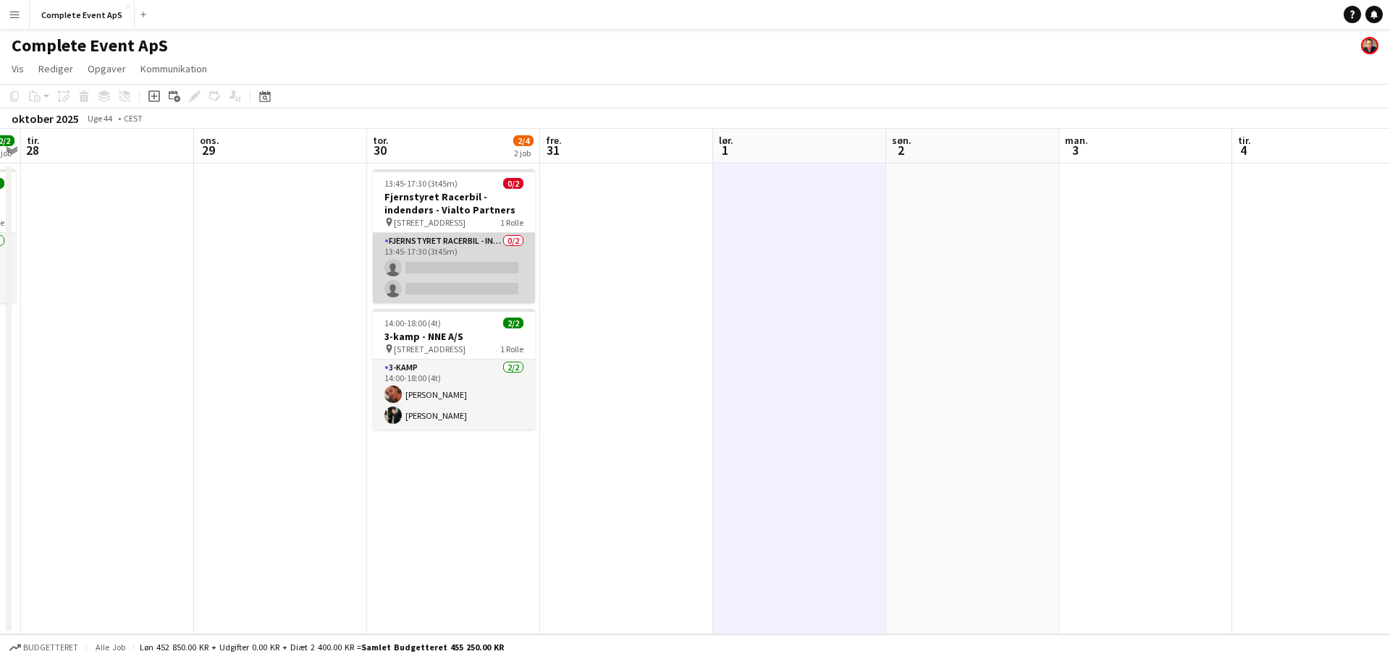
click at [494, 261] on app-card-role "Fjernstyret Racerbil - indendørs 0/2 13:45-17:30 (3t45m) single-neutral-actions…" at bounding box center [454, 268] width 162 height 70
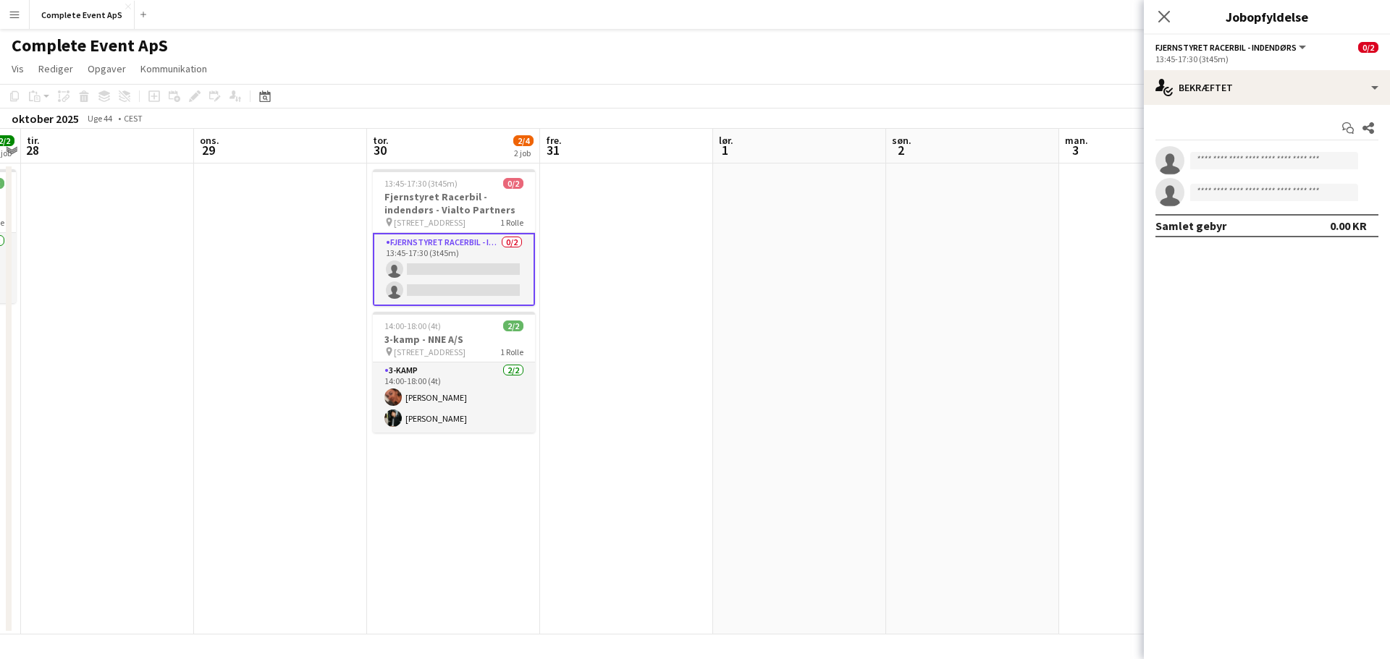
click at [678, 302] on app-date-cell at bounding box center [626, 399] width 173 height 471
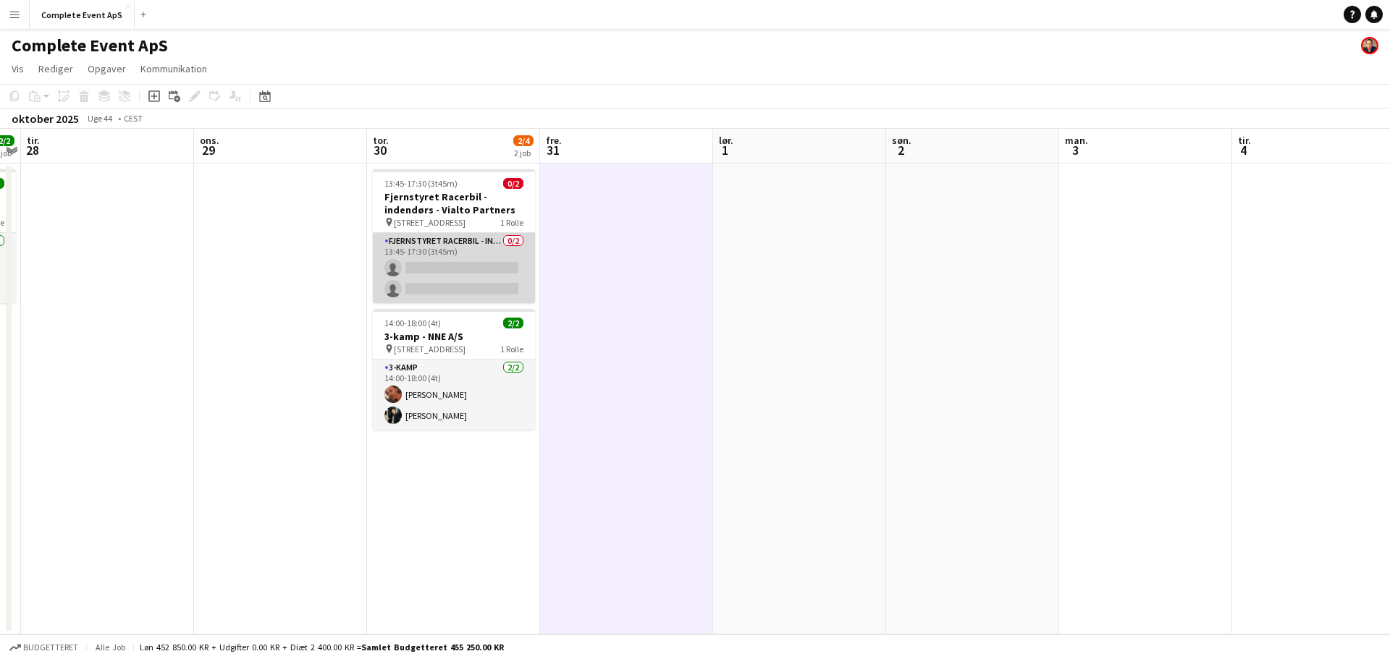
click at [434, 250] on app-card-role "Fjernstyret Racerbil - indendørs 0/2 13:45-17:30 (3t45m) single-neutral-actions…" at bounding box center [454, 268] width 162 height 70
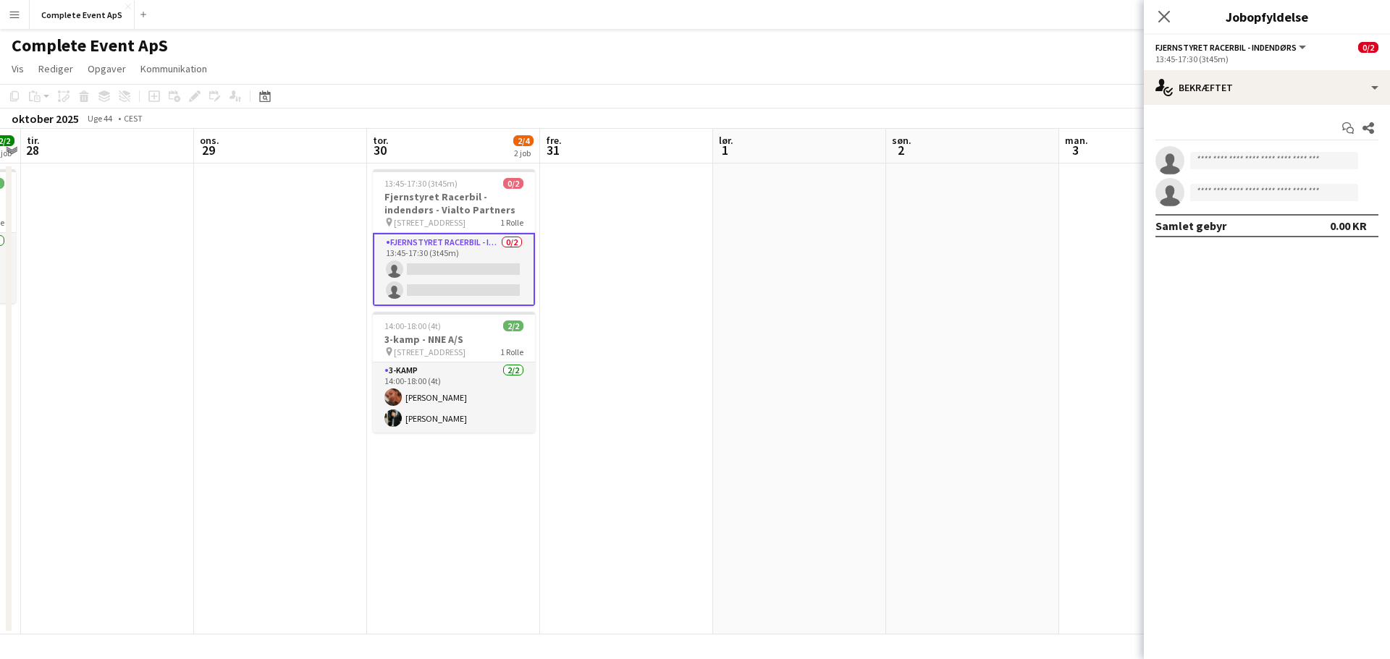
click at [434, 250] on app-card-role "Fjernstyret Racerbil - indendørs 0/2 13:45-17:30 (3t45m) single-neutral-actions…" at bounding box center [454, 269] width 162 height 73
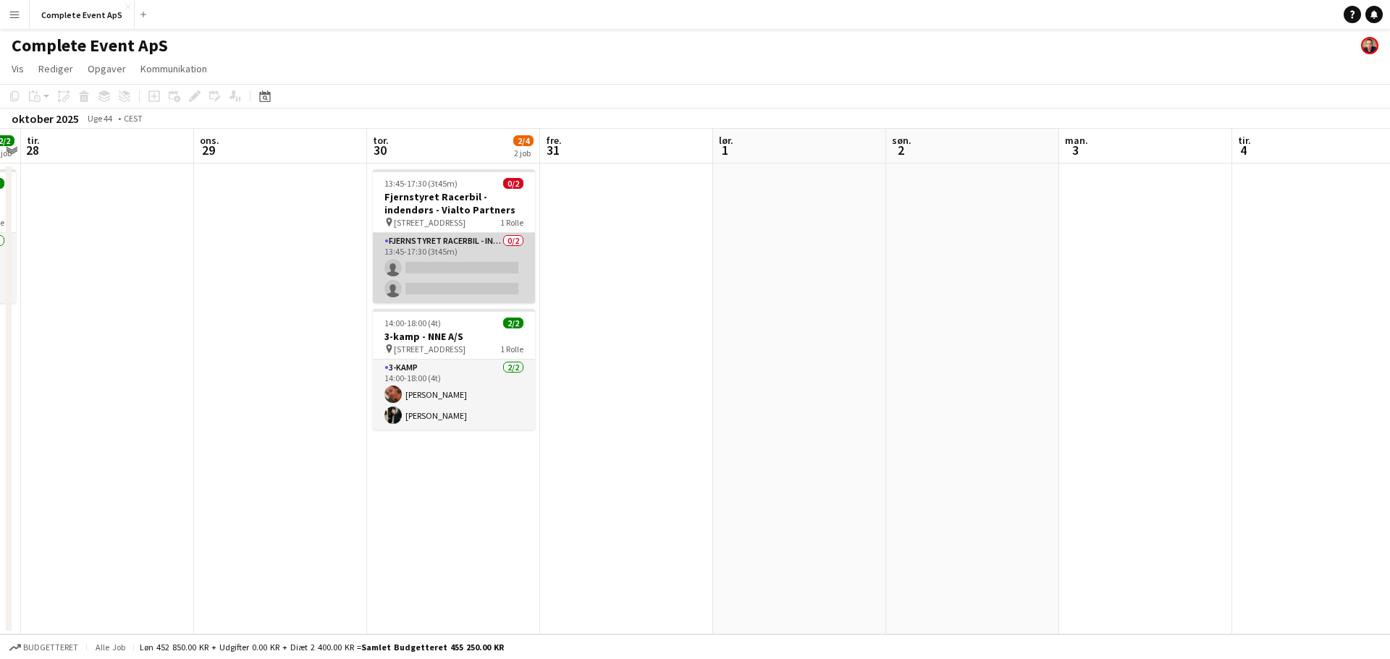
click at [453, 260] on app-card-role "Fjernstyret Racerbil - indendørs 0/2 13:45-17:30 (3t45m) single-neutral-actions…" at bounding box center [454, 268] width 162 height 70
click at [461, 248] on app-card-role "Fjernstyret Racerbil - indendørs 0/2 13:45-17:30 (3t45m) single-neutral-actions…" at bounding box center [454, 268] width 162 height 70
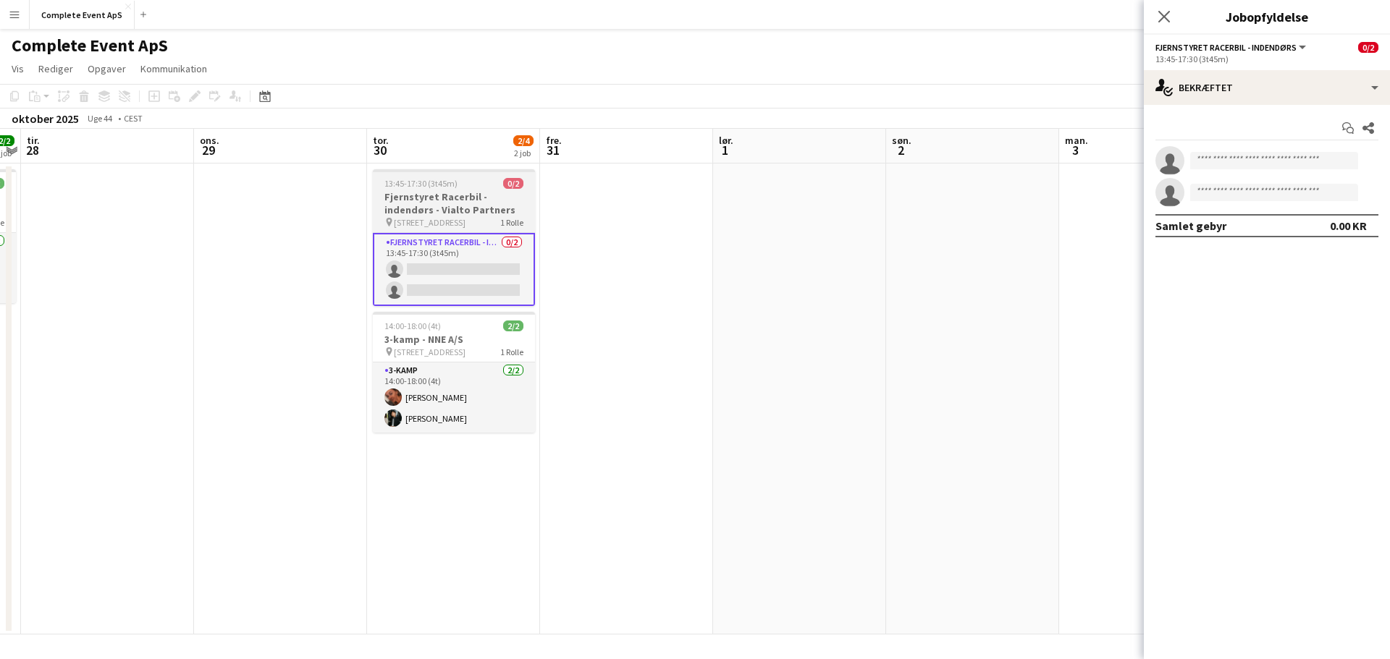
click at [455, 174] on app-job-card "13:45-17:30 (3t45m) 0/2 Fjernstyret Racerbil - indendørs - Vialto Partners pin …" at bounding box center [454, 237] width 162 height 137
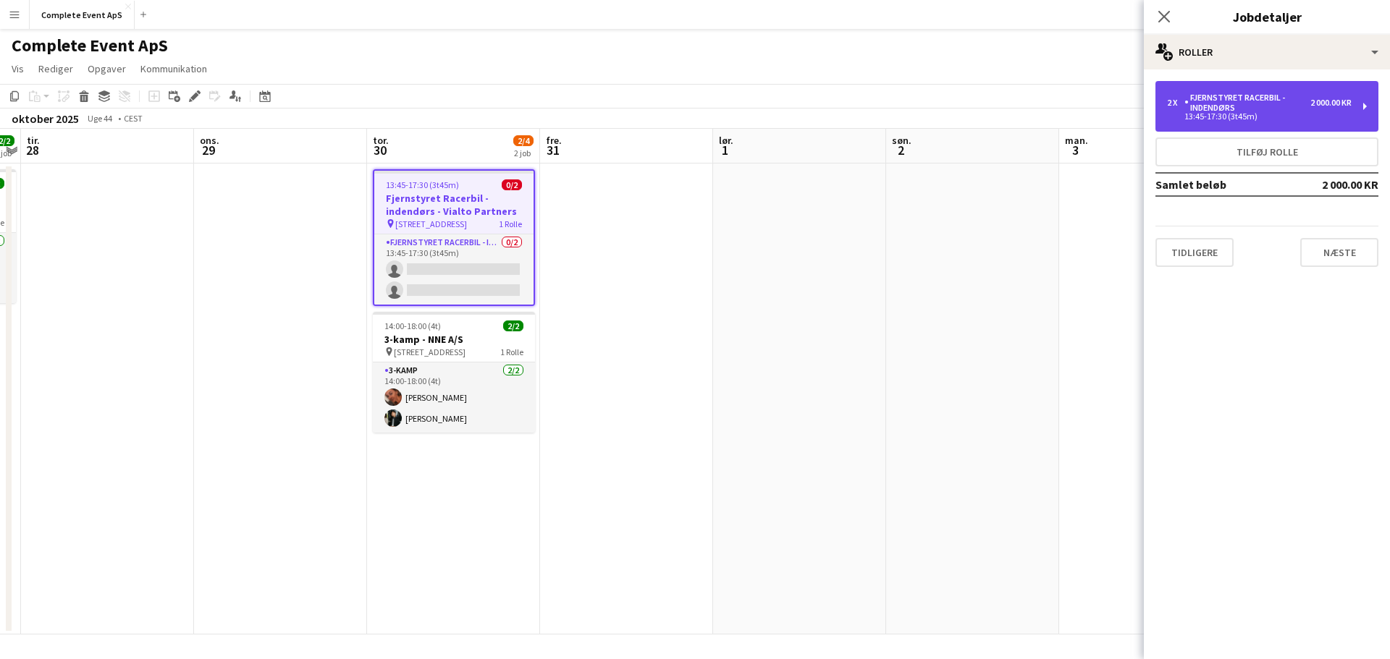
click at [1262, 108] on div "Fjernstyret Racerbil - indendørs" at bounding box center [1247, 103] width 126 height 20
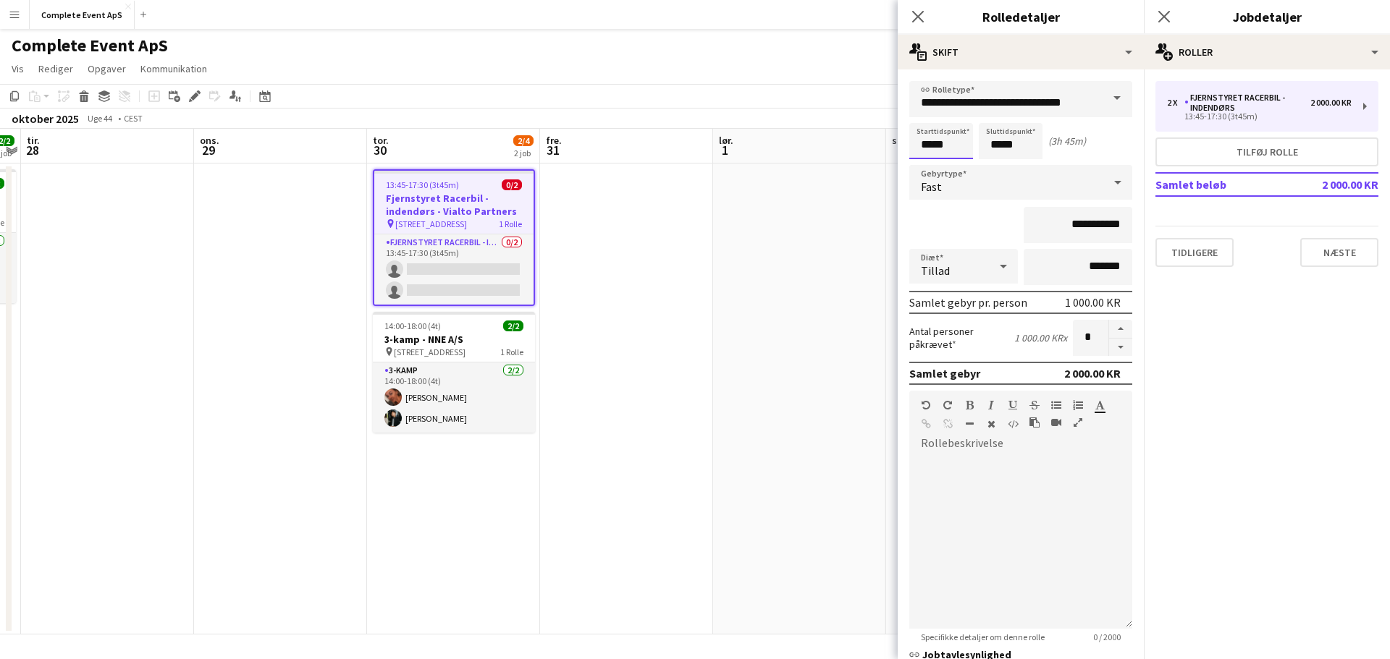
click at [949, 146] on input "*****" at bounding box center [941, 141] width 64 height 36
type input "*****"
click at [804, 349] on app-date-cell at bounding box center [799, 399] width 173 height 471
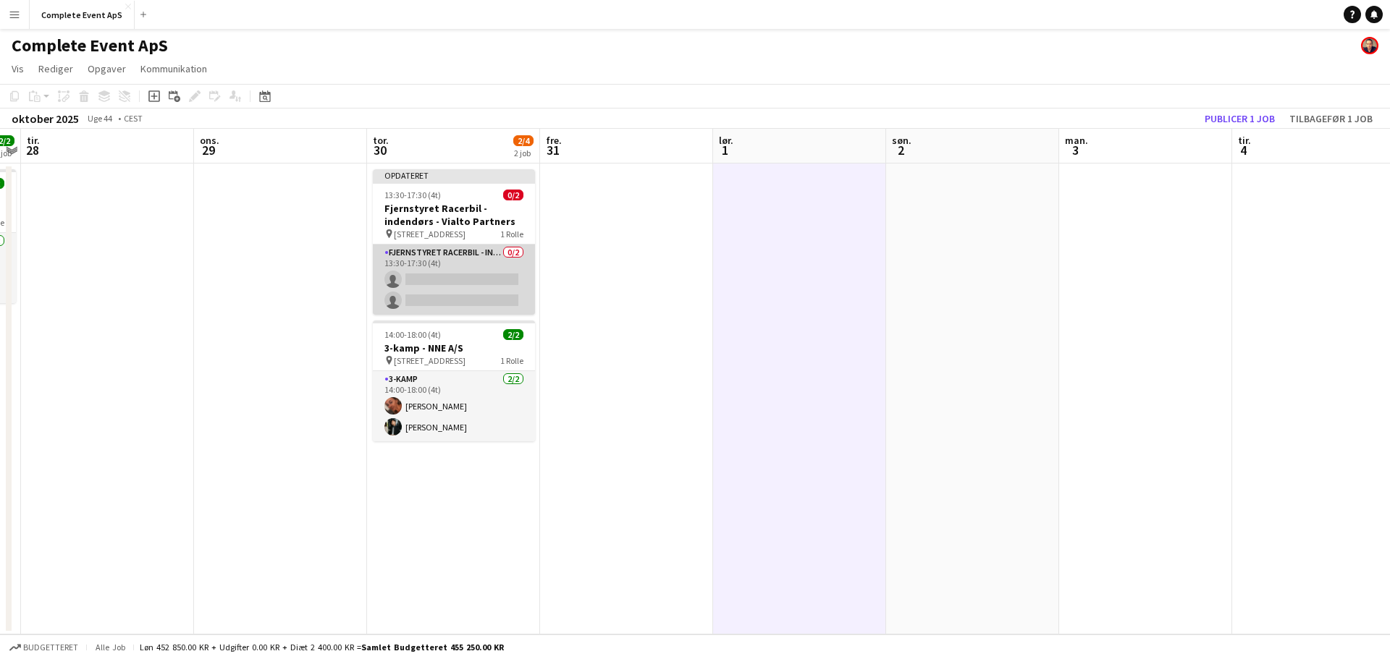
click at [456, 277] on app-card-role "Fjernstyret Racerbil - indendørs 0/2 13:30-17:30 (4t) single-neutral-actions si…" at bounding box center [454, 280] width 162 height 70
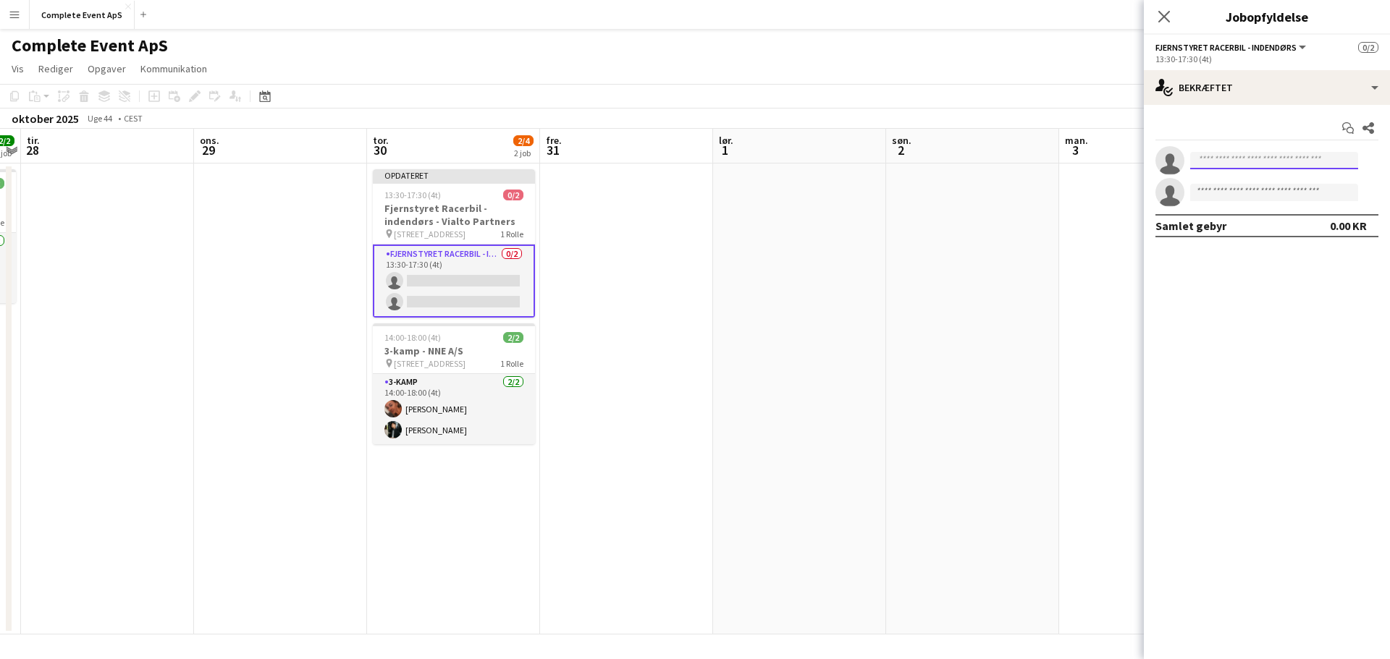
click at [1212, 153] on input at bounding box center [1274, 160] width 168 height 17
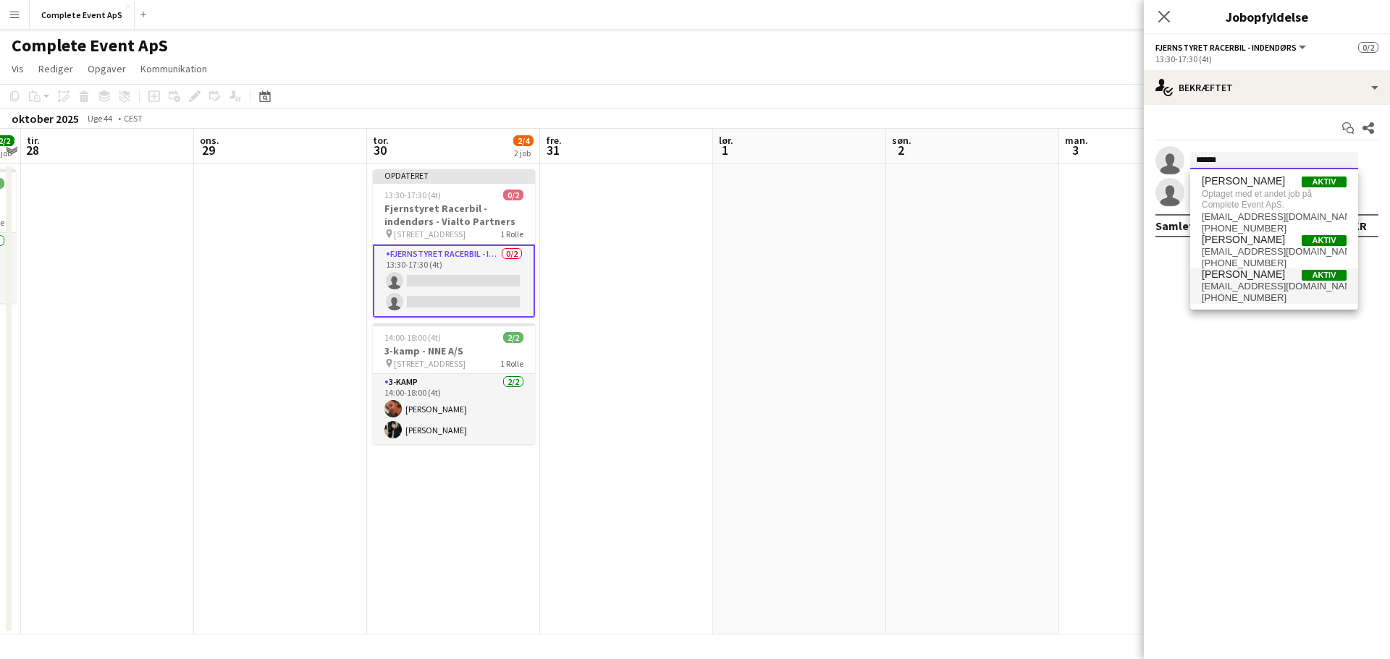
type input "******"
click at [1244, 287] on span "[EMAIL_ADDRESS][DOMAIN_NAME]" at bounding box center [1274, 287] width 145 height 12
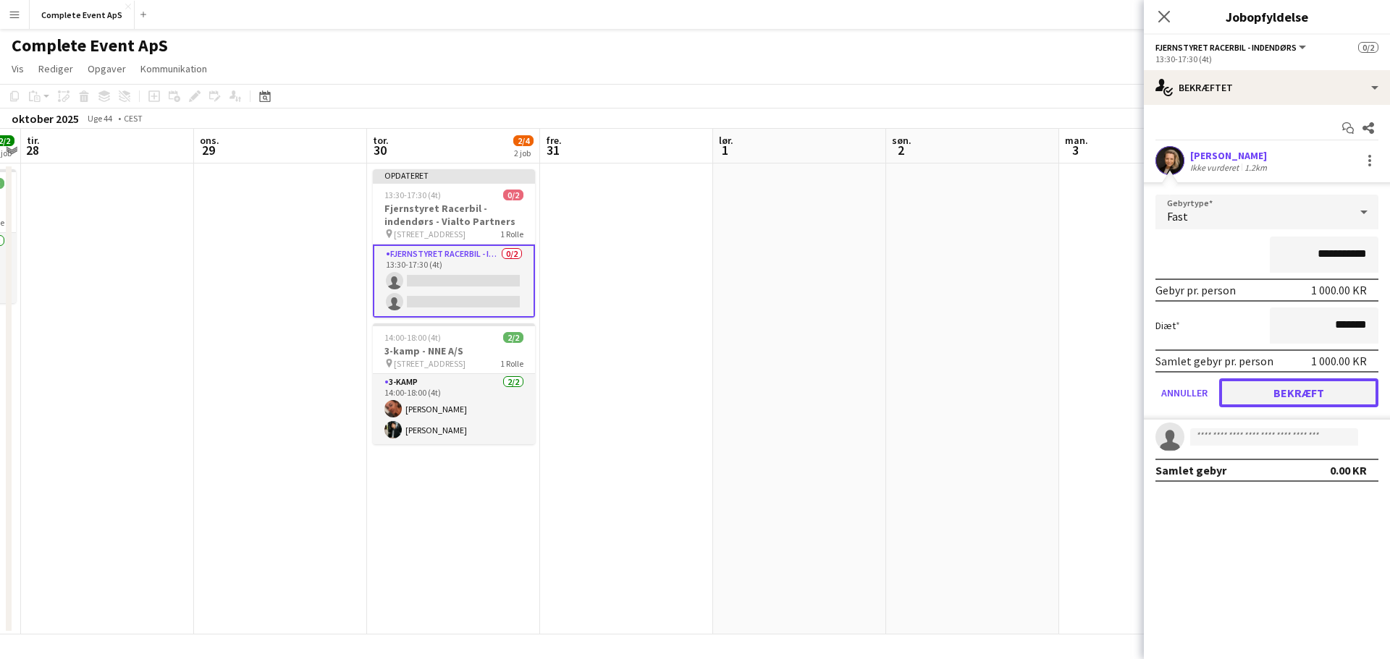
click at [1304, 386] on button "Bekræft" at bounding box center [1298, 393] width 159 height 29
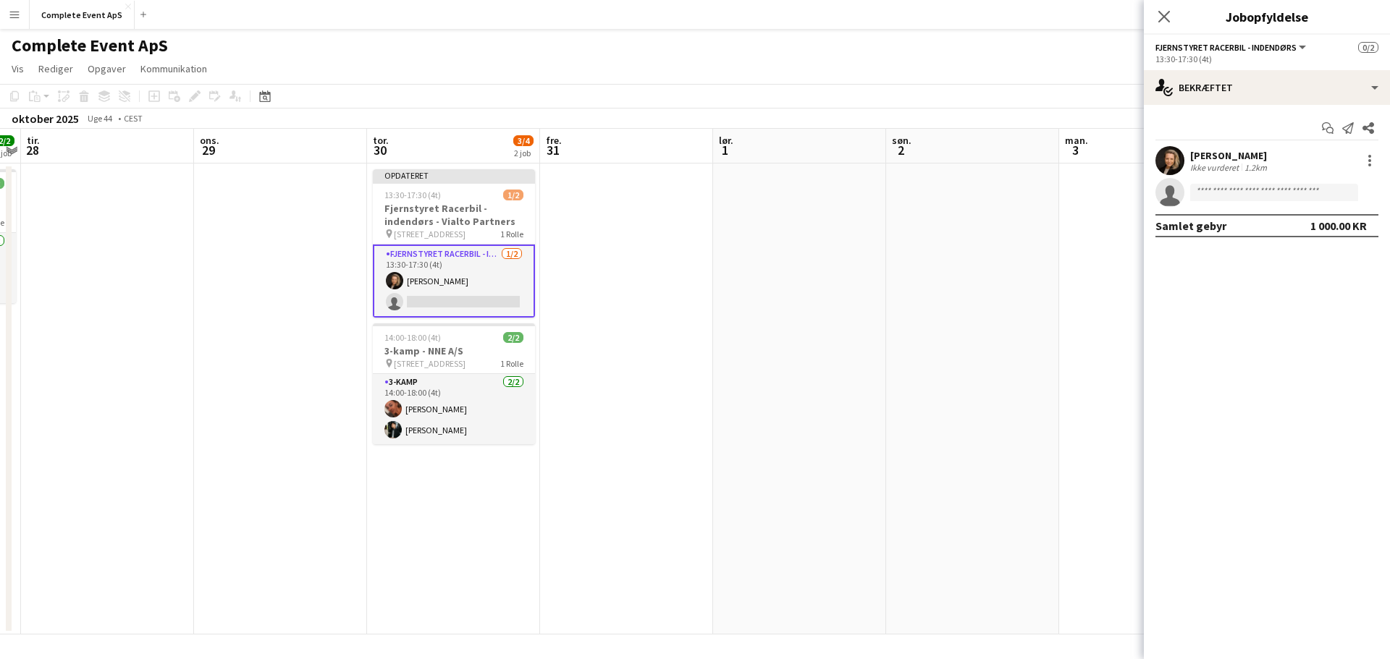
click at [1013, 264] on app-date-cell at bounding box center [972, 399] width 173 height 471
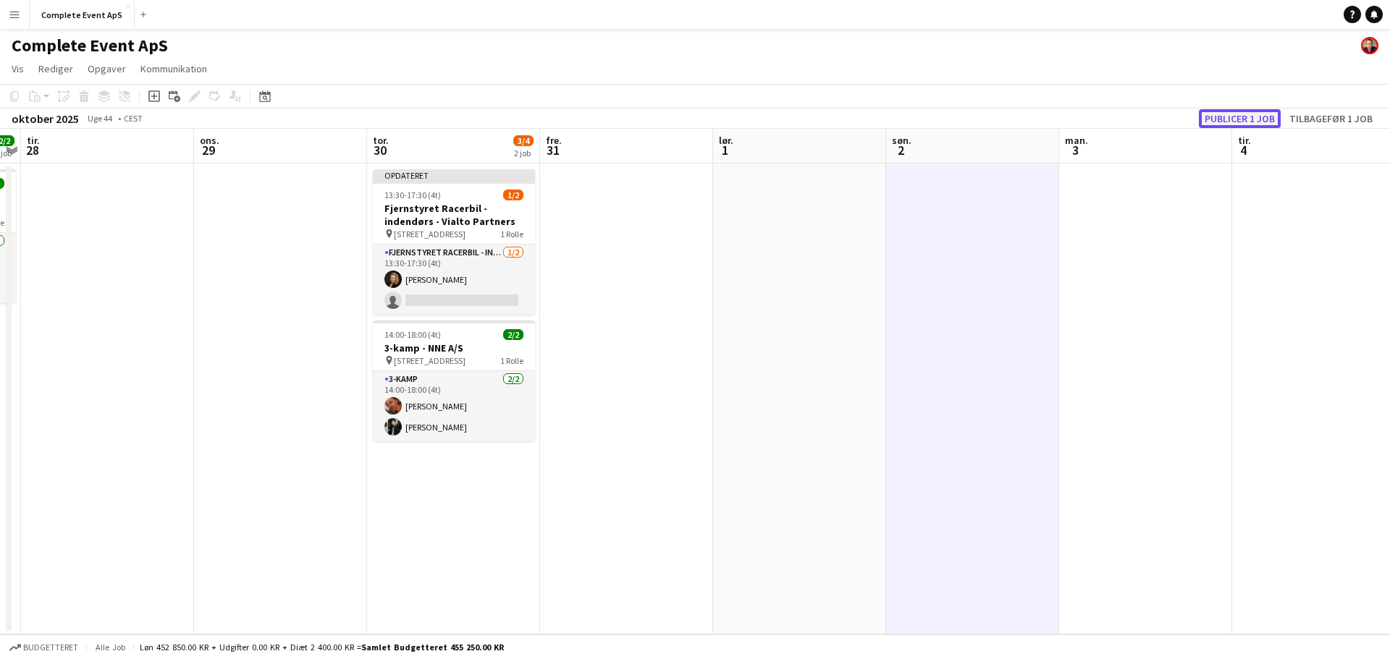
click at [1239, 120] on button "Publicer 1 job" at bounding box center [1240, 118] width 82 height 19
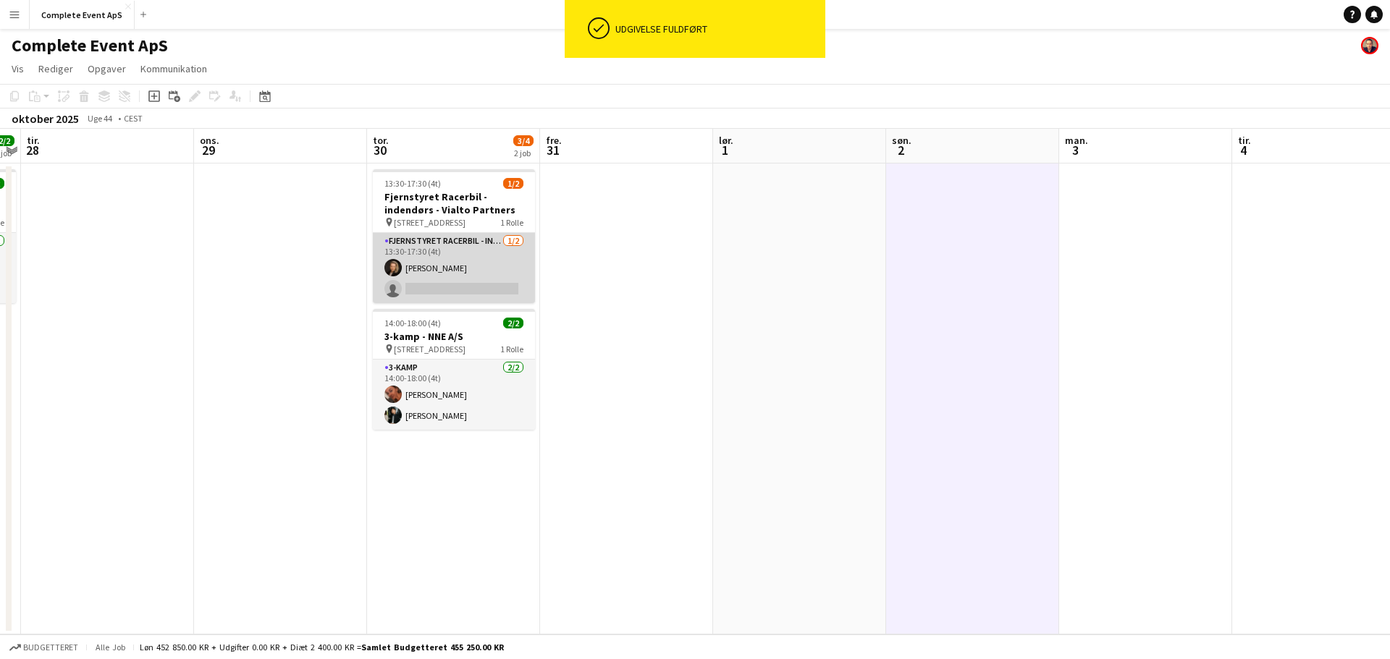
click at [479, 279] on app-card-role "Fjernstyret Racerbil - indendørs [DATE] 13:30-17:30 (4t) [PERSON_NAME] single-n…" at bounding box center [454, 268] width 162 height 70
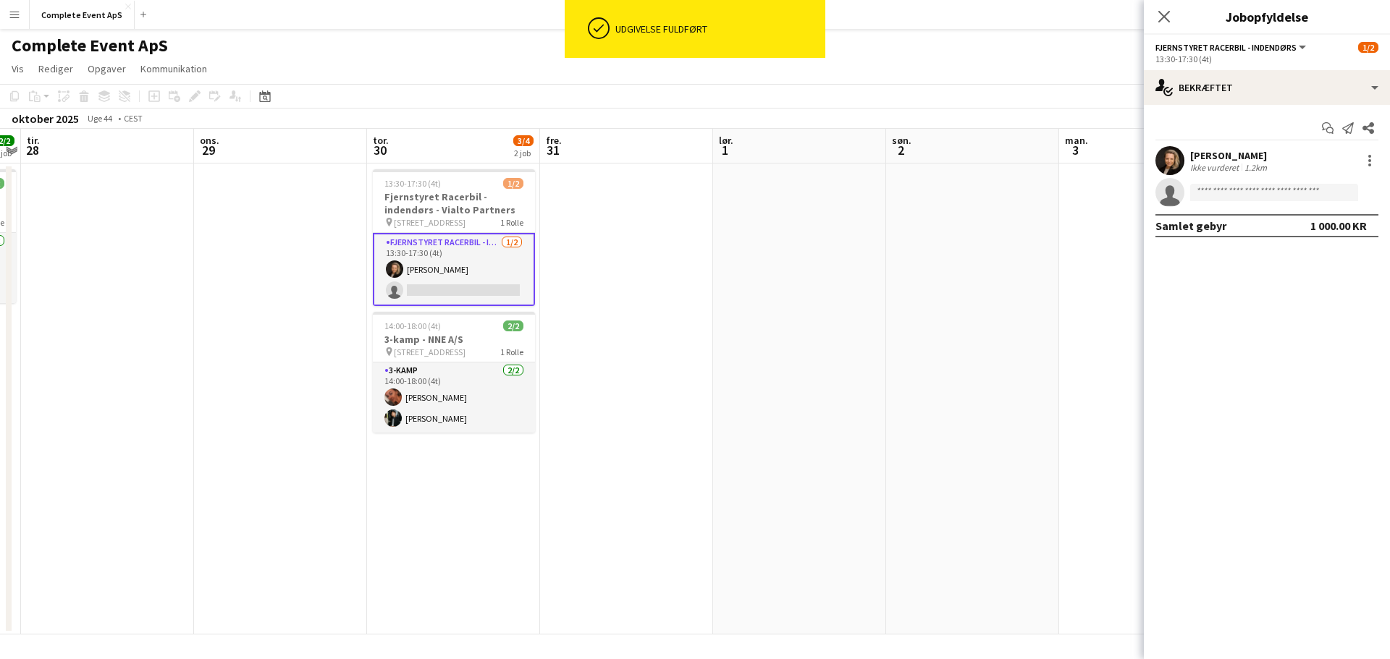
click at [1001, 293] on app-date-cell at bounding box center [972, 399] width 173 height 471
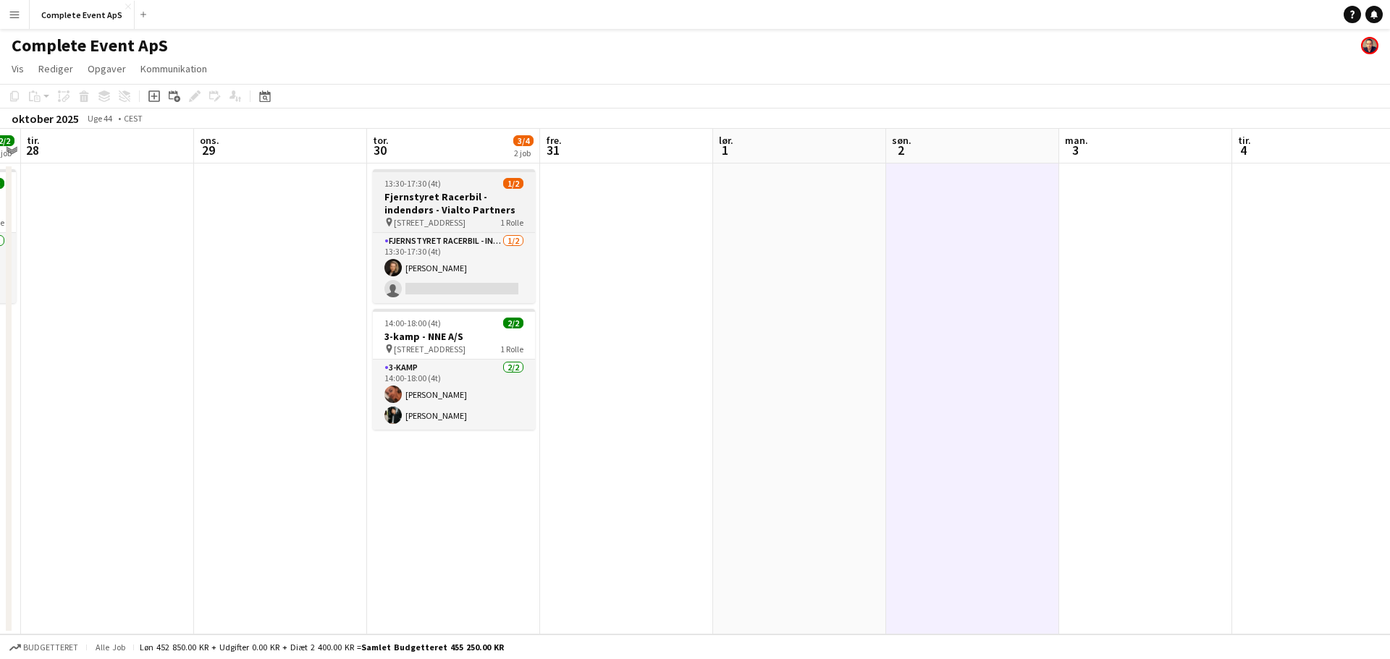
click at [487, 189] on app-job-card "13:30-17:30 (4t) 1/2 Fjernstyret Racerbil - indendørs - Vialto Partners pin [ST…" at bounding box center [454, 236] width 162 height 134
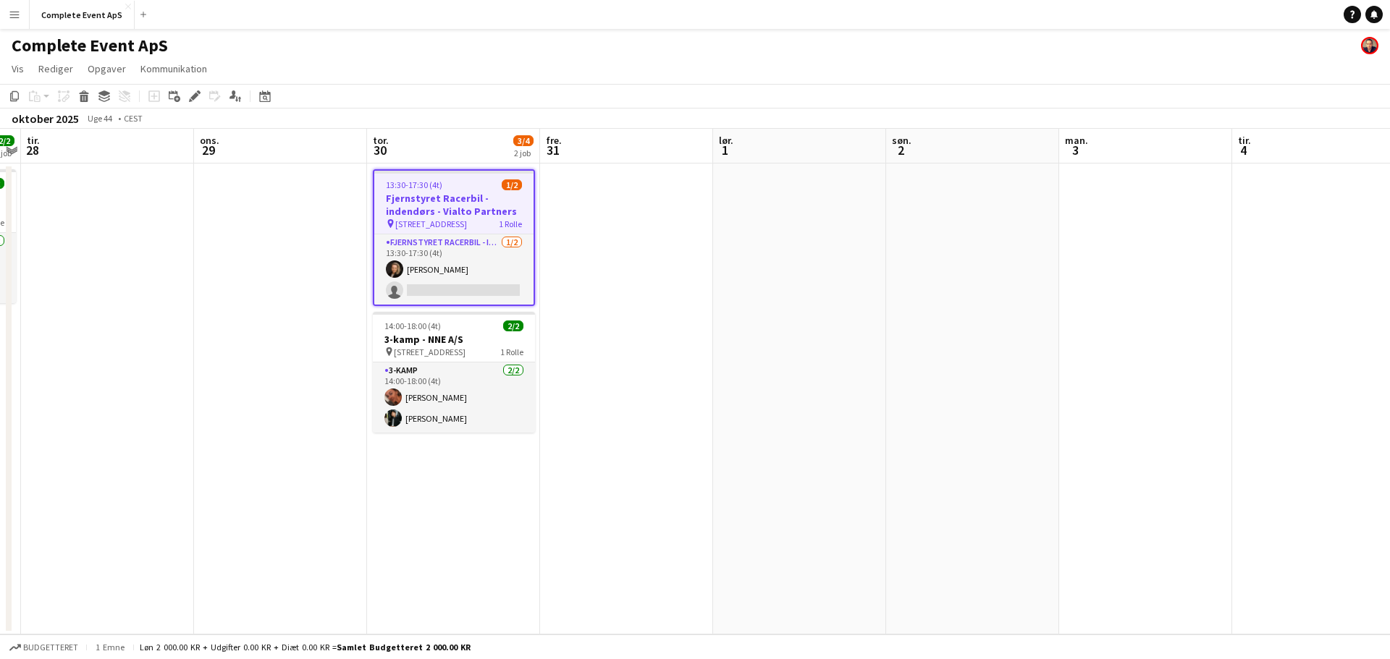
click at [487, 189] on div "13:30-17:30 (4t) 1/2" at bounding box center [453, 185] width 159 height 11
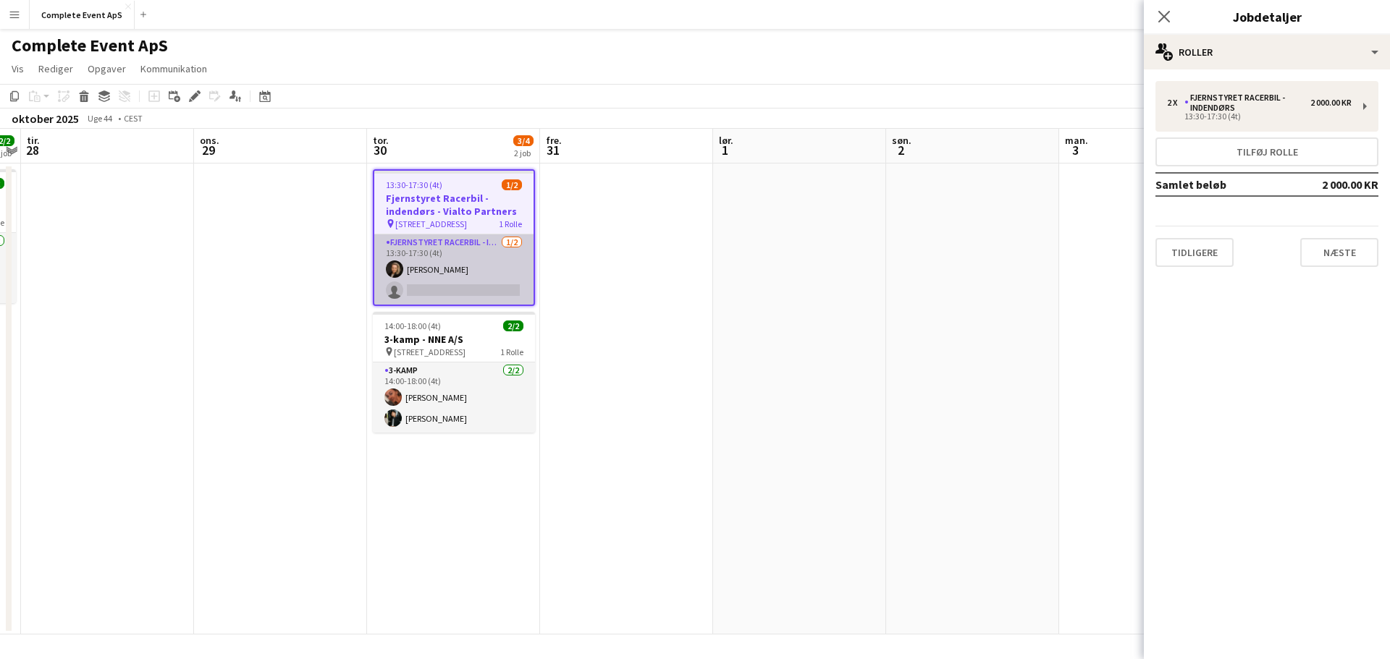
click at [429, 285] on app-card-role "Fjernstyret Racerbil - indendørs [DATE] 13:30-17:30 (4t) [PERSON_NAME] single-n…" at bounding box center [453, 270] width 159 height 70
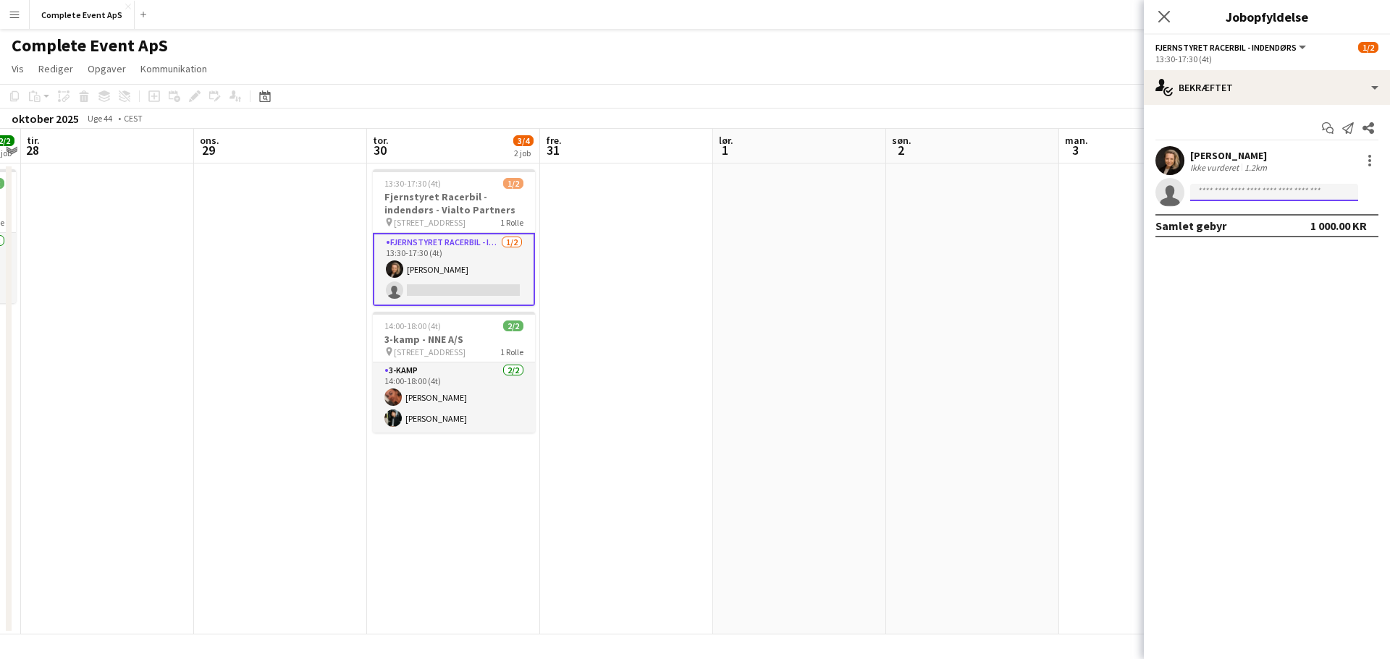
click at [1263, 195] on input at bounding box center [1274, 192] width 168 height 17
type input "****"
click at [1229, 225] on span "[EMAIL_ADDRESS][DOMAIN_NAME]" at bounding box center [1274, 225] width 145 height 12
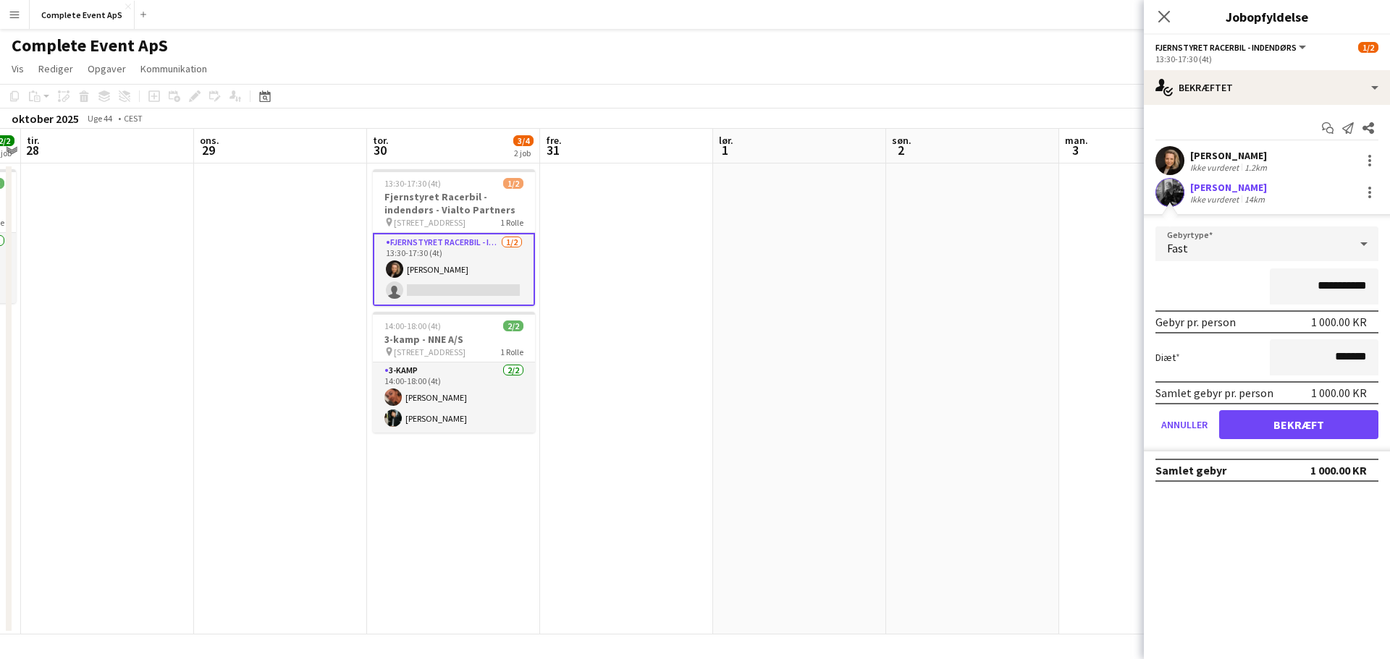
click at [982, 352] on app-date-cell at bounding box center [972, 399] width 173 height 471
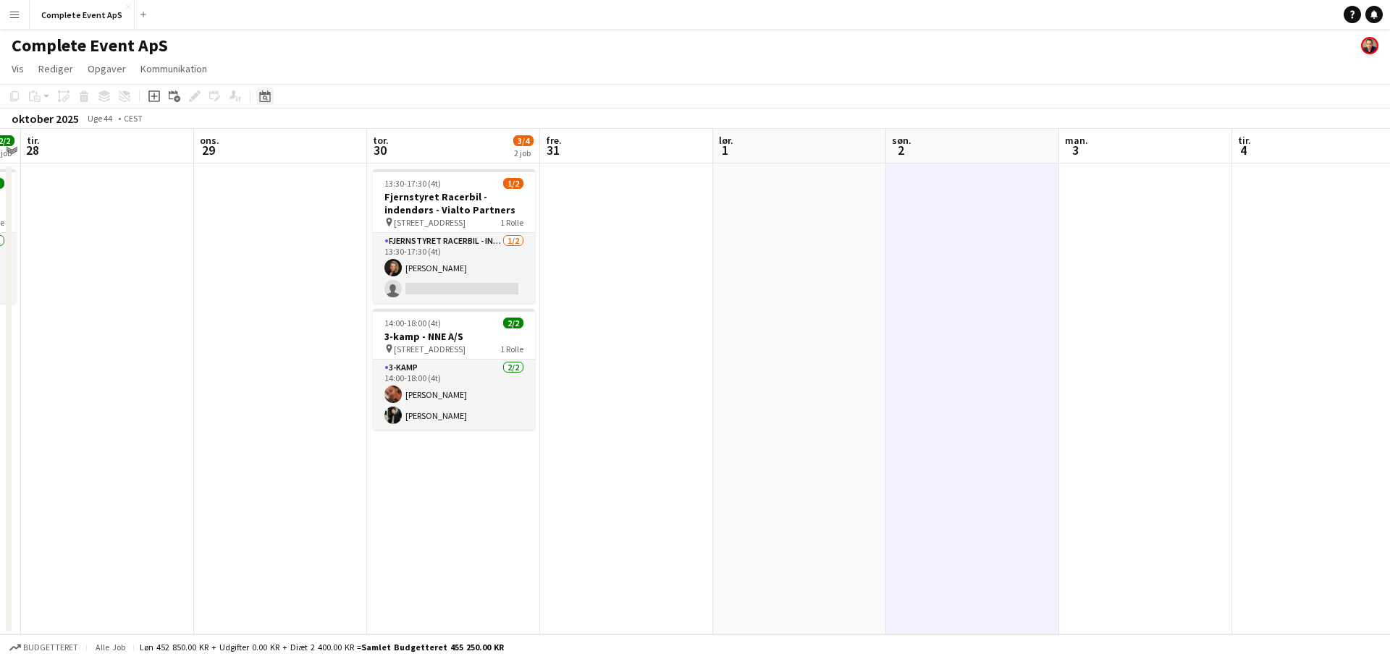
click at [264, 98] on icon "Datovælger" at bounding box center [265, 96] width 12 height 12
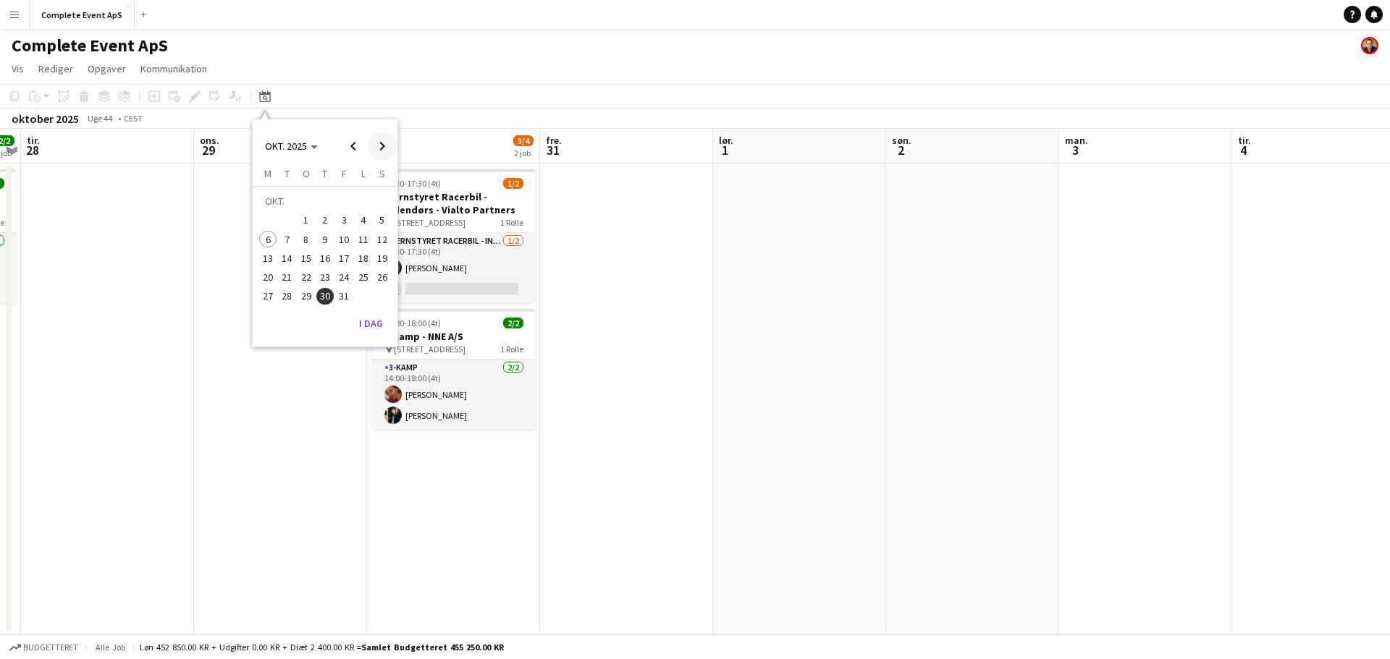
click at [380, 146] on span "Next month" at bounding box center [382, 146] width 29 height 29
click at [306, 240] on span "12" at bounding box center [306, 243] width 17 height 17
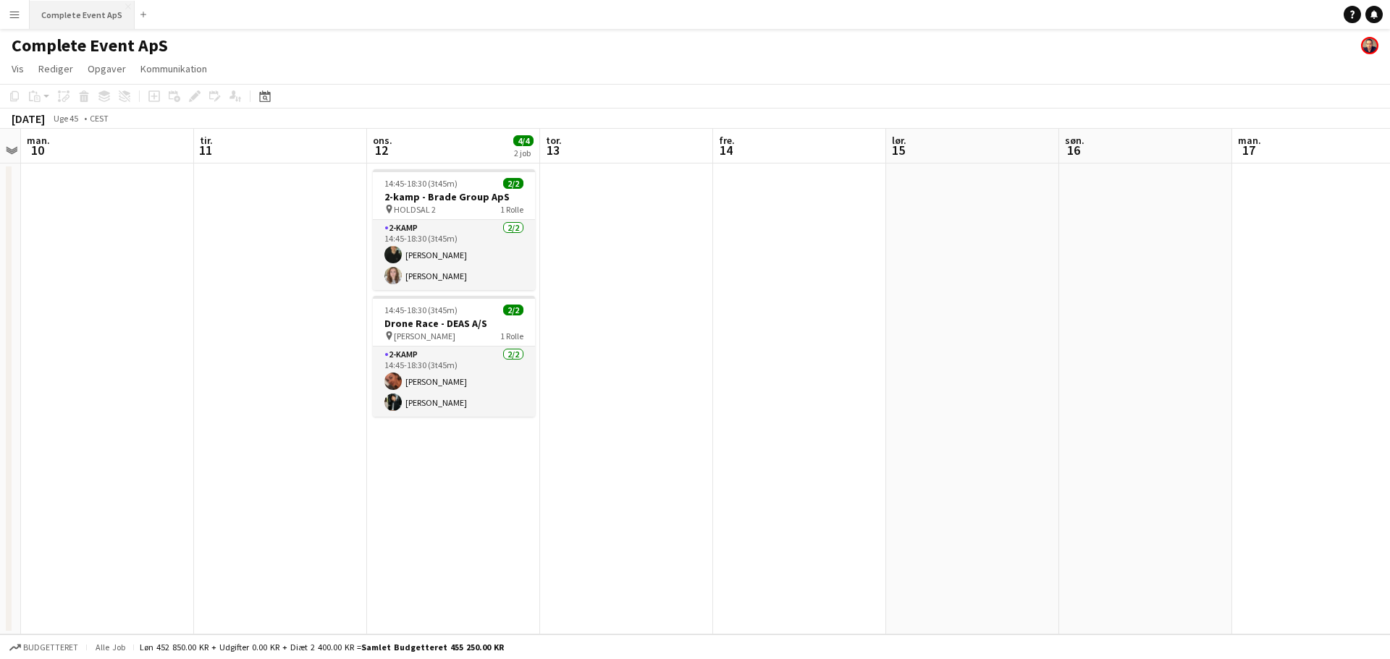
click at [97, 13] on button "Complete Event ApS Luk" at bounding box center [82, 15] width 105 height 28
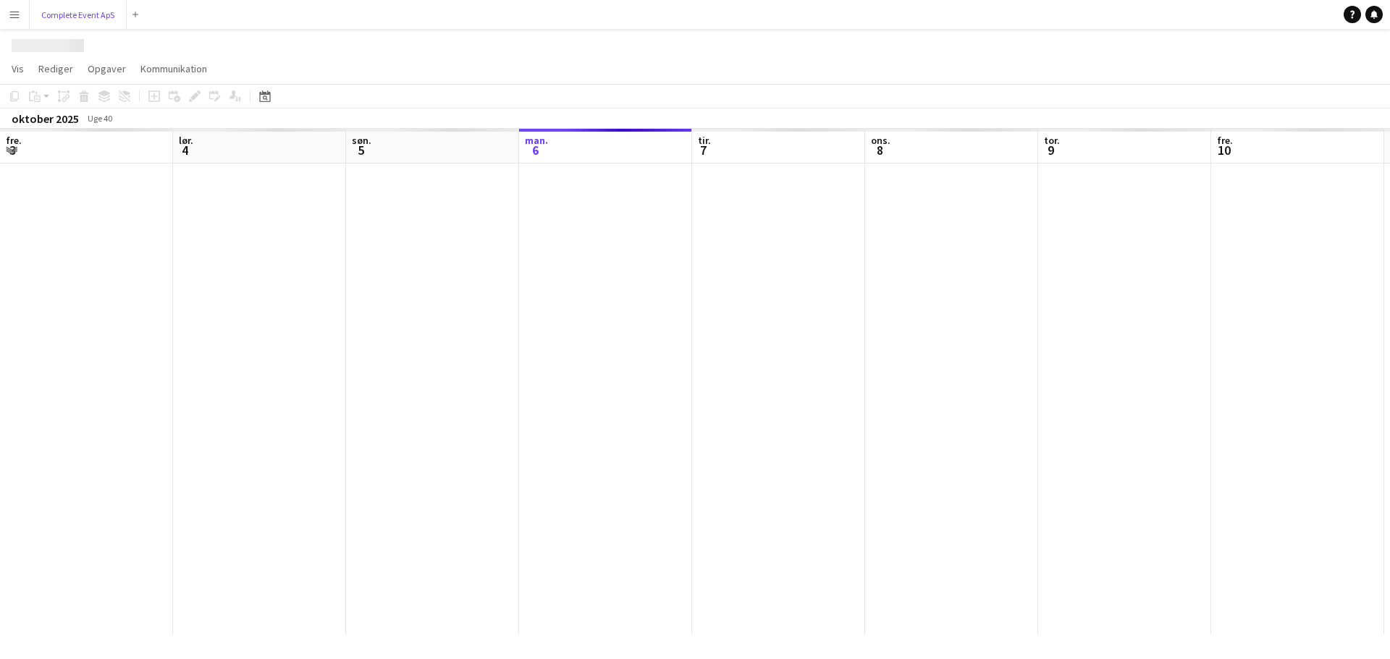
scroll to position [0, 346]
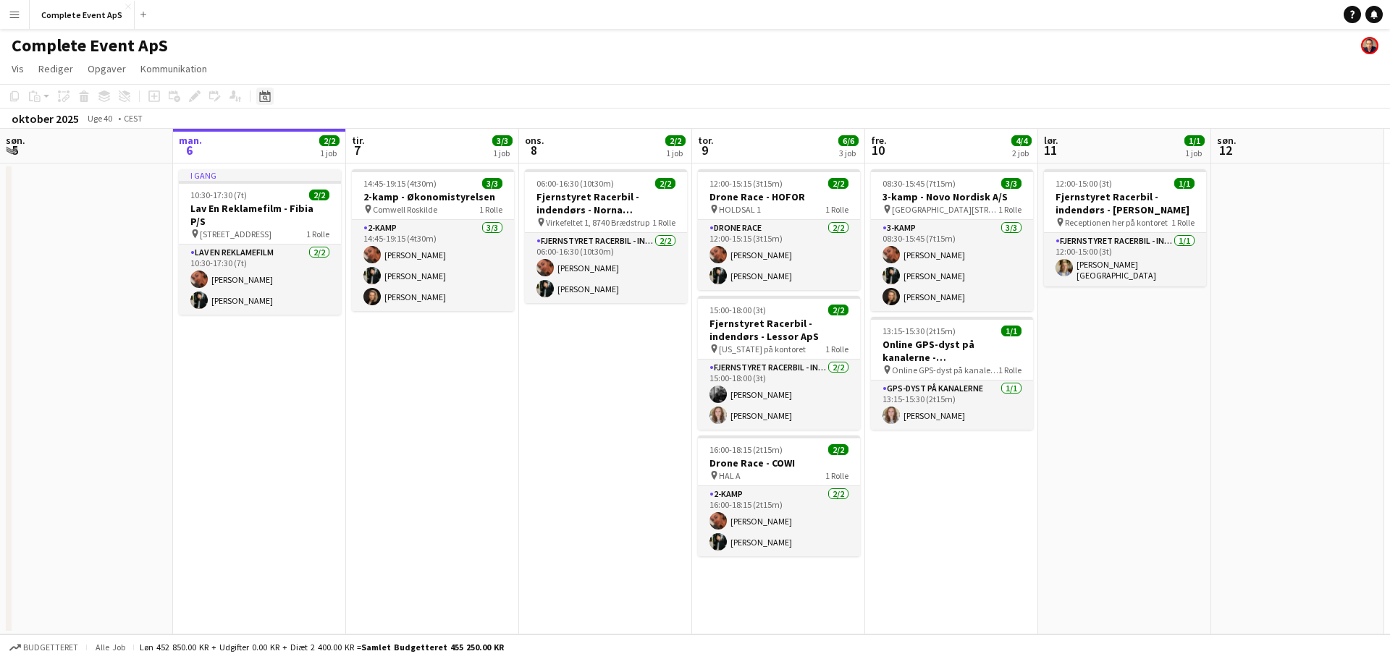
click at [266, 100] on icon at bounding box center [265, 98] width 5 height 5
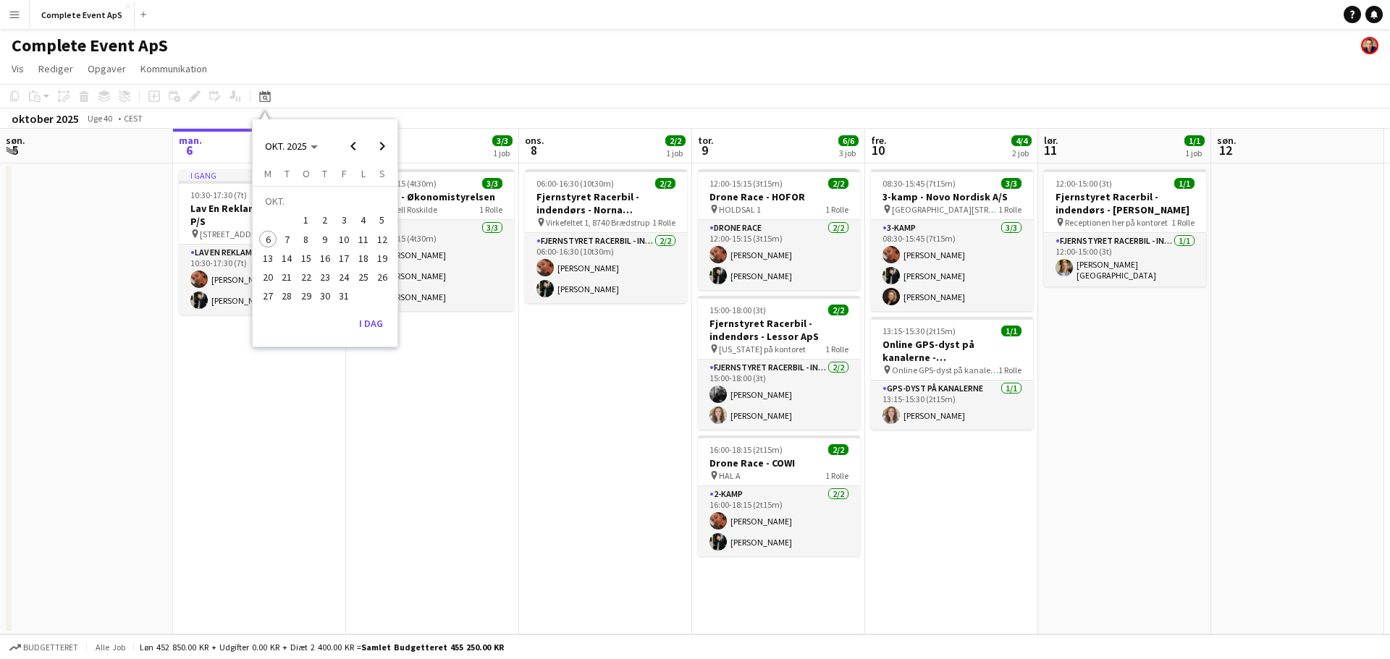
click at [328, 298] on span "30" at bounding box center [324, 296] width 17 height 17
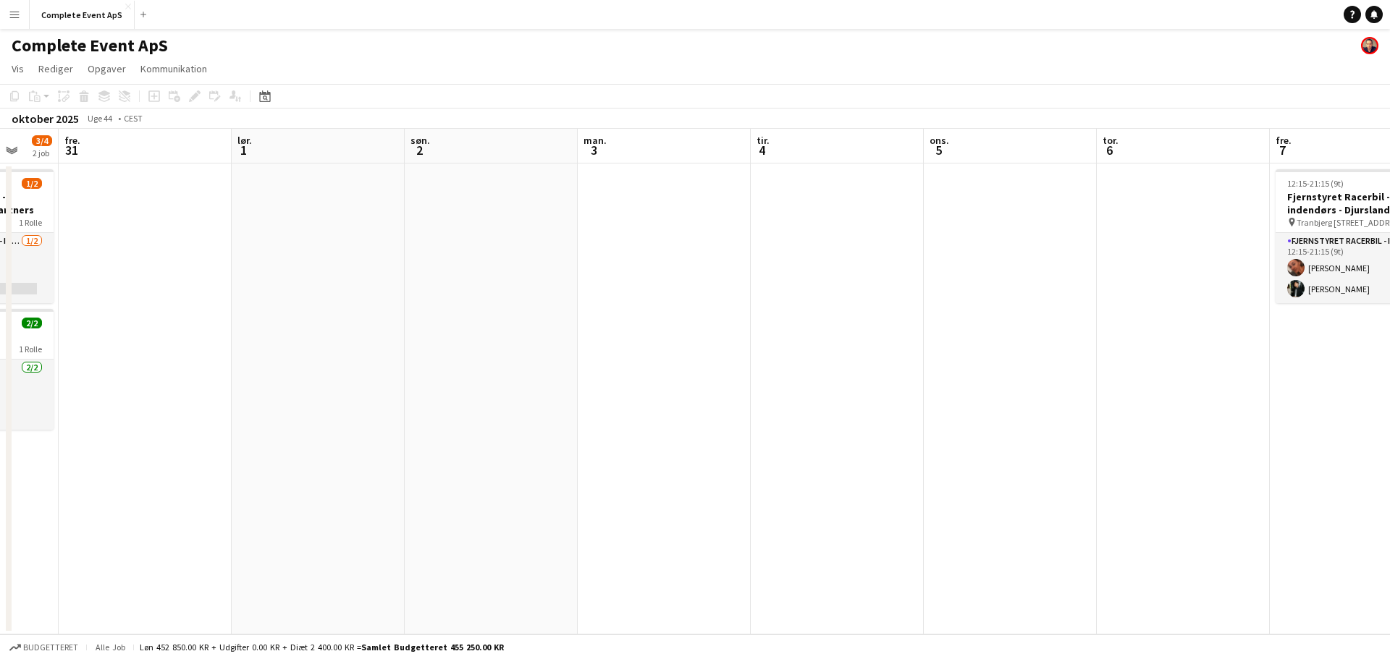
drag, startPoint x: 1156, startPoint y: 296, endPoint x: 1064, endPoint y: 370, distance: 117.9
click at [1064, 370] on app-calendar-viewport "tir. 28 ons. 29 tor. 30 3/4 2 job fre. 31 lør. 1 søn. 2 man. 3 tir. 4 ons. 5 to…" at bounding box center [695, 382] width 1390 height 506
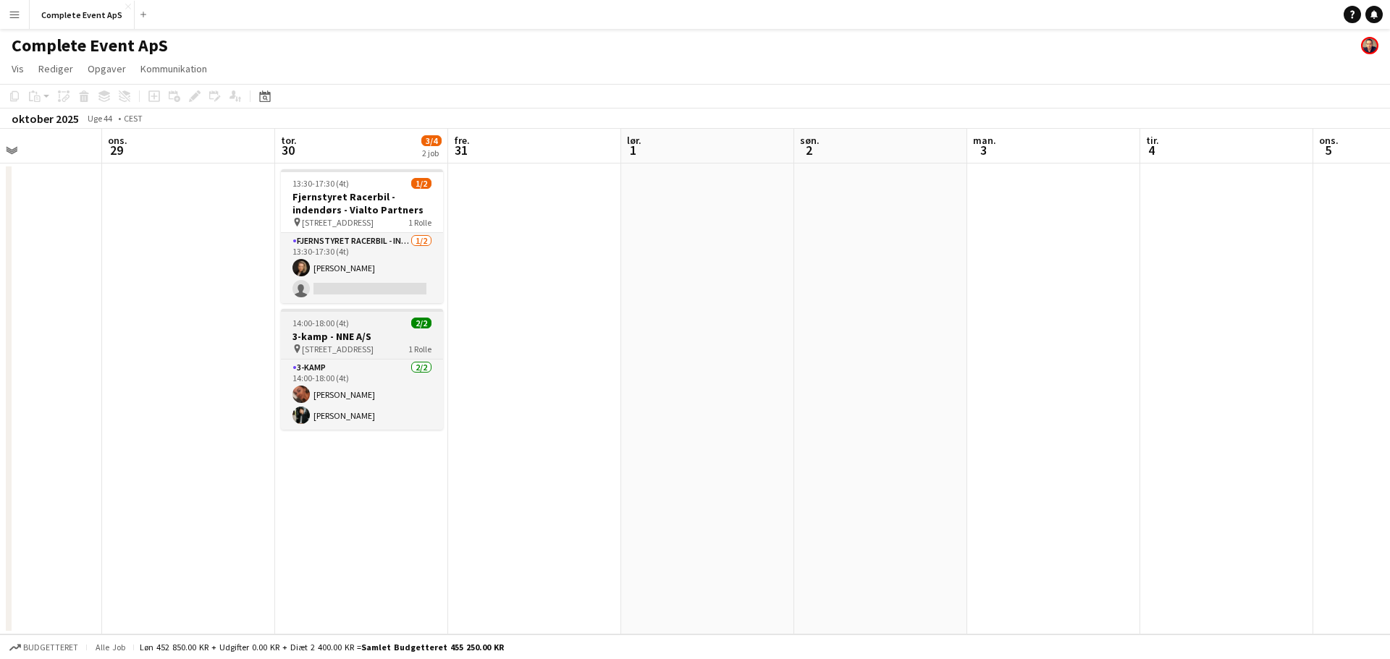
click at [377, 323] on div "14:00-18:00 (4t) 2/2" at bounding box center [362, 323] width 162 height 11
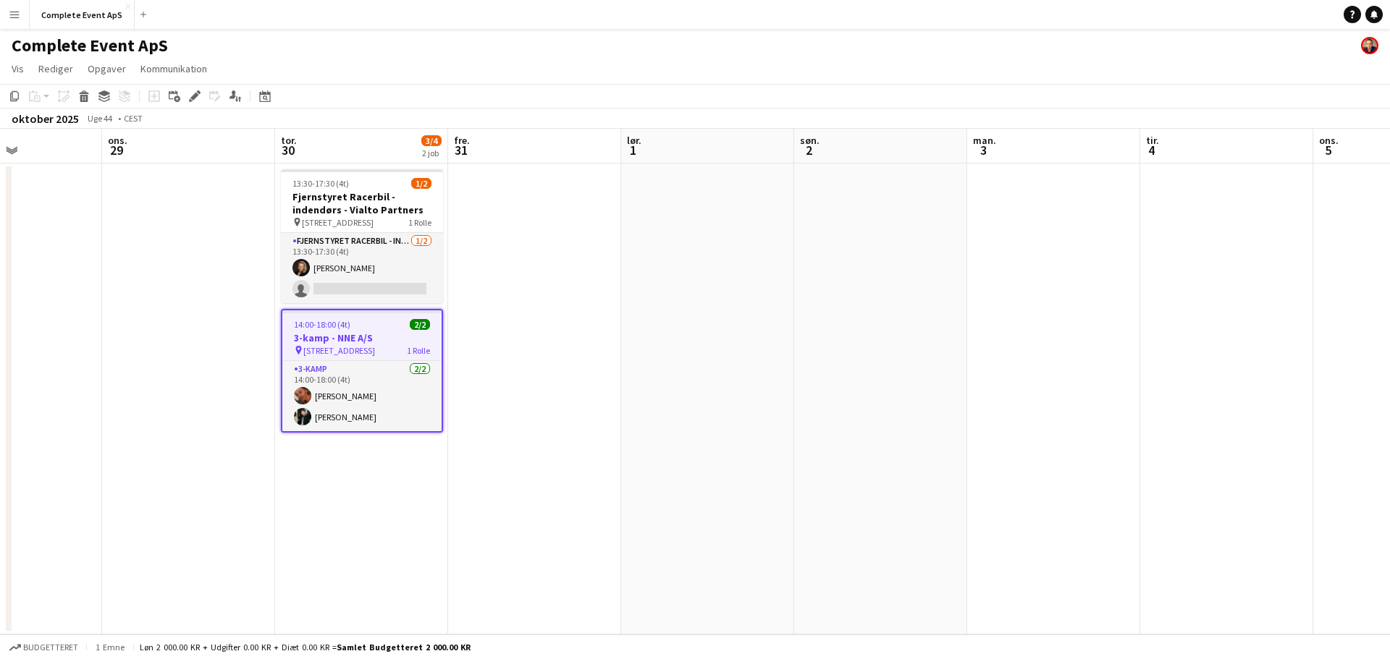
click at [376, 323] on div "14:00-18:00 (4t) 2/2" at bounding box center [361, 324] width 159 height 11
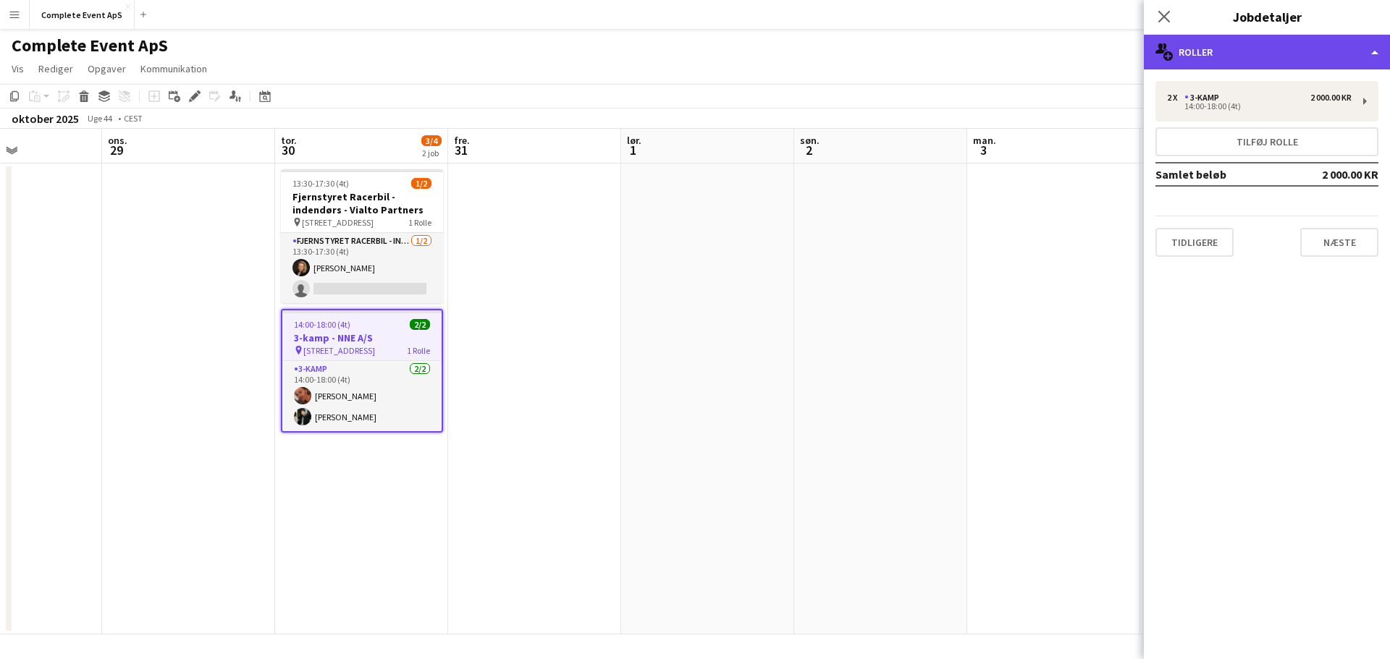
click at [1268, 44] on div "multiple-users-add Roller" at bounding box center [1267, 52] width 246 height 35
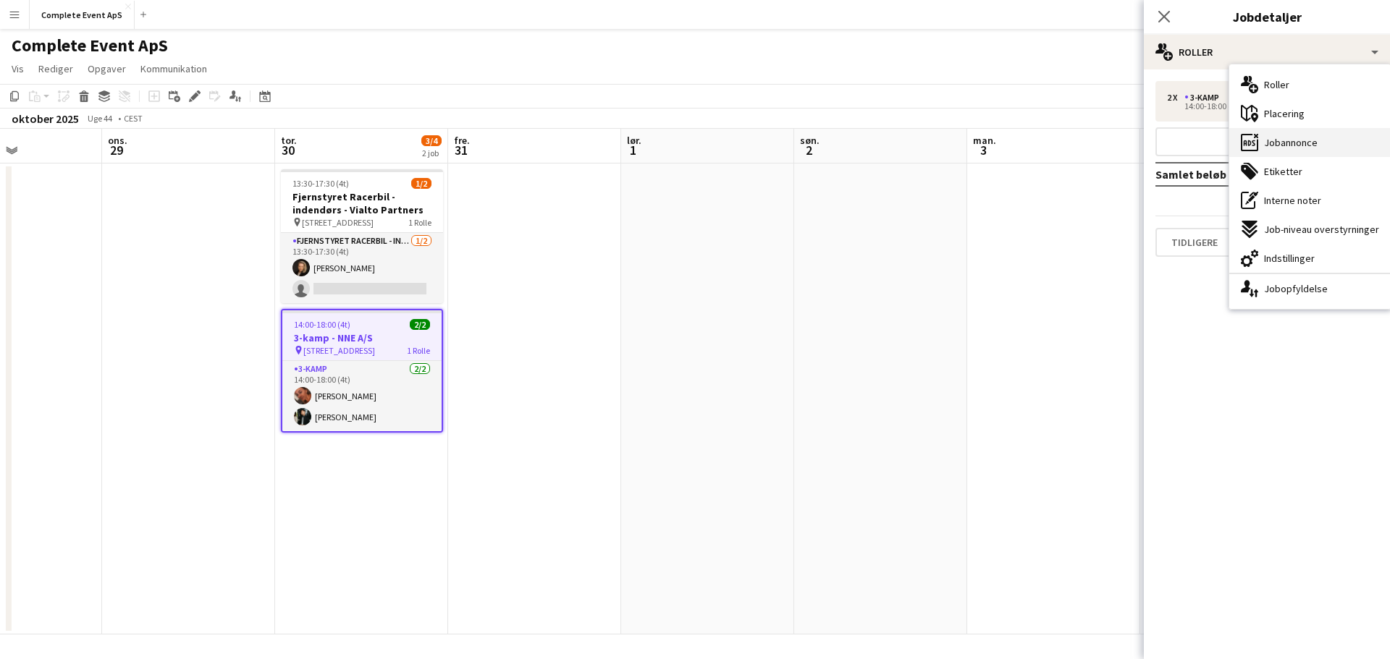
click at [1307, 136] on span "Jobannonce" at bounding box center [1291, 142] width 54 height 13
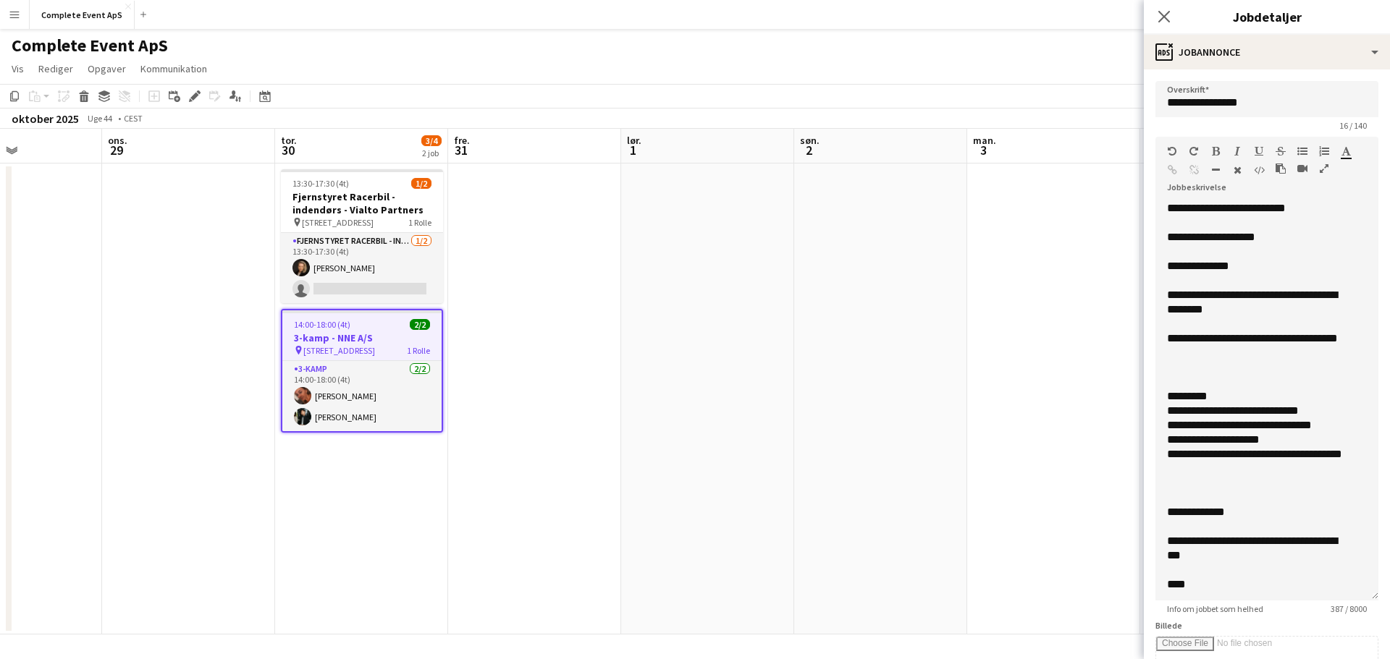
drag, startPoint x: 1350, startPoint y: 302, endPoint x: 1350, endPoint y: 615, distance: 312.7
click at [1350, 615] on form "**********" at bounding box center [1267, 549] width 246 height 936
click at [826, 66] on app-page-menu "Vis Dagvisning udvidet Dagvisning kollapset Månedsvisning Datovælger Spring til…" at bounding box center [695, 70] width 1390 height 28
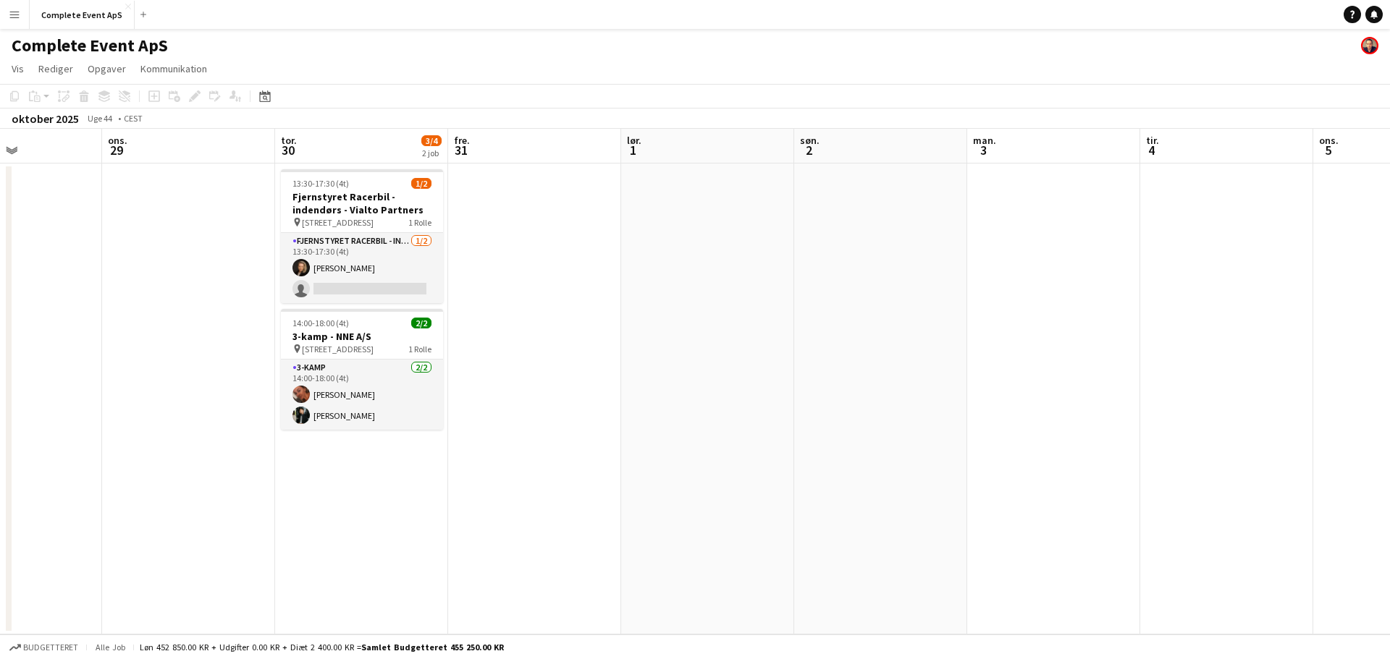
drag, startPoint x: 1376, startPoint y: 17, endPoint x: 1339, endPoint y: 20, distance: 37.8
click at [1376, 17] on icon "Notifikationer" at bounding box center [1374, 14] width 9 height 9
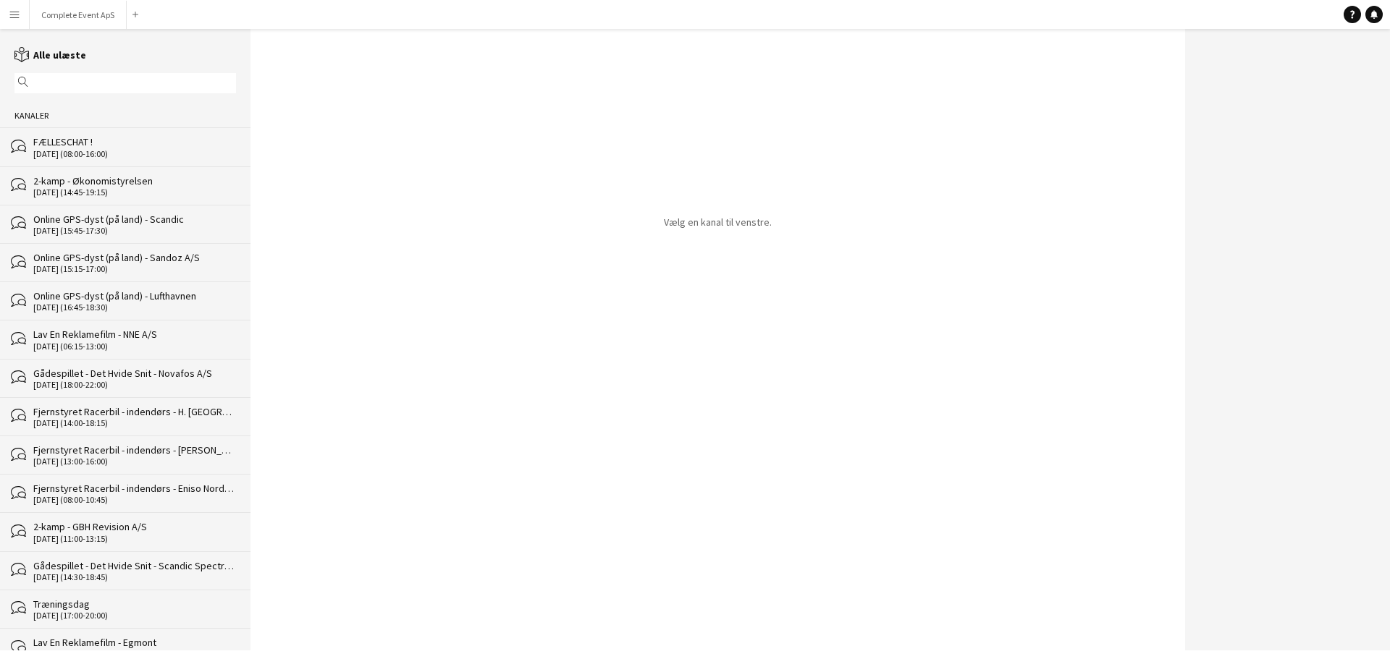
click at [124, 151] on div "[DATE] (08:00-16:00)" at bounding box center [134, 154] width 203 height 10
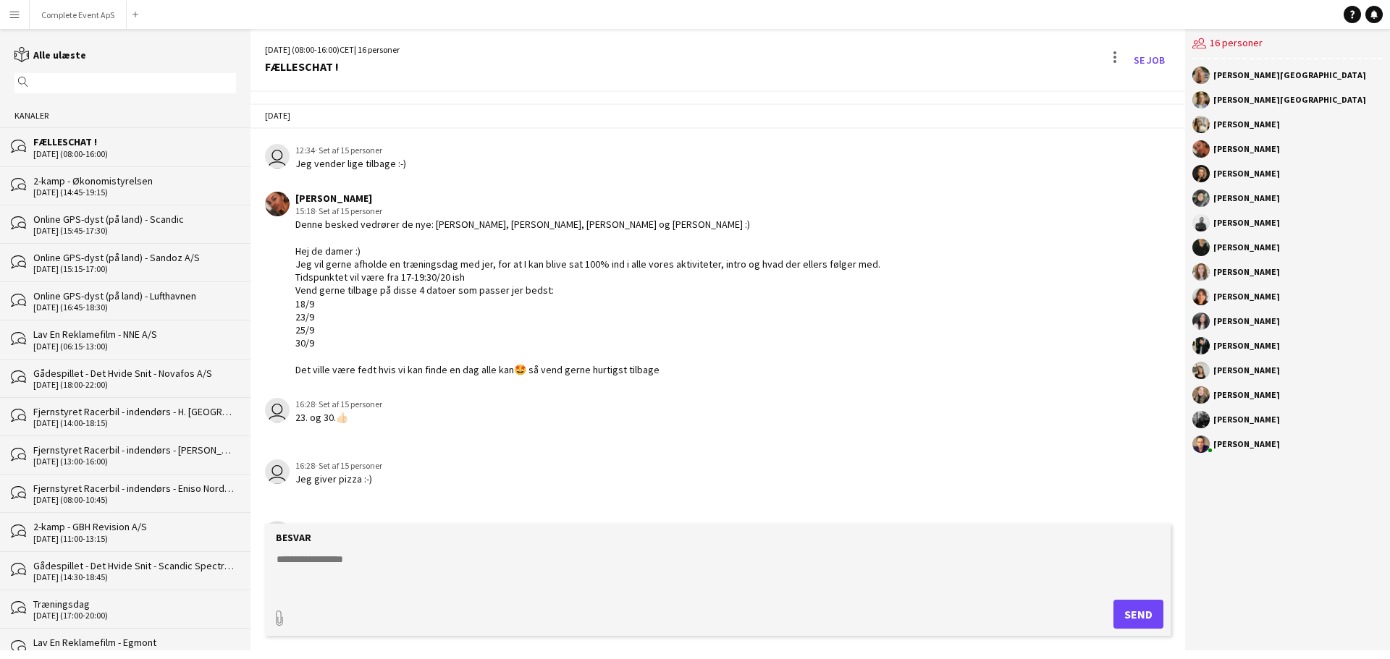
scroll to position [2327, 0]
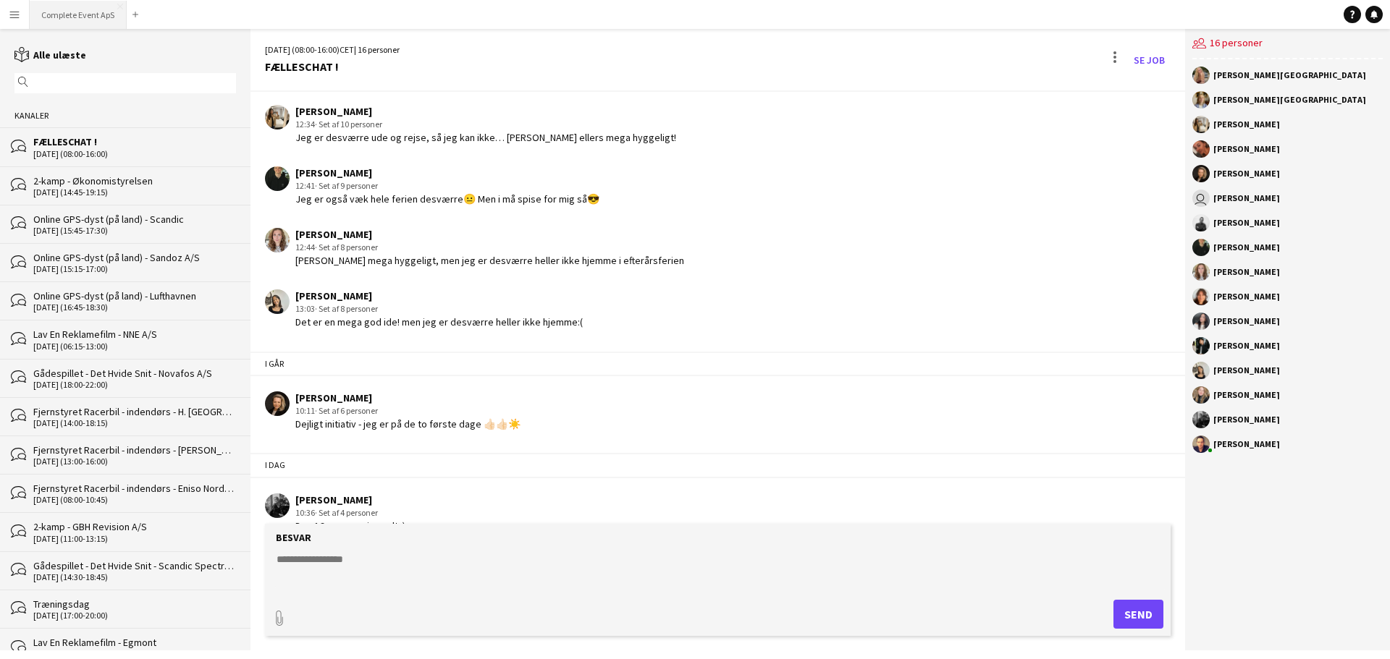
click at [67, 9] on button "Complete Event ApS Luk" at bounding box center [78, 15] width 97 height 28
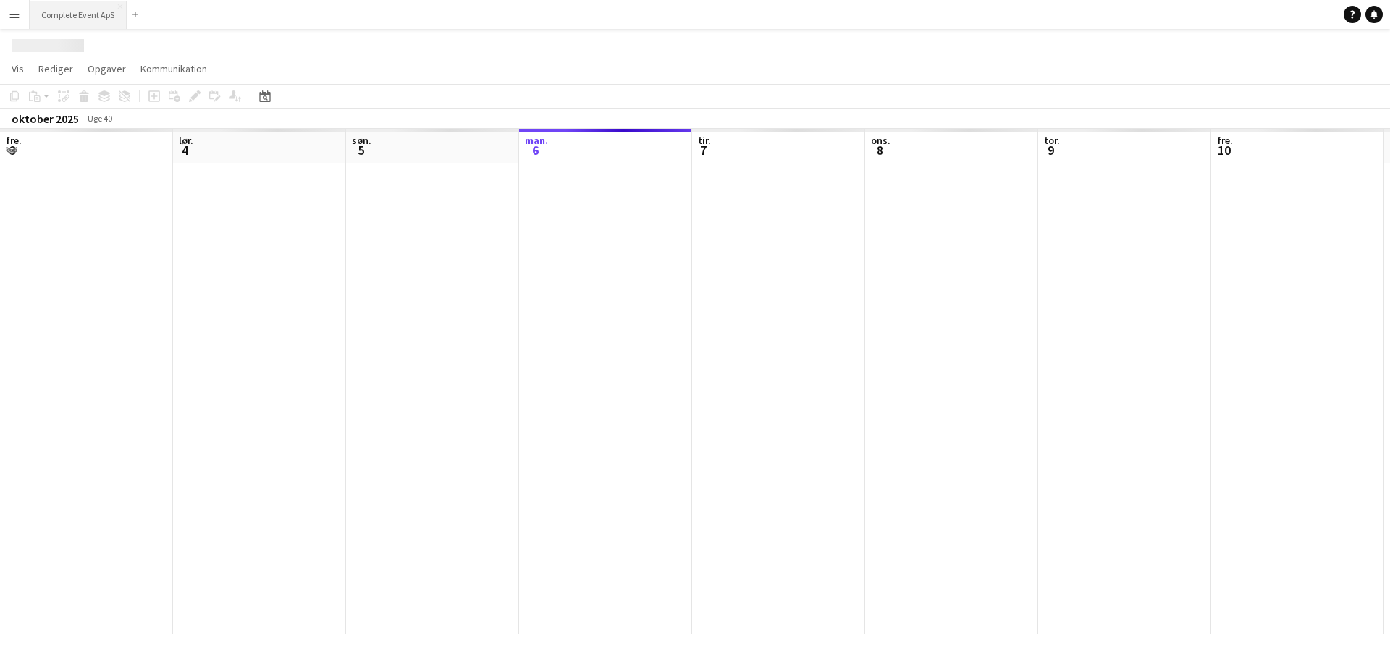
scroll to position [0, 346]
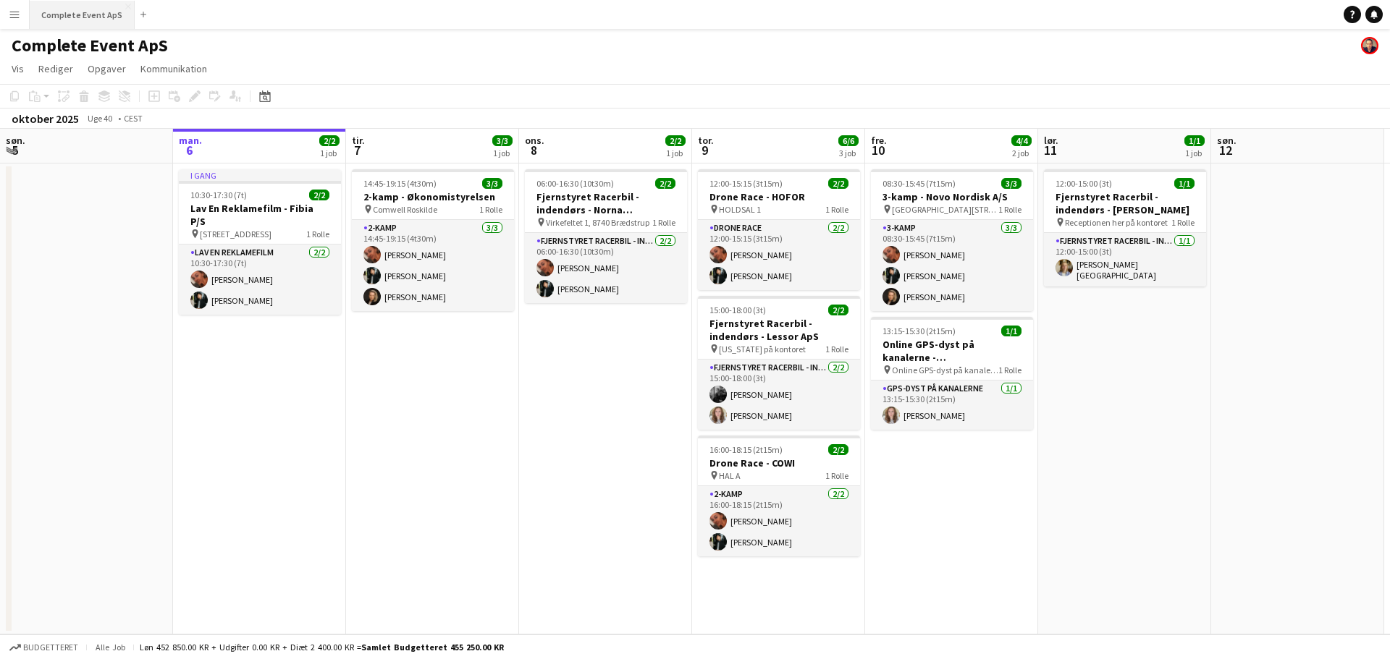
click at [91, 13] on button "Complete Event ApS Luk" at bounding box center [82, 15] width 105 height 28
click at [269, 101] on icon at bounding box center [264, 96] width 11 height 12
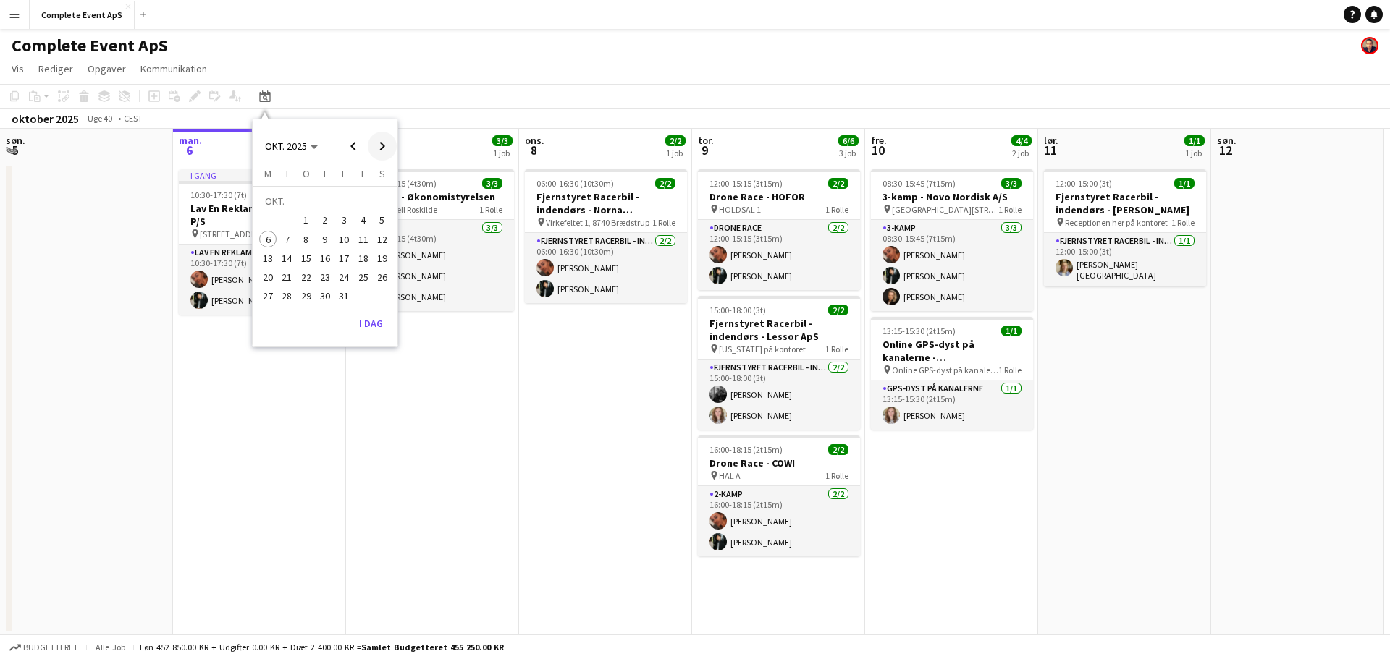
click at [380, 144] on span "Next month" at bounding box center [382, 146] width 29 height 29
click at [354, 148] on span "Previous month" at bounding box center [353, 146] width 29 height 29
click at [325, 291] on span "30" at bounding box center [324, 296] width 17 height 17
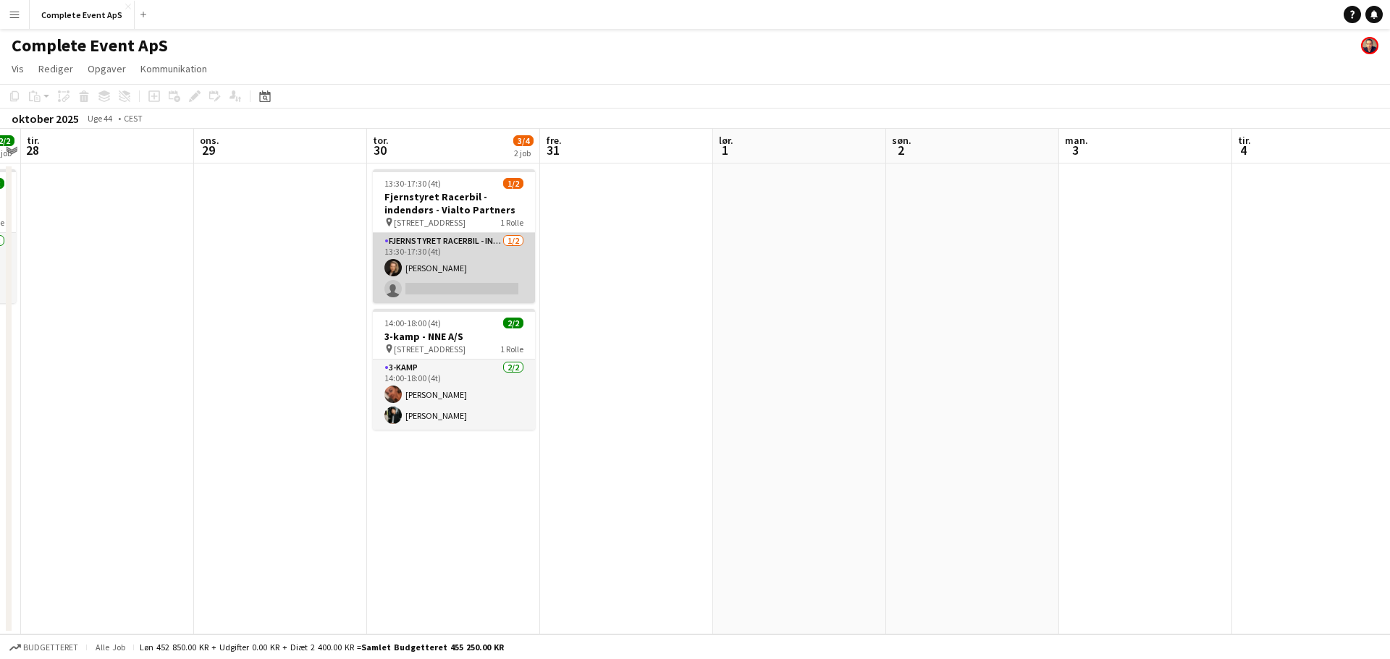
click at [444, 283] on app-card-role "Fjernstyret Racerbil - indendørs [DATE] 13:30-17:30 (4t) [PERSON_NAME] single-n…" at bounding box center [454, 268] width 162 height 70
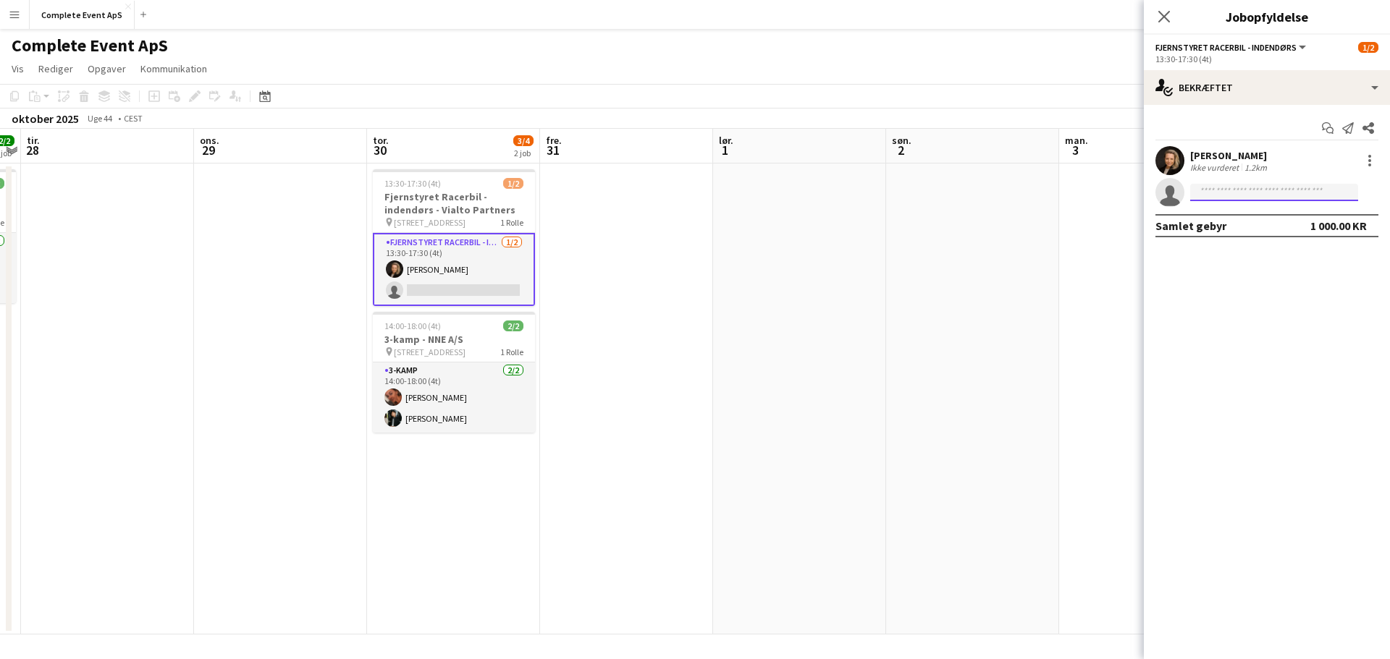
click at [1257, 198] on input at bounding box center [1274, 192] width 168 height 17
type input "****"
click at [1229, 220] on span "[EMAIL_ADDRESS][DOMAIN_NAME]" at bounding box center [1274, 225] width 145 height 12
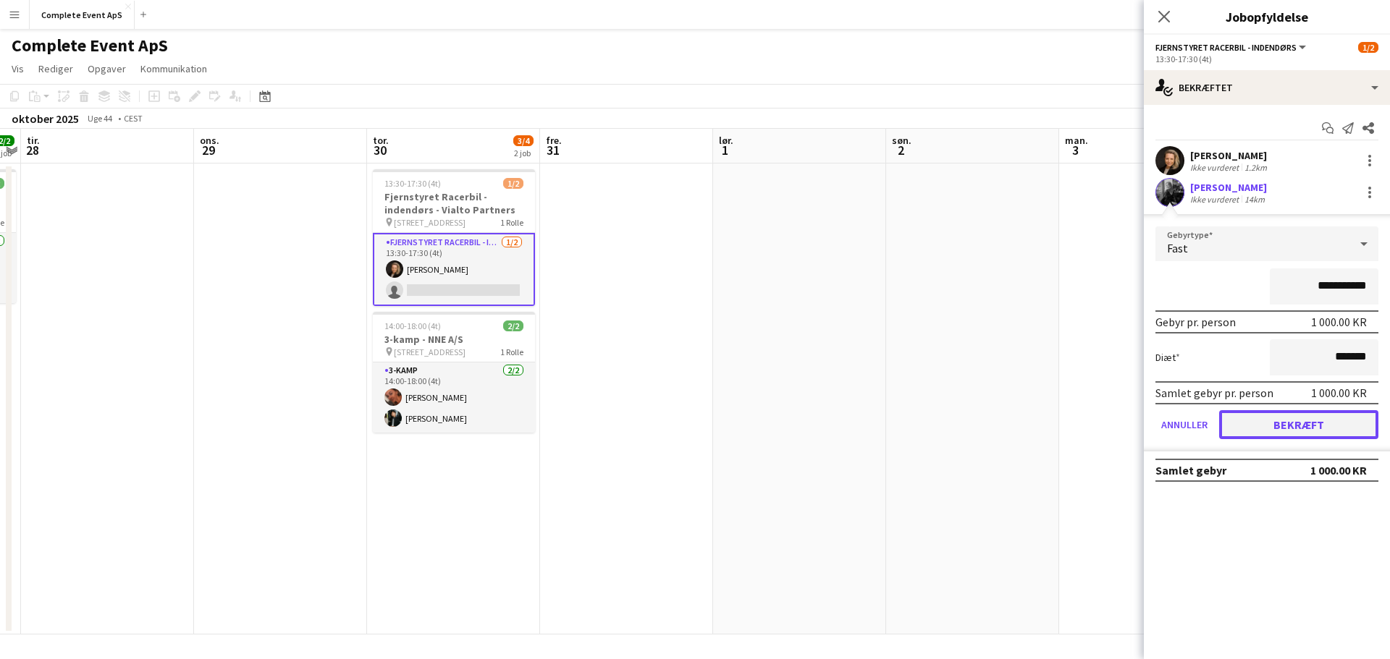
click at [1292, 416] on button "Bekræft" at bounding box center [1298, 424] width 159 height 29
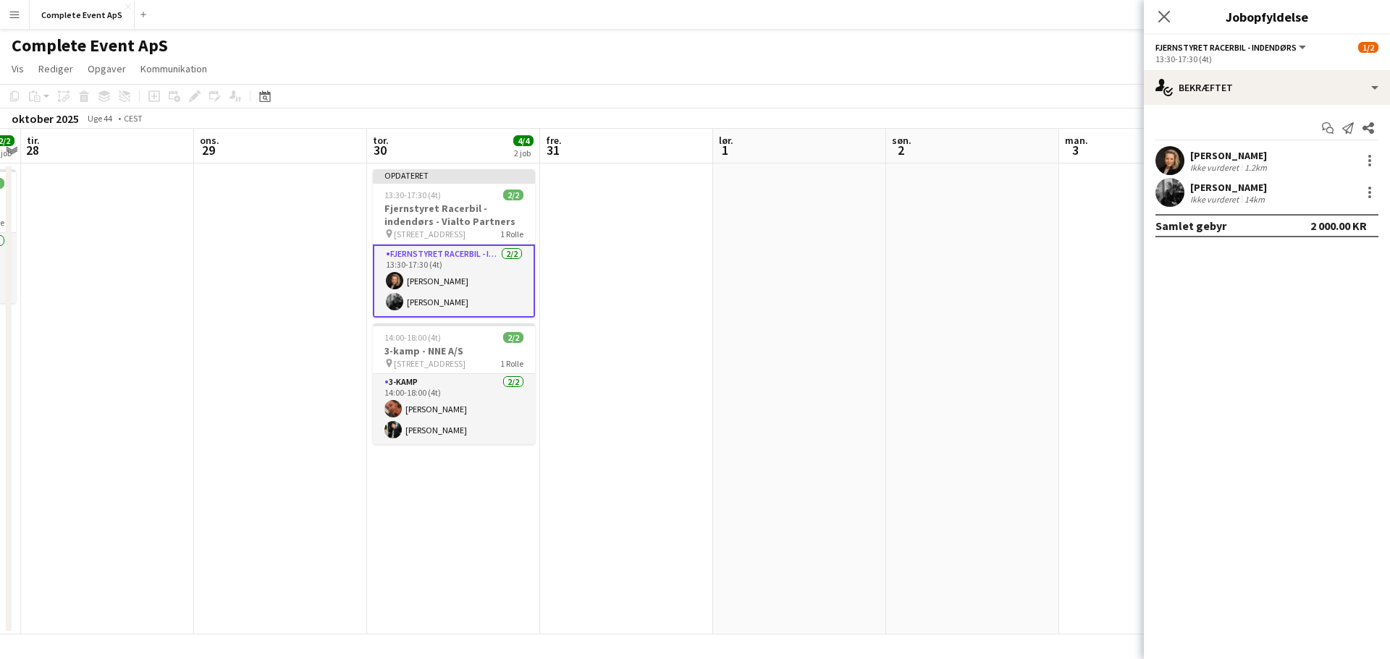
click at [1003, 378] on app-date-cell at bounding box center [972, 399] width 173 height 471
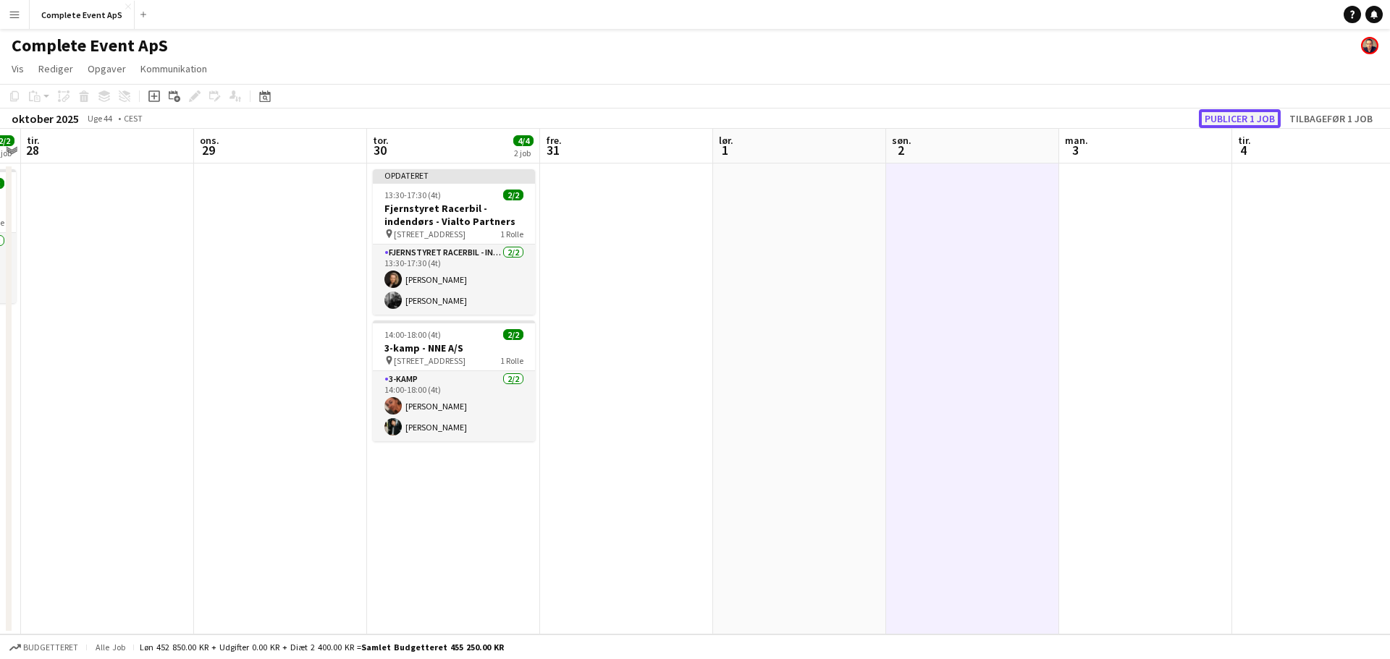
click at [1226, 122] on button "Publicer 1 job" at bounding box center [1240, 118] width 82 height 19
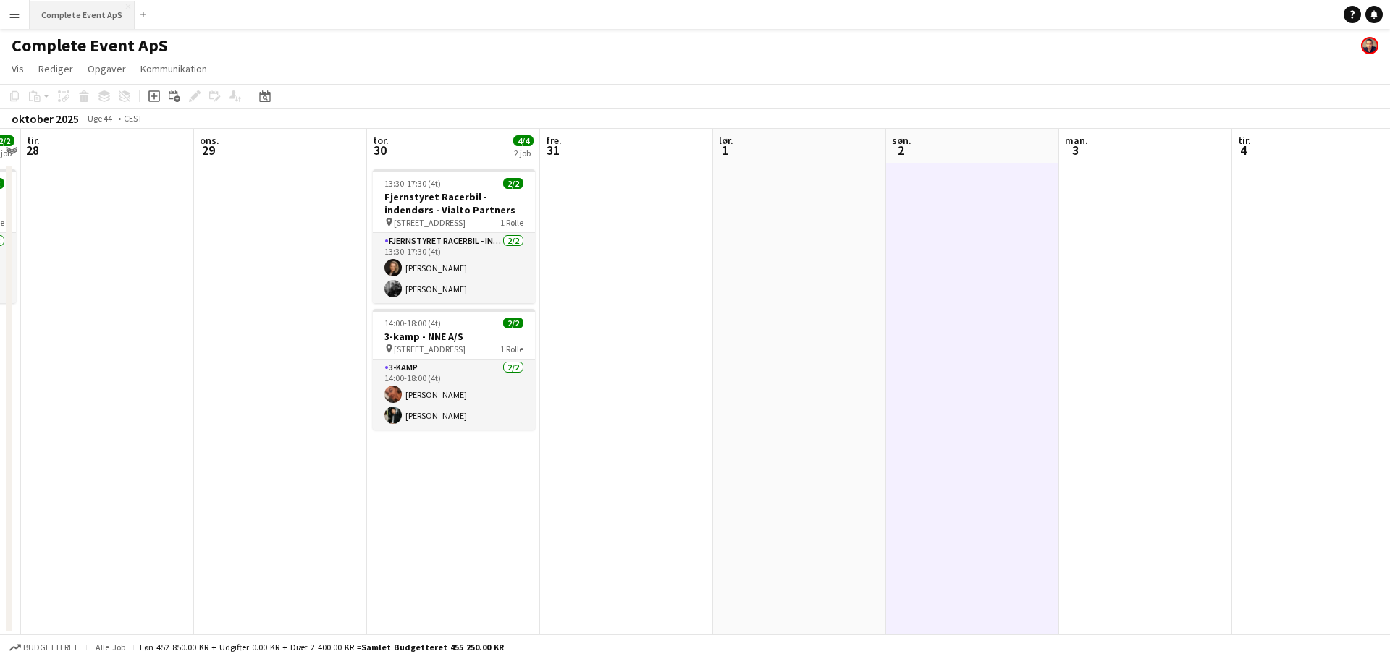
click at [98, 10] on button "Complete Event ApS Luk" at bounding box center [82, 15] width 105 height 28
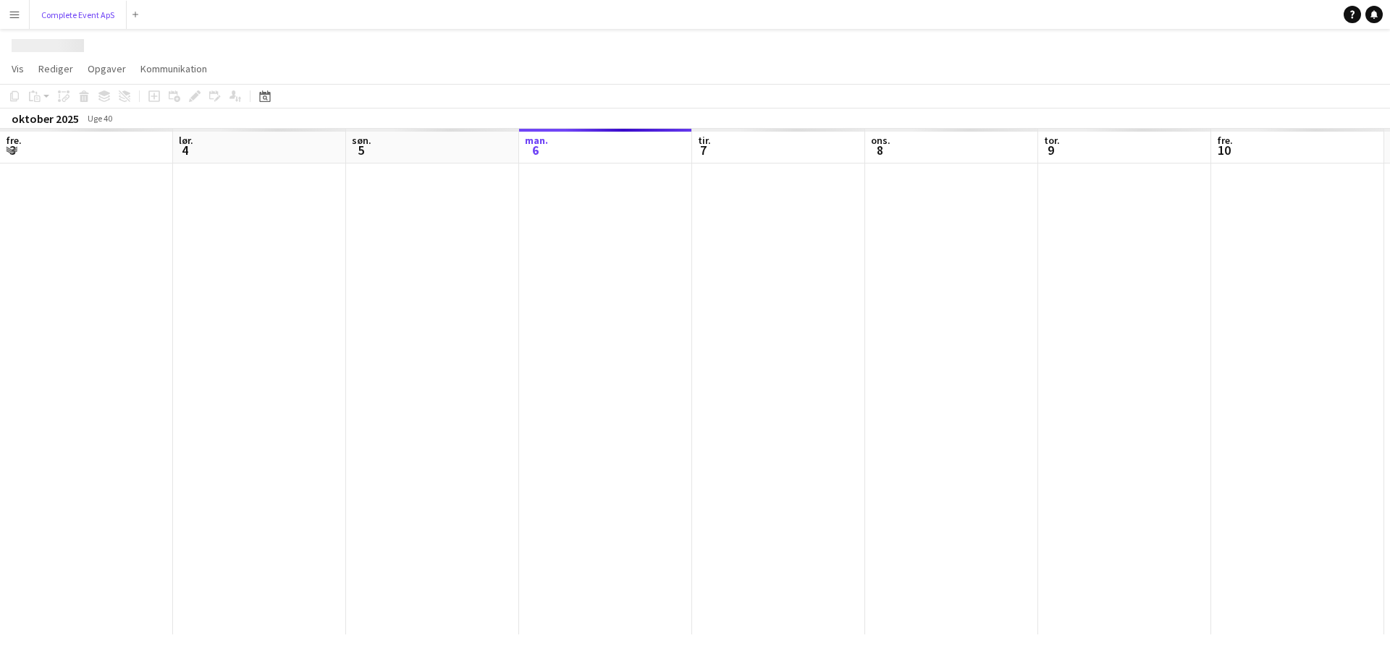
scroll to position [0, 346]
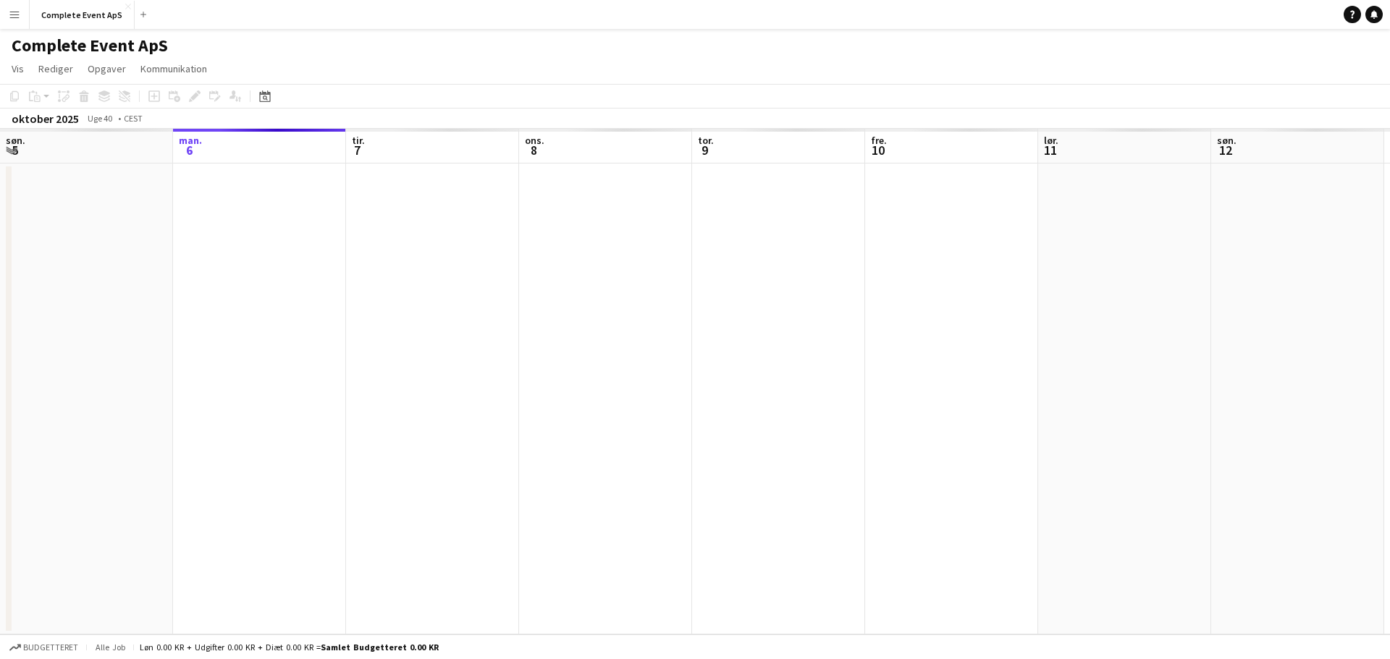
click at [15, 14] on app-icon "Menu" at bounding box center [15, 15] width 12 height 12
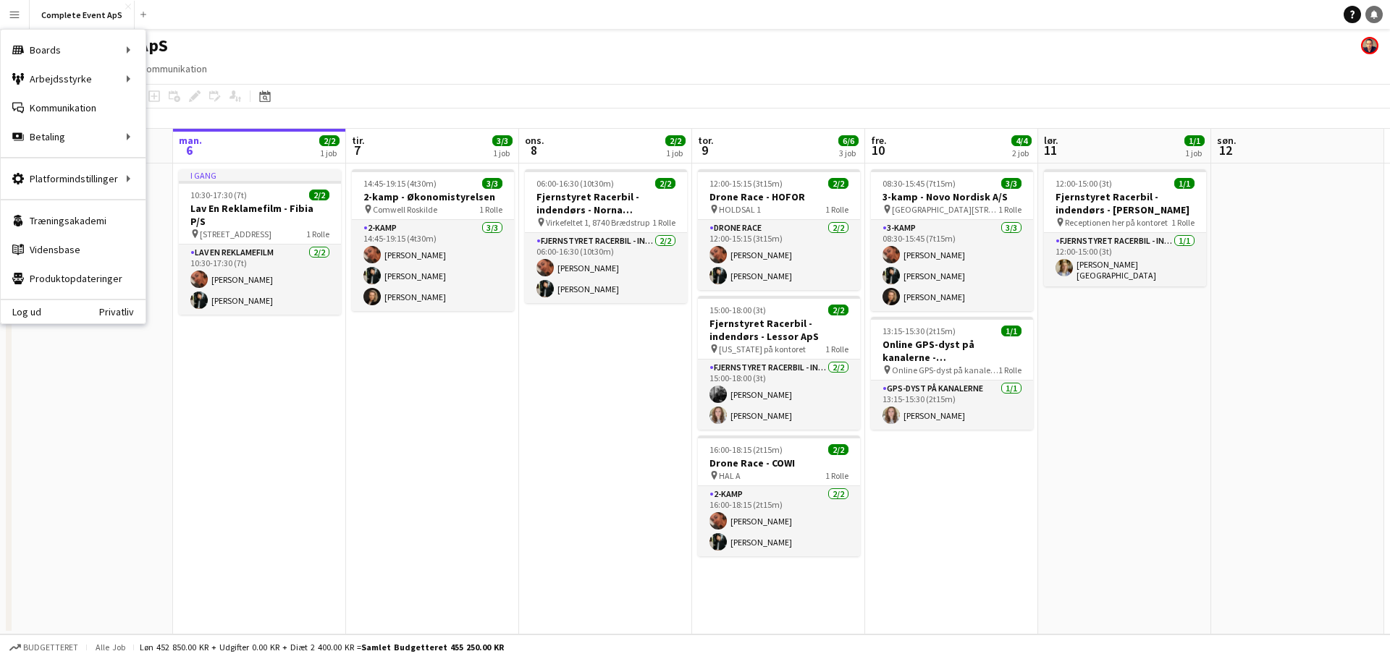
click at [1373, 16] on icon at bounding box center [1373, 13] width 7 height 7
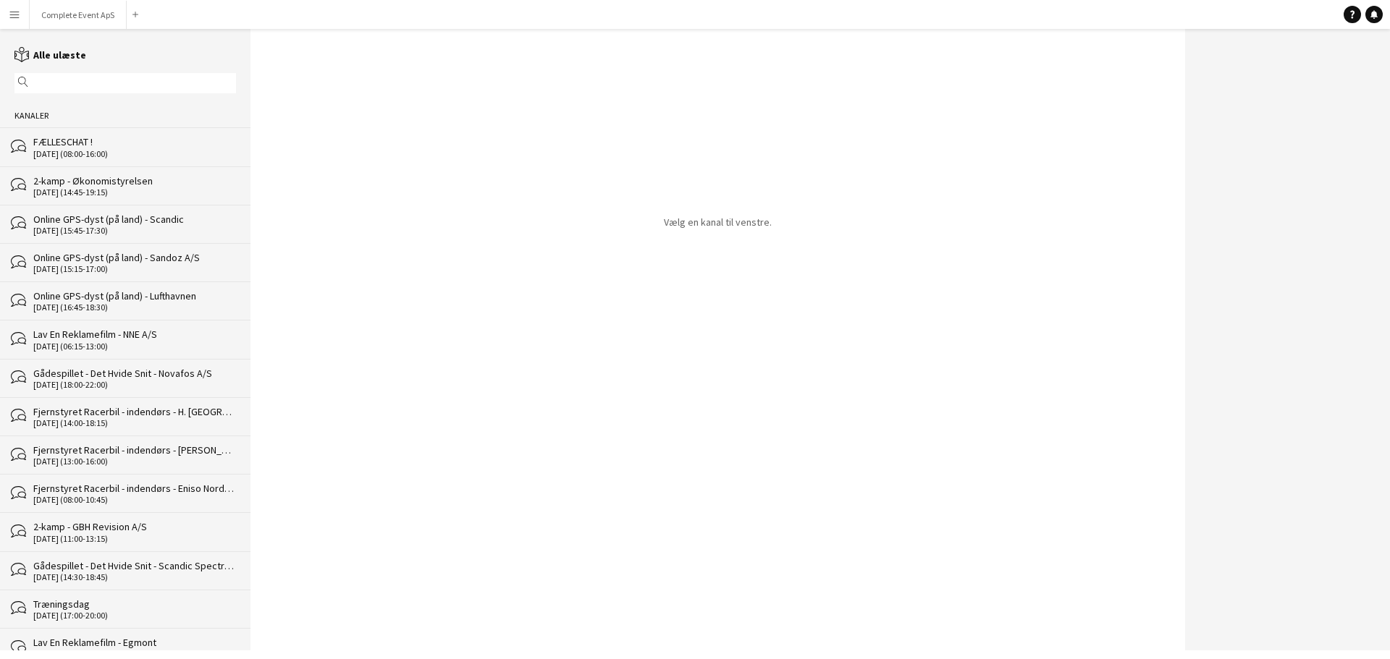
click at [116, 140] on div "FÆLLESCHAT !" at bounding box center [134, 141] width 203 height 13
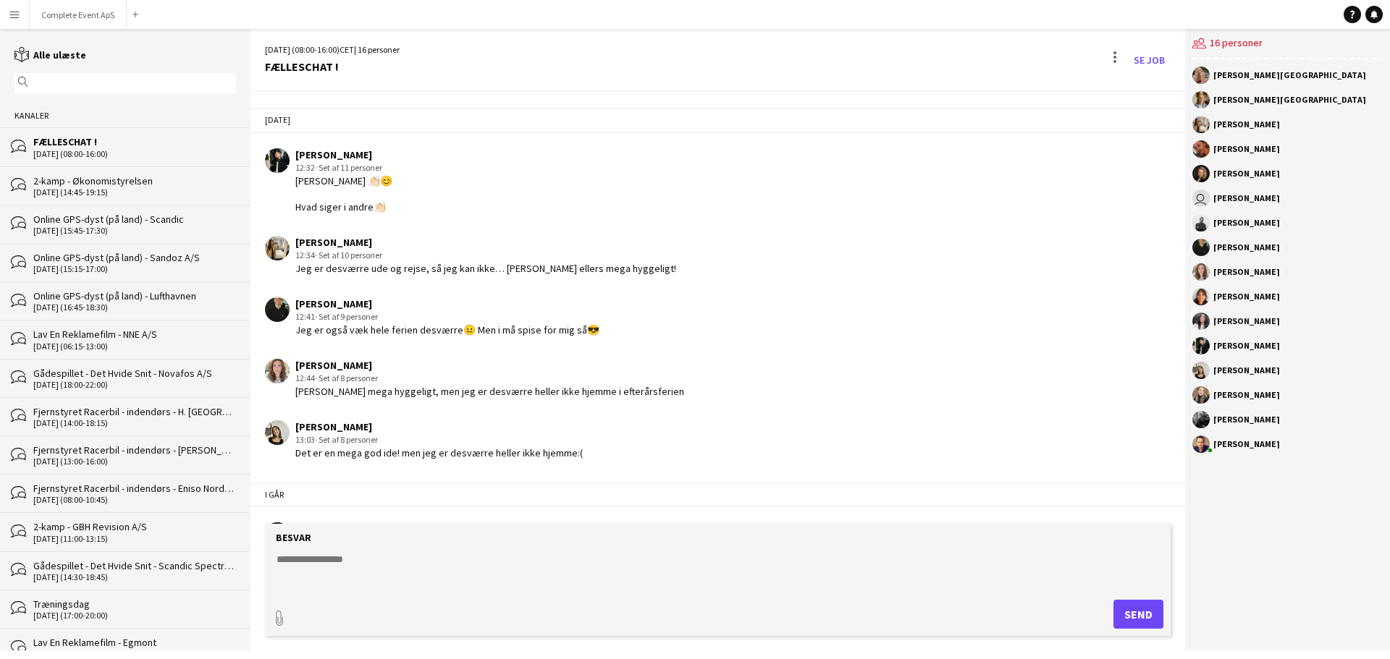
scroll to position [2327, 0]
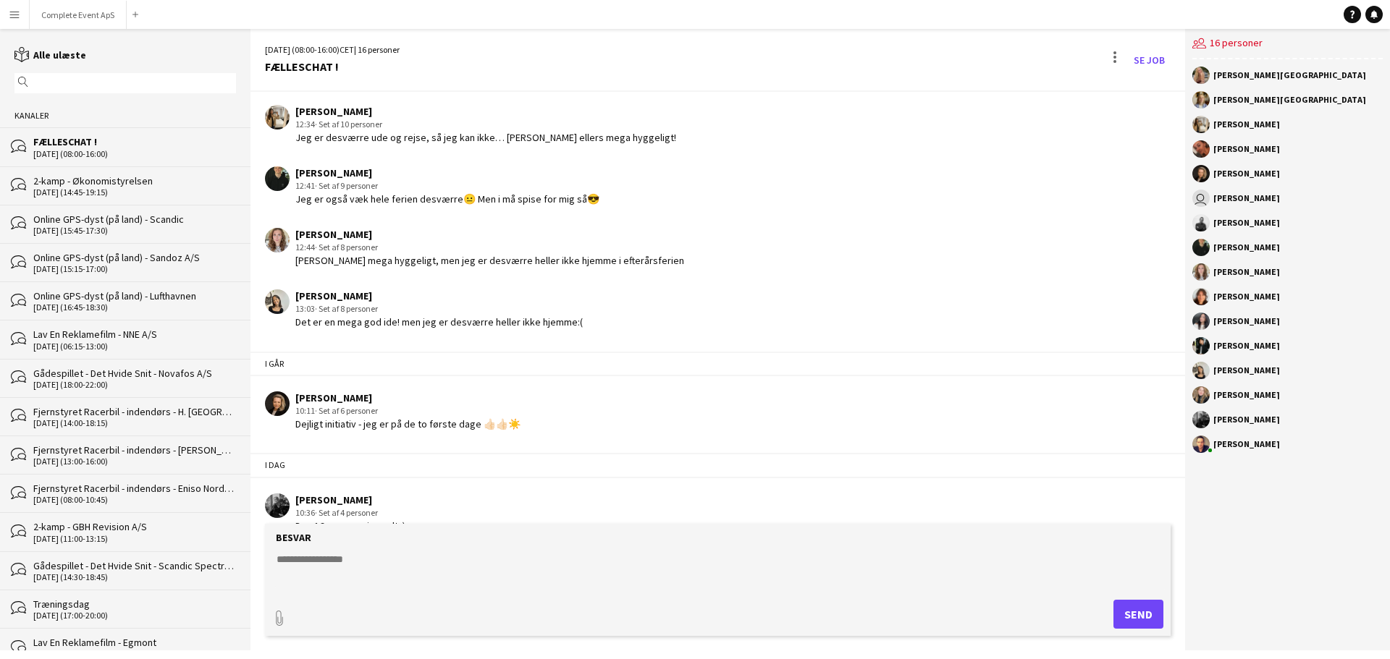
click at [480, 579] on textarea at bounding box center [720, 571] width 891 height 38
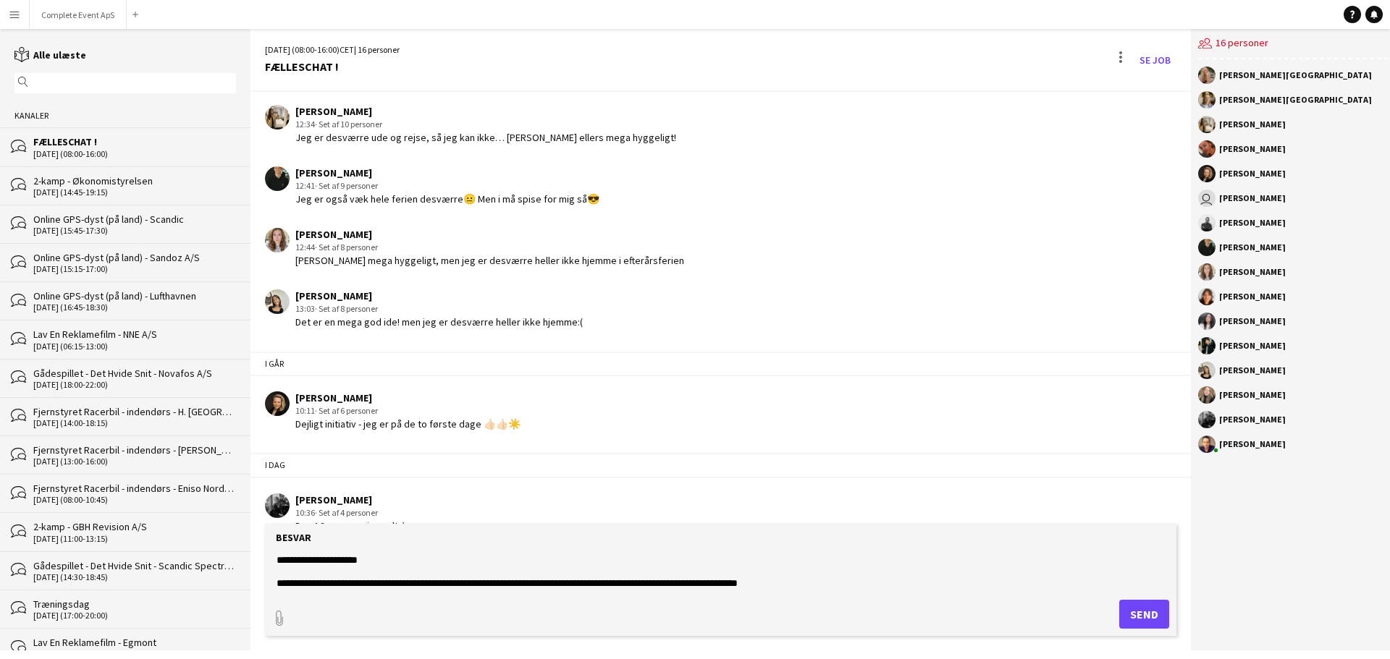
type textarea "**********"
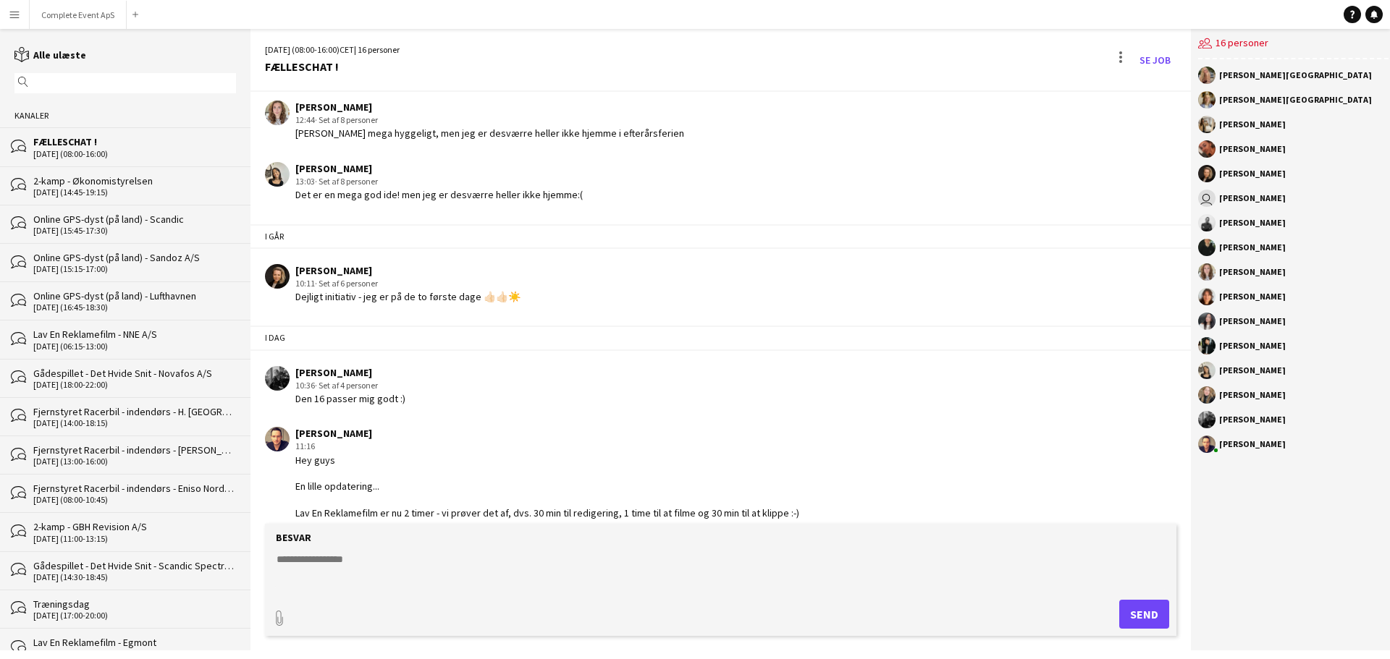
scroll to position [2529, 0]
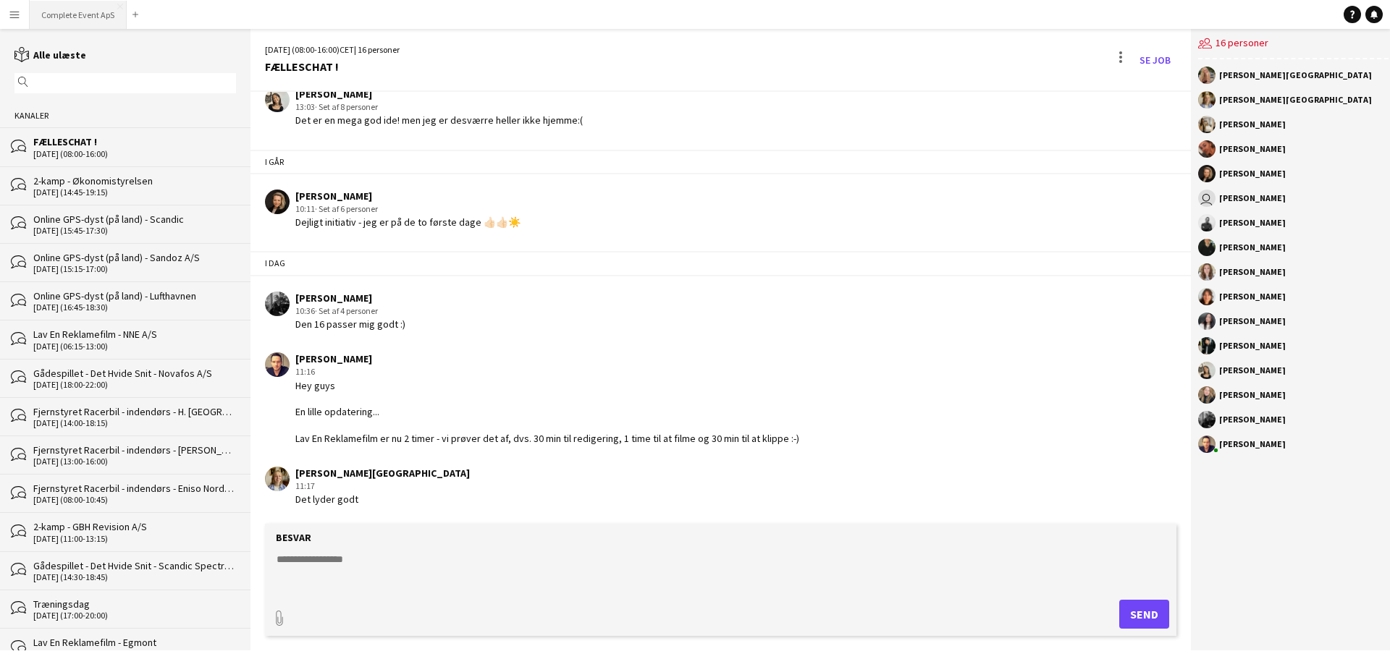
click at [64, 12] on button "Complete Event ApS Luk" at bounding box center [78, 15] width 97 height 28
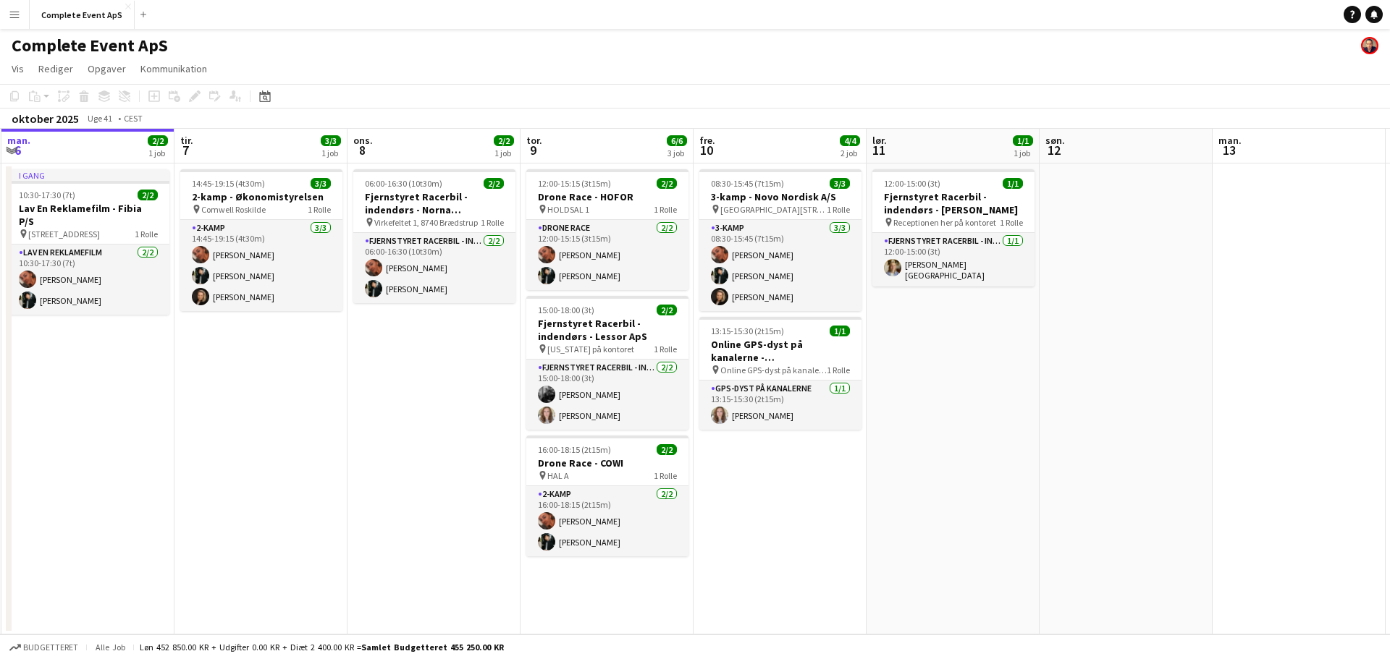
scroll to position [0, 558]
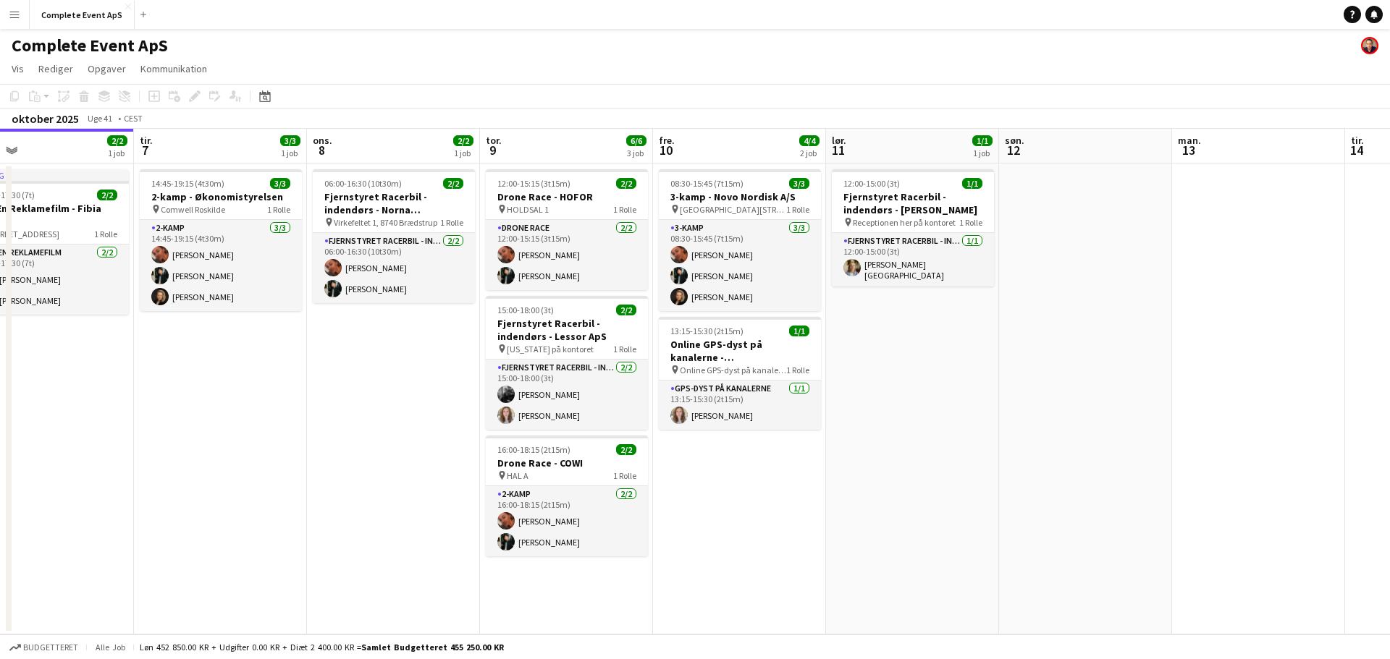
drag, startPoint x: 1135, startPoint y: 517, endPoint x: 923, endPoint y: 506, distance: 212.4
click at [923, 506] on app-calendar-viewport "fre. 3 3/3 1 job lør. 4 søn. 5 man. 6 2/2 1 job tir. 7 3/3 1 job ons. 8 2/2 1 j…" at bounding box center [695, 382] width 1390 height 506
drag, startPoint x: 1378, startPoint y: 19, endPoint x: 1357, endPoint y: 17, distance: 21.0
click at [1378, 19] on link "Notifikationer" at bounding box center [1373, 14] width 17 height 17
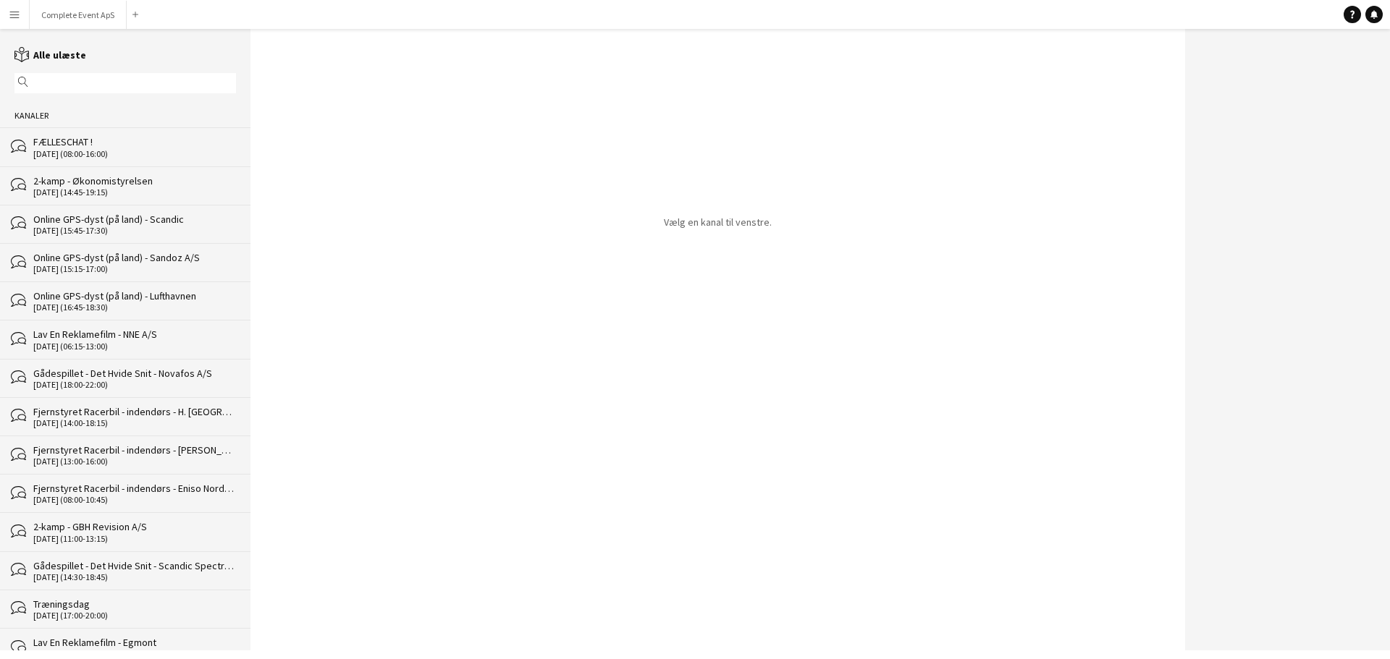
click at [98, 151] on div "[DATE] (08:00-16:00)" at bounding box center [134, 154] width 203 height 10
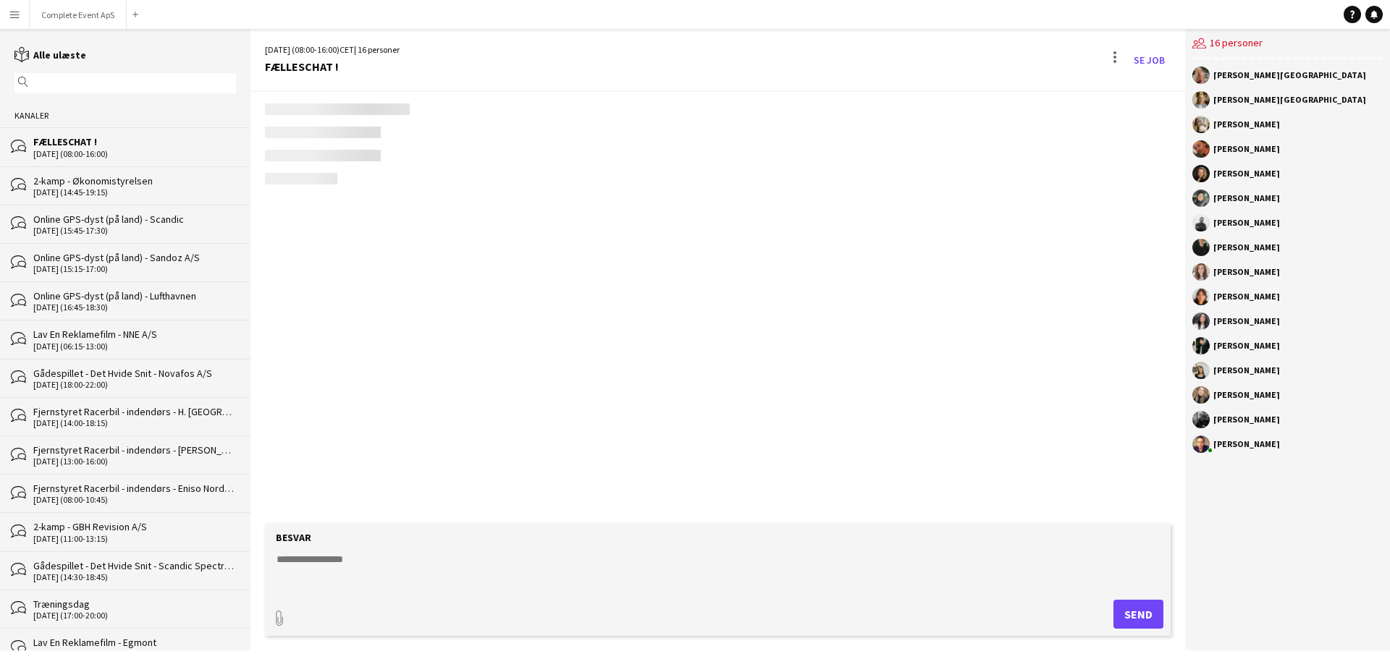
scroll to position [2261, 0]
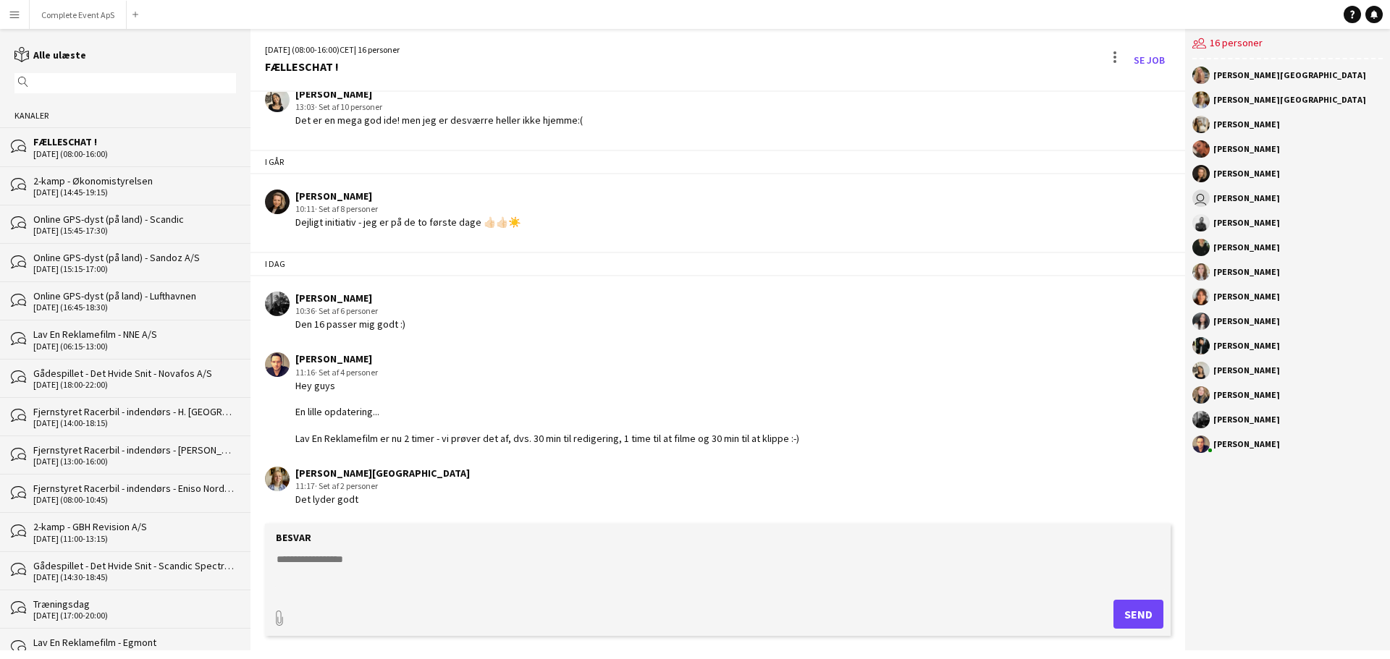
click at [455, 572] on textarea at bounding box center [720, 571] width 891 height 38
type textarea "**********"
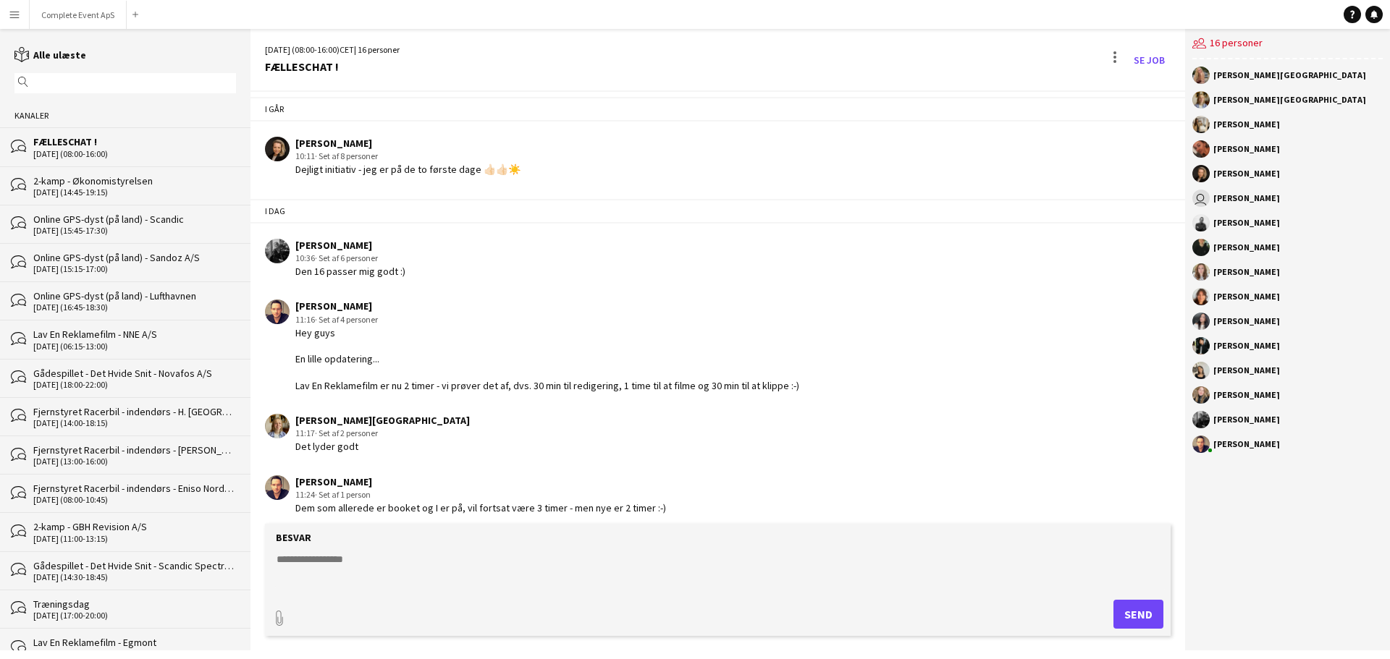
scroll to position [2261, 0]
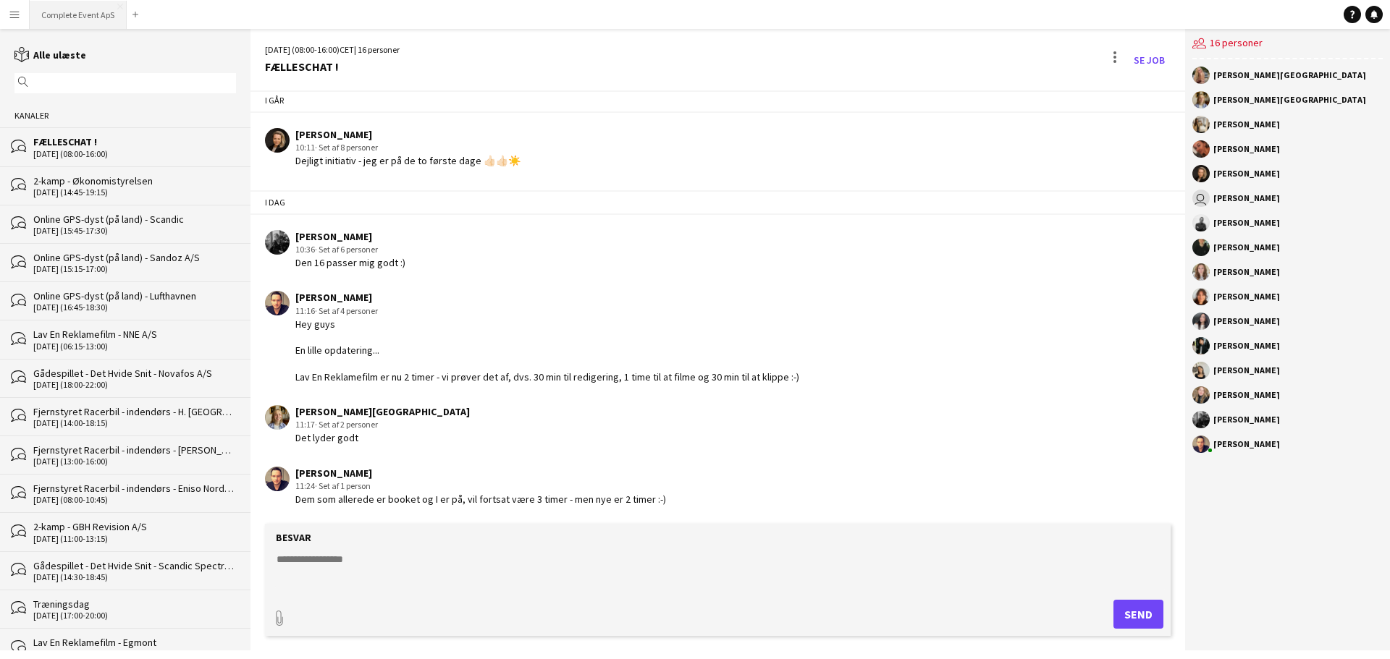
click at [67, 10] on button "Complete Event ApS Luk" at bounding box center [78, 15] width 97 height 28
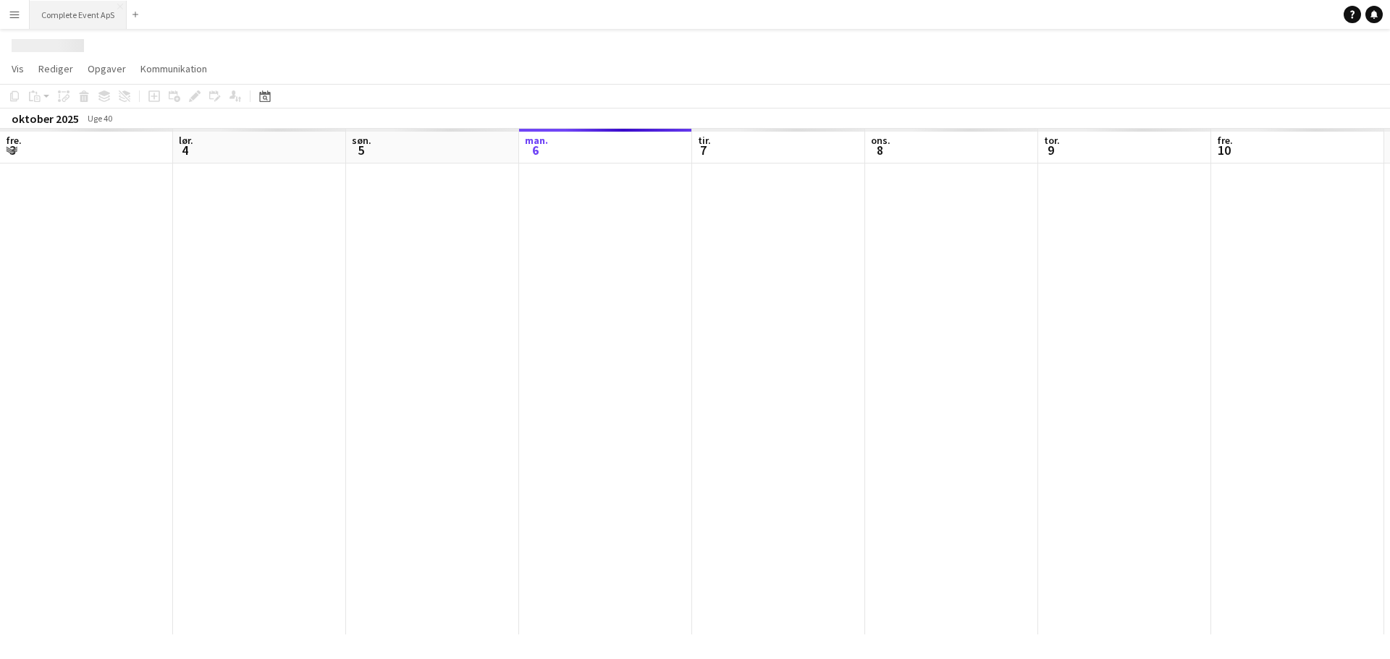
scroll to position [0, 346]
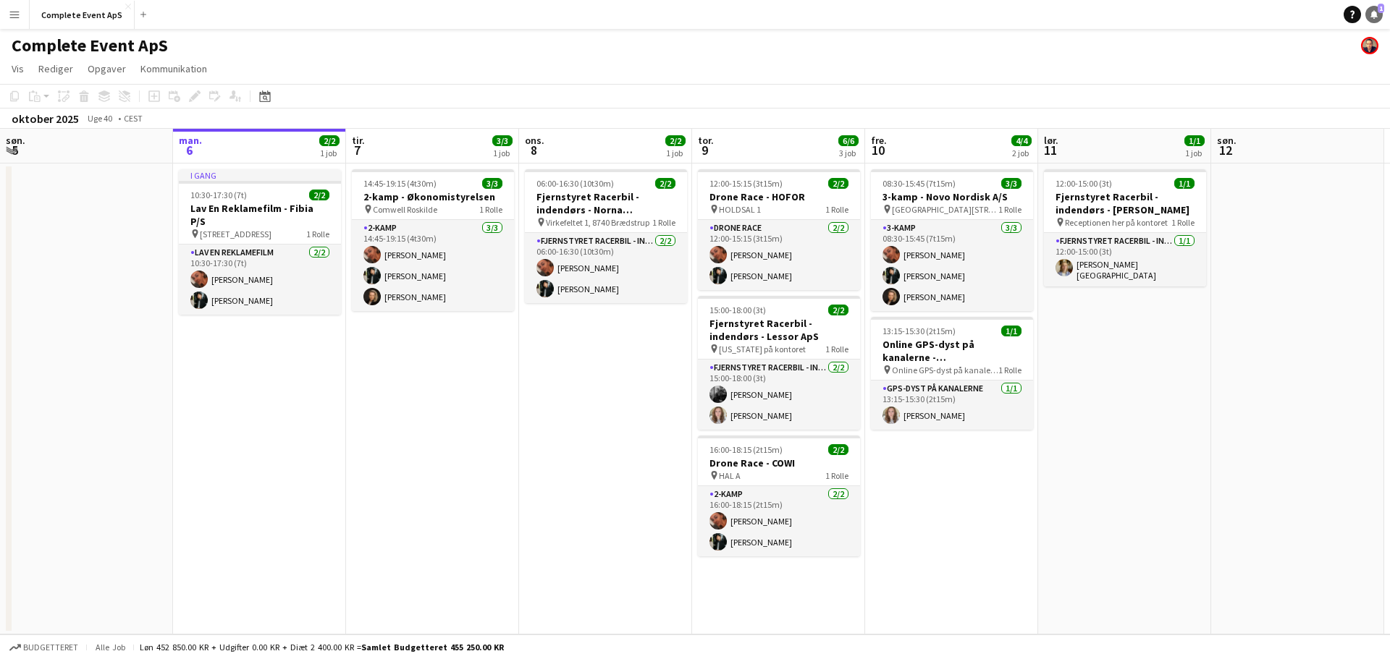
click at [1373, 8] on link "Notifikationer 1" at bounding box center [1373, 14] width 17 height 17
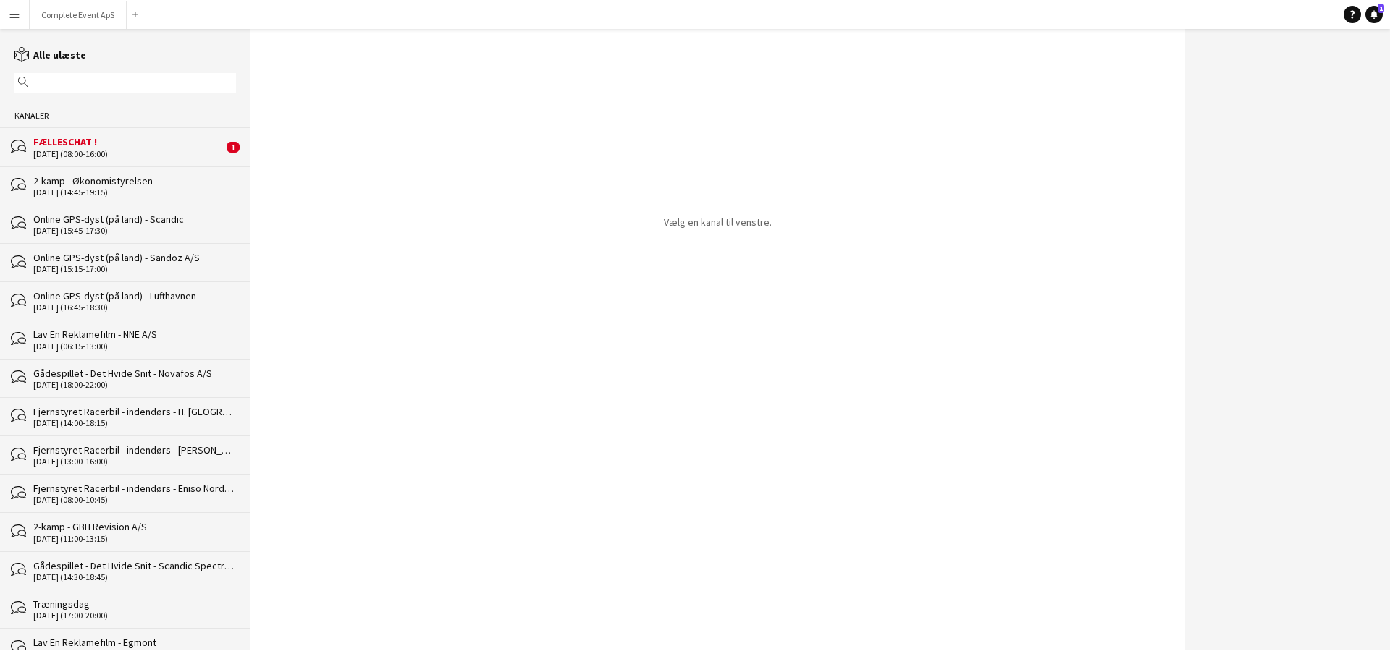
click at [64, 138] on div "FÆLLESCHAT !" at bounding box center [128, 141] width 190 height 13
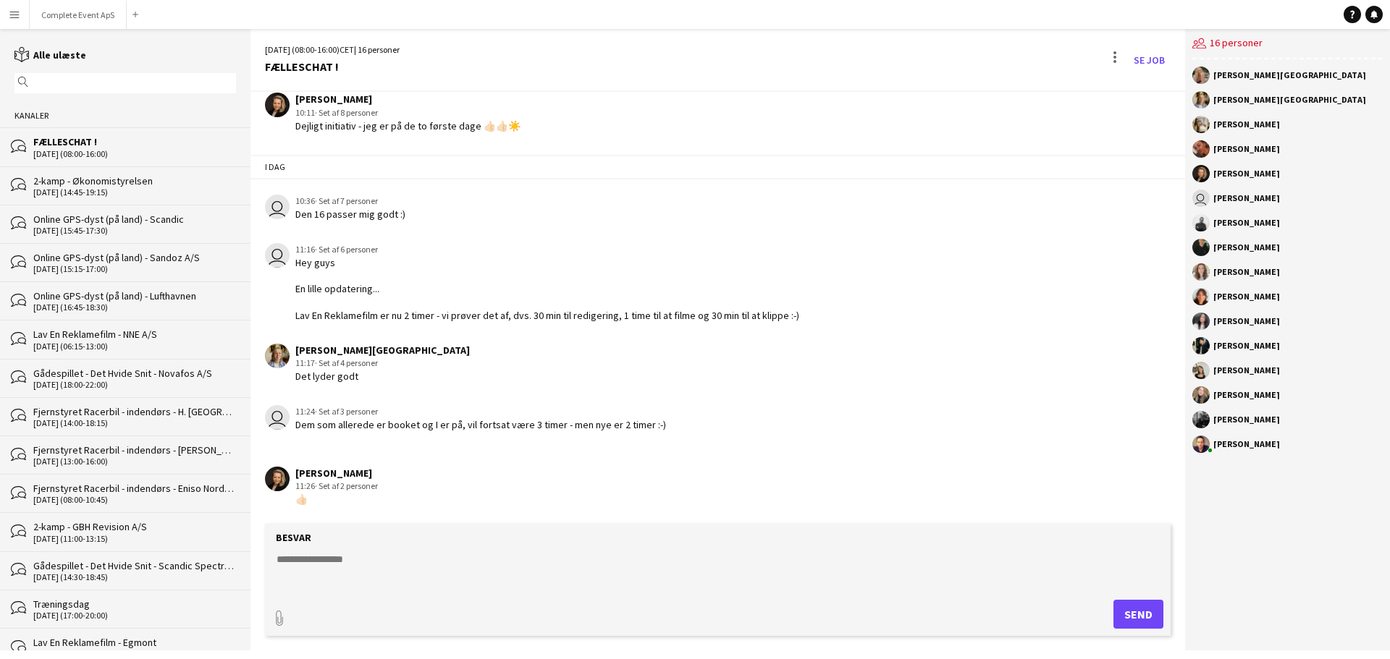
scroll to position [2235, 0]
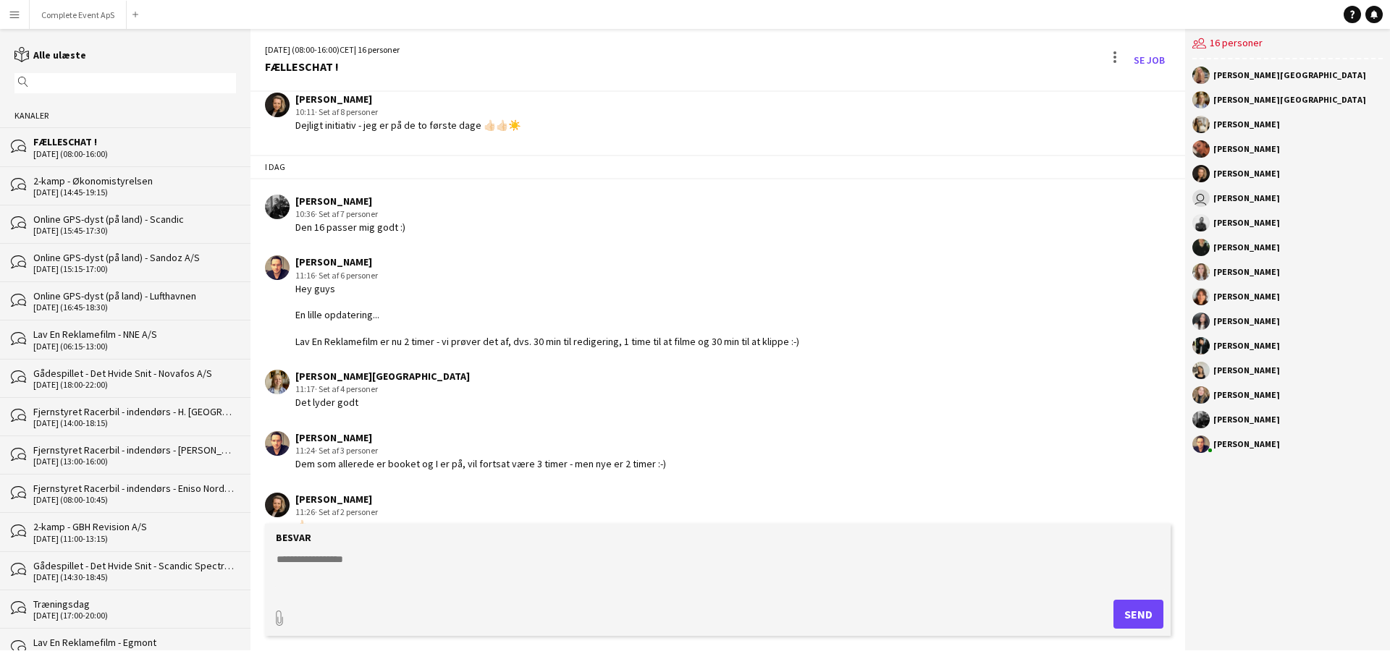
click at [410, 570] on textarea at bounding box center [720, 571] width 891 height 38
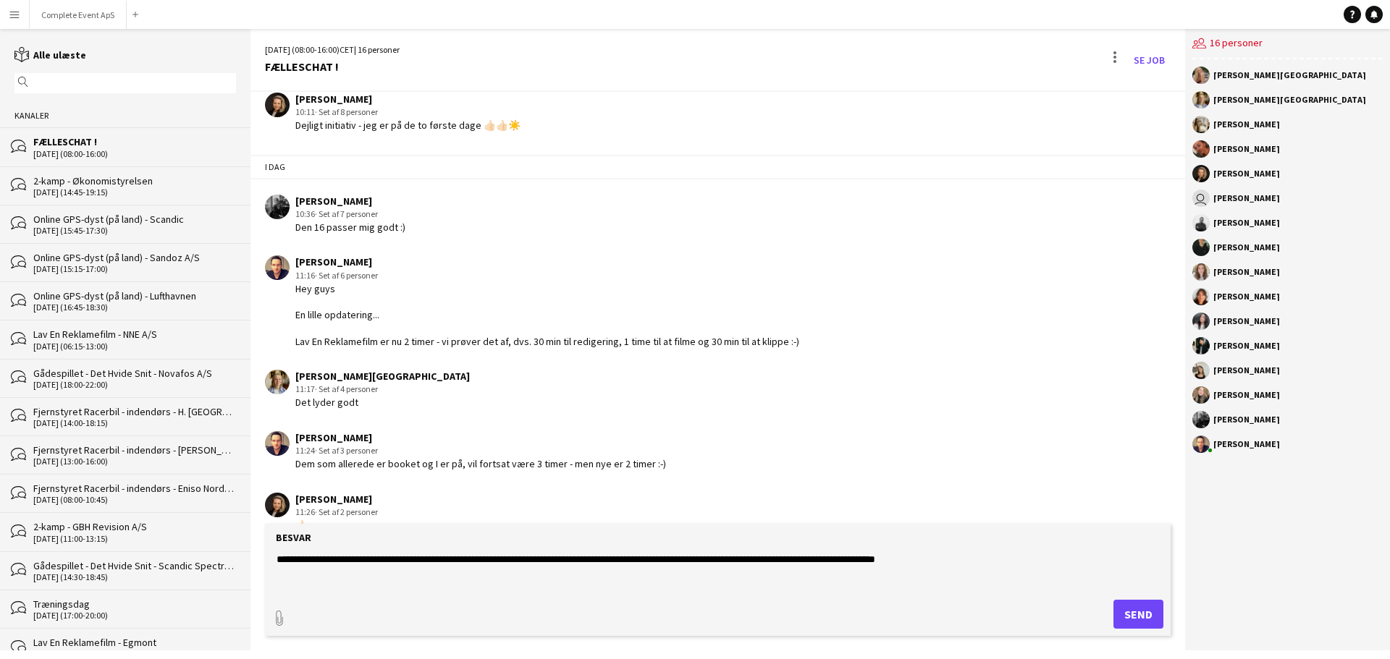
type textarea "**********"
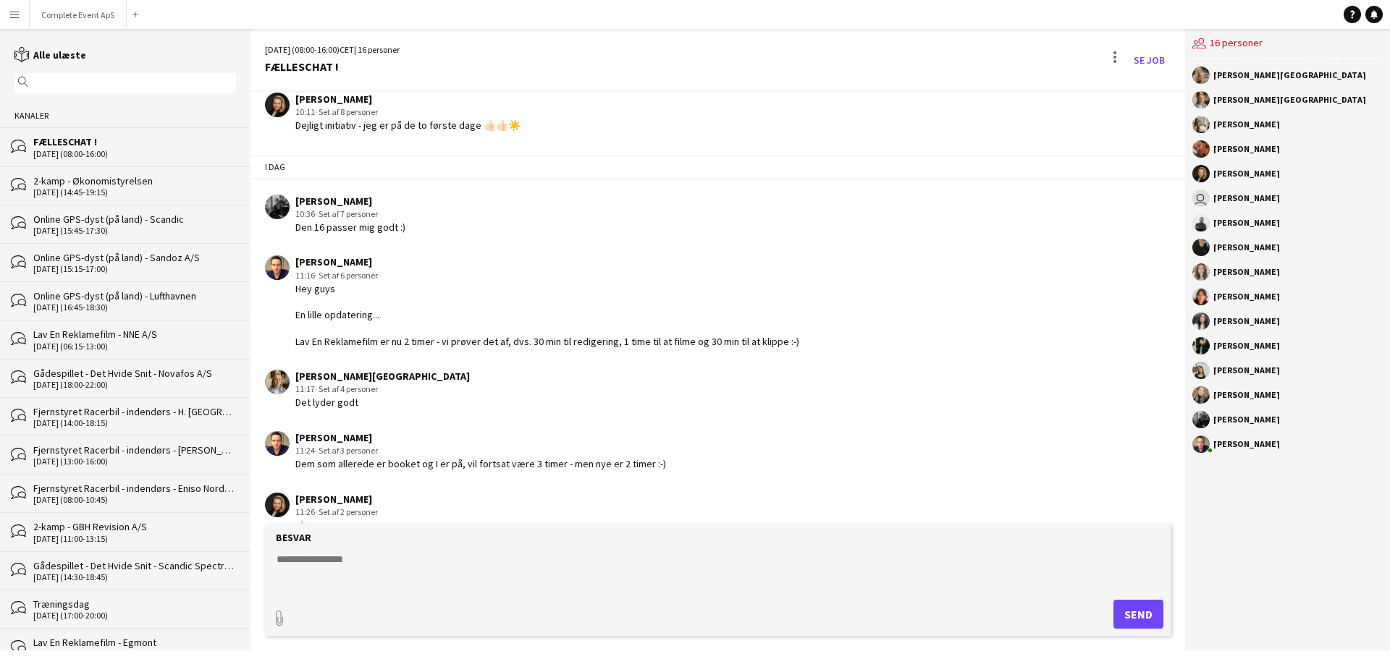
scroll to position [2322, 0]
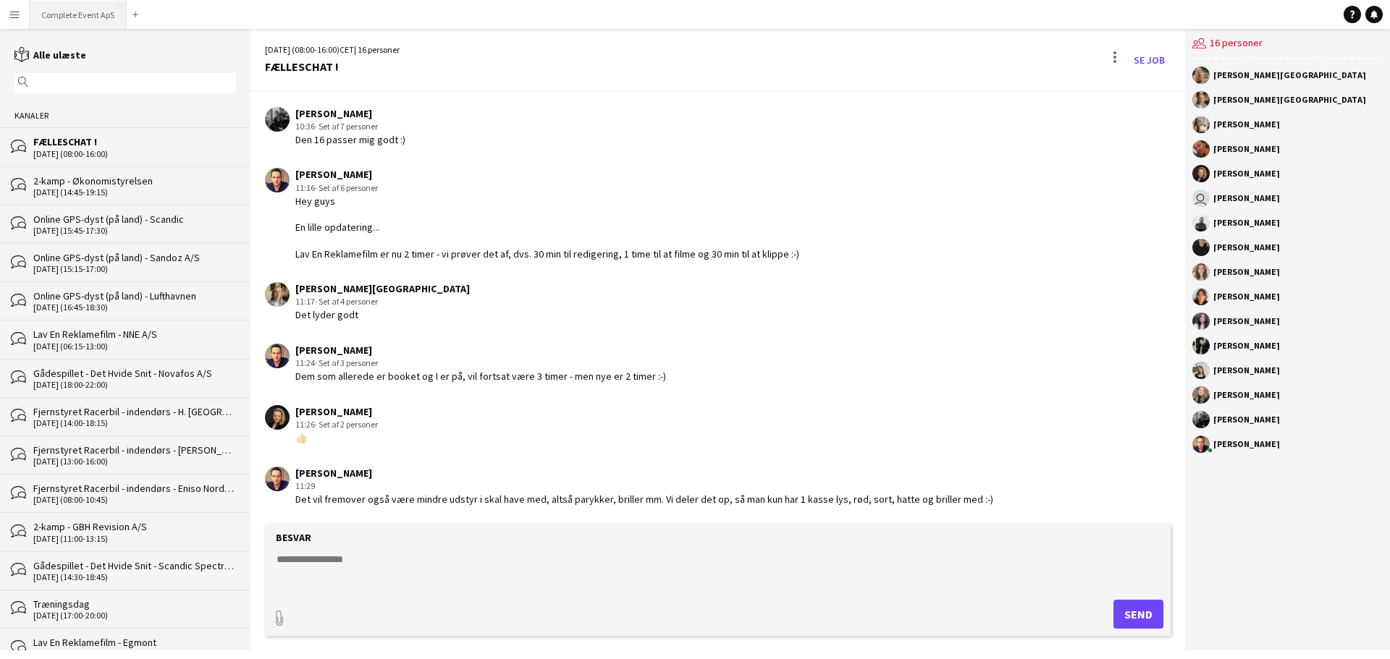
drag, startPoint x: 74, startPoint y: 18, endPoint x: 75, endPoint y: 1, distance: 17.4
click at [75, 18] on button "Complete Event ApS Luk" at bounding box center [78, 15] width 97 height 28
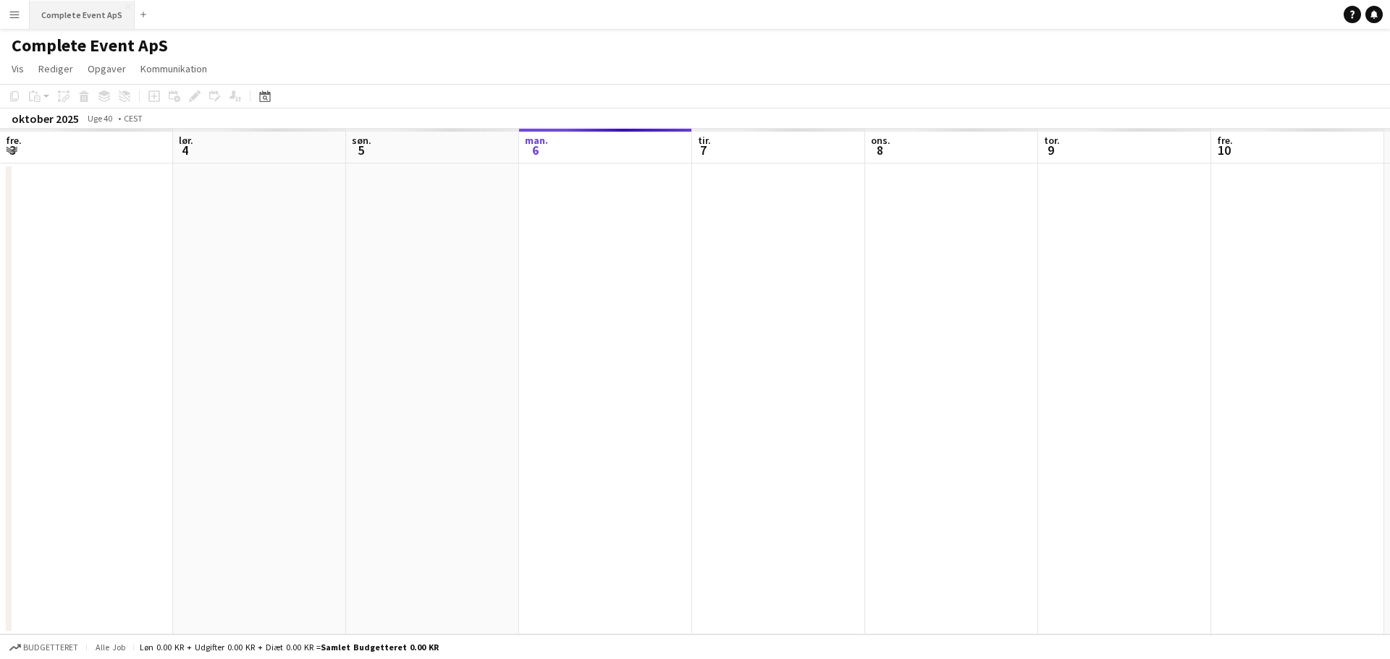
scroll to position [0, 346]
